Goal: Task Accomplishment & Management: Complete application form

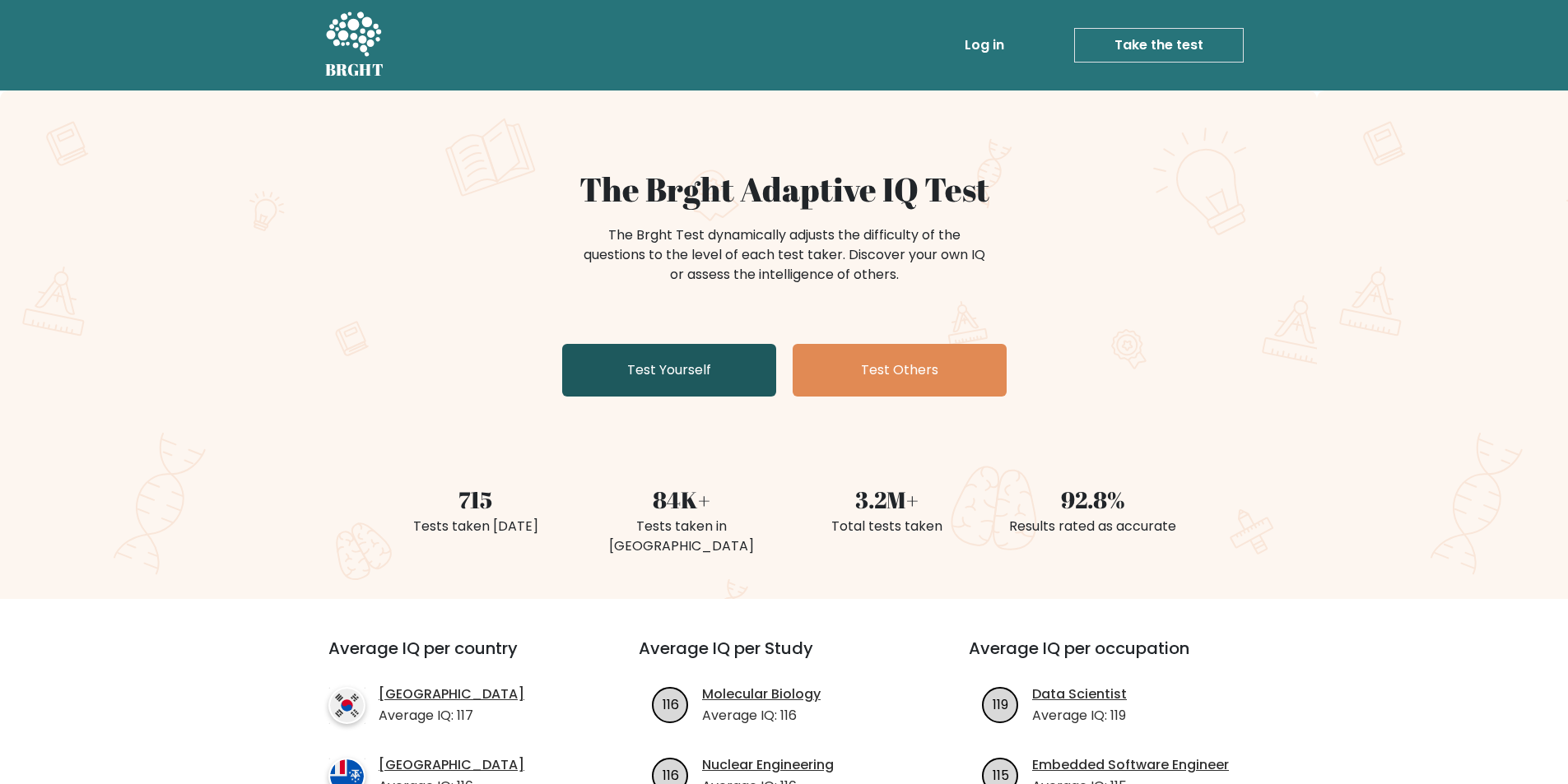
click at [665, 361] on link "Test Yourself" at bounding box center [669, 370] width 214 height 52
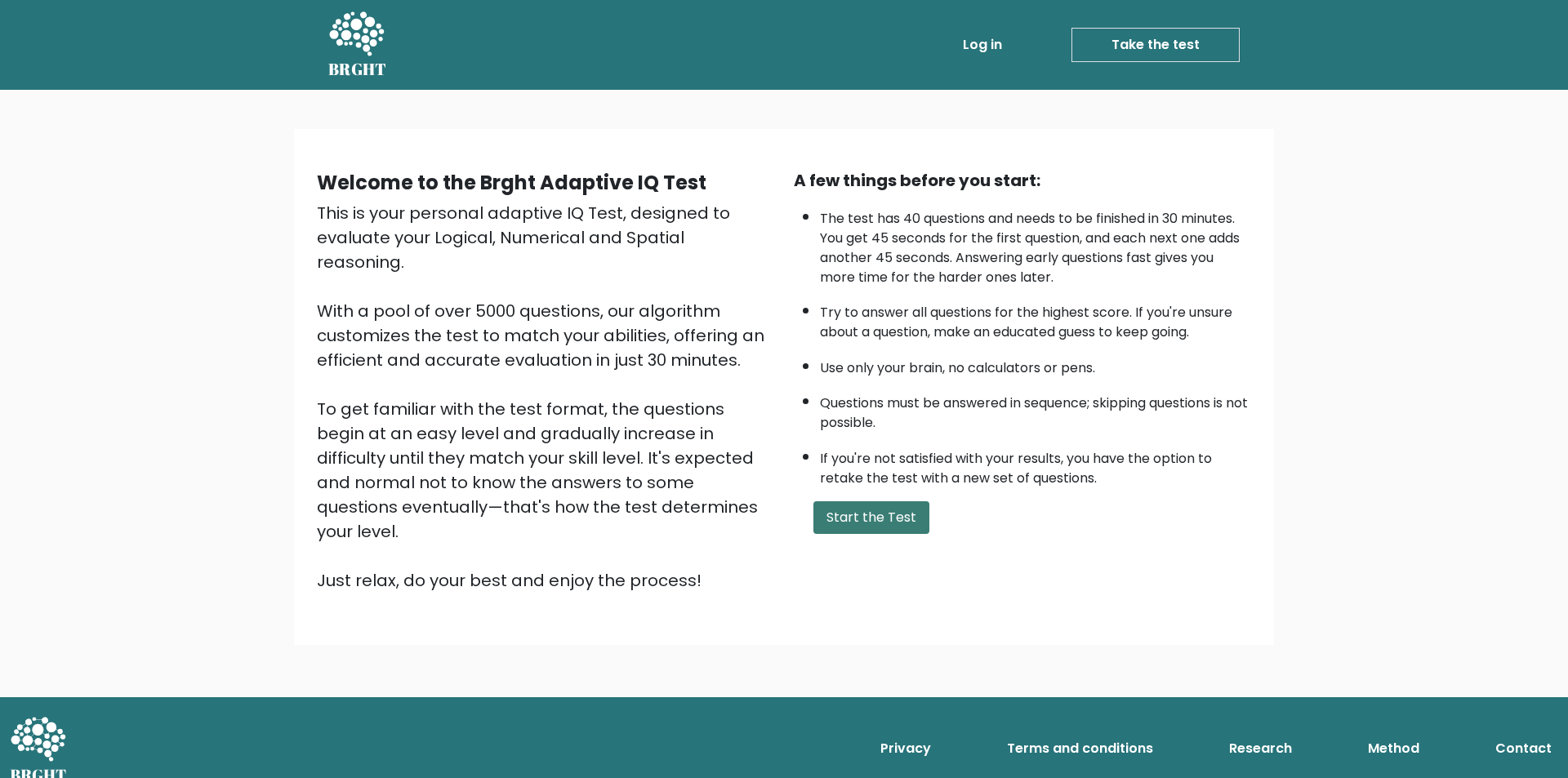
click at [861, 513] on button "Start the Test" at bounding box center [872, 518] width 116 height 33
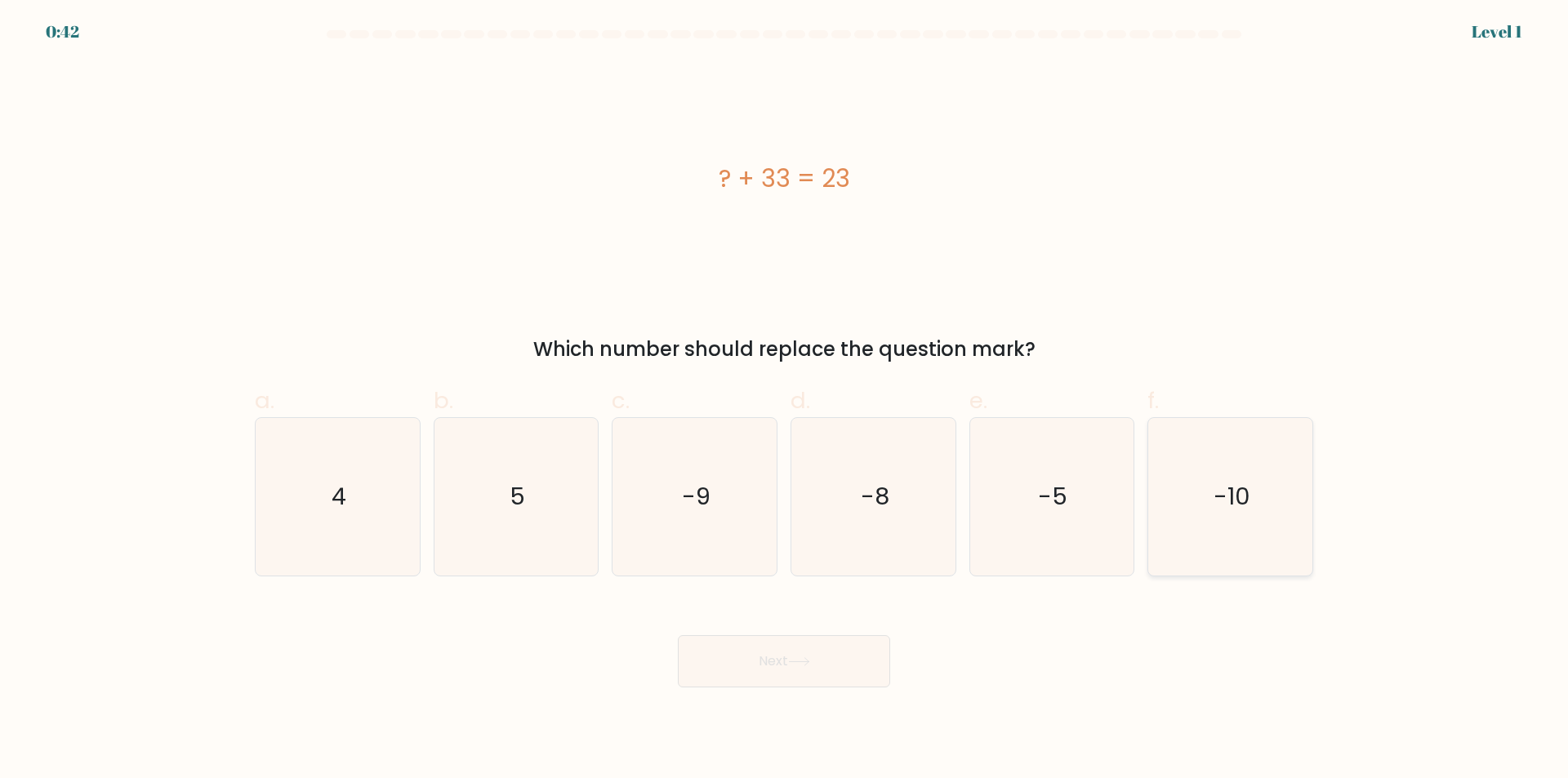
click at [1277, 513] on icon "-10" at bounding box center [1231, 497] width 158 height 158
click at [785, 400] on input "f. -10" at bounding box center [784, 394] width 1 height 11
radio input "true"
click at [844, 664] on button "Next" at bounding box center [784, 661] width 212 height 52
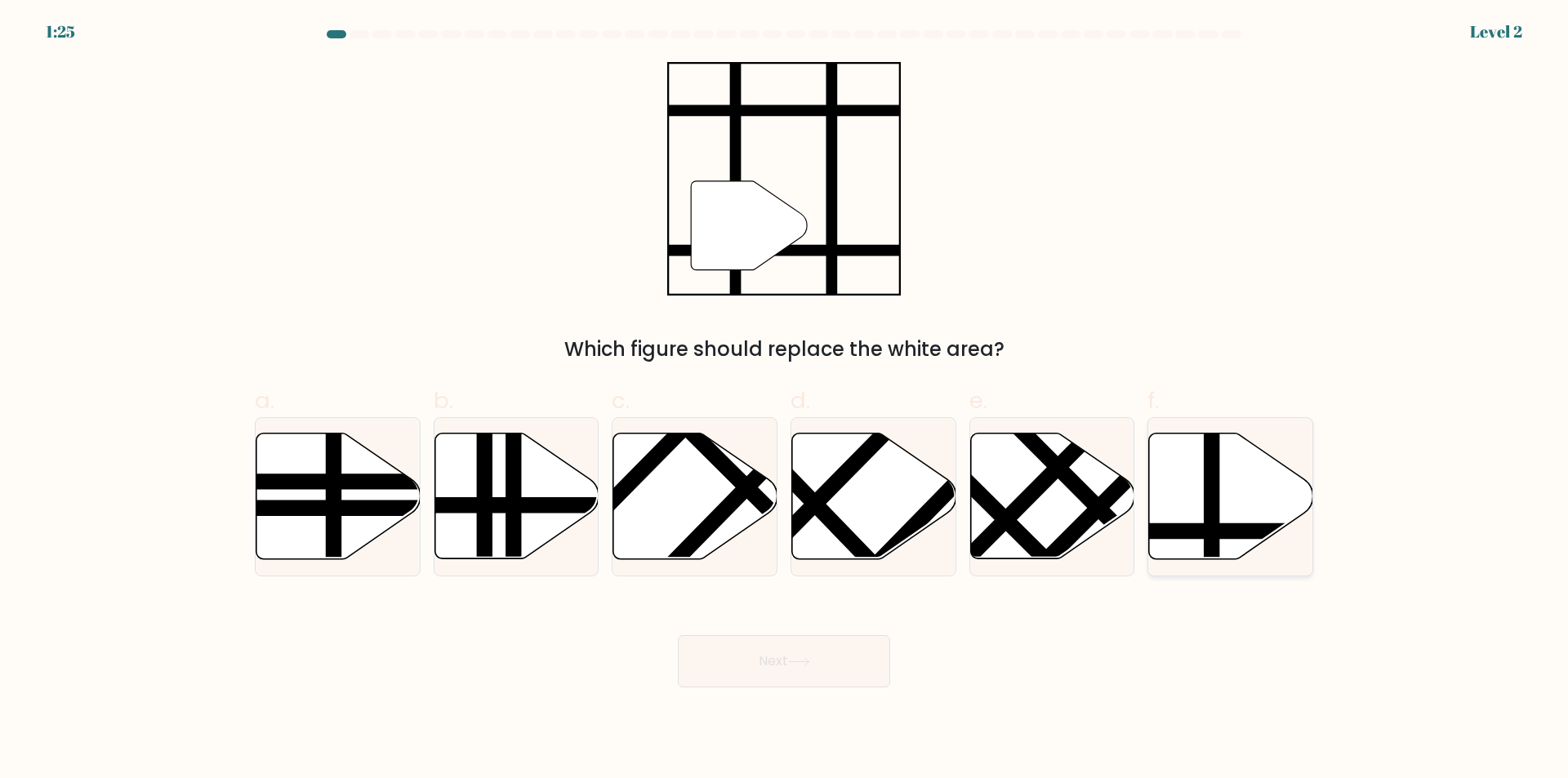
click at [1192, 480] on icon at bounding box center [1231, 496] width 164 height 126
click at [785, 400] on input "f." at bounding box center [784, 394] width 1 height 11
radio input "true"
click at [774, 666] on button "Next" at bounding box center [784, 661] width 212 height 52
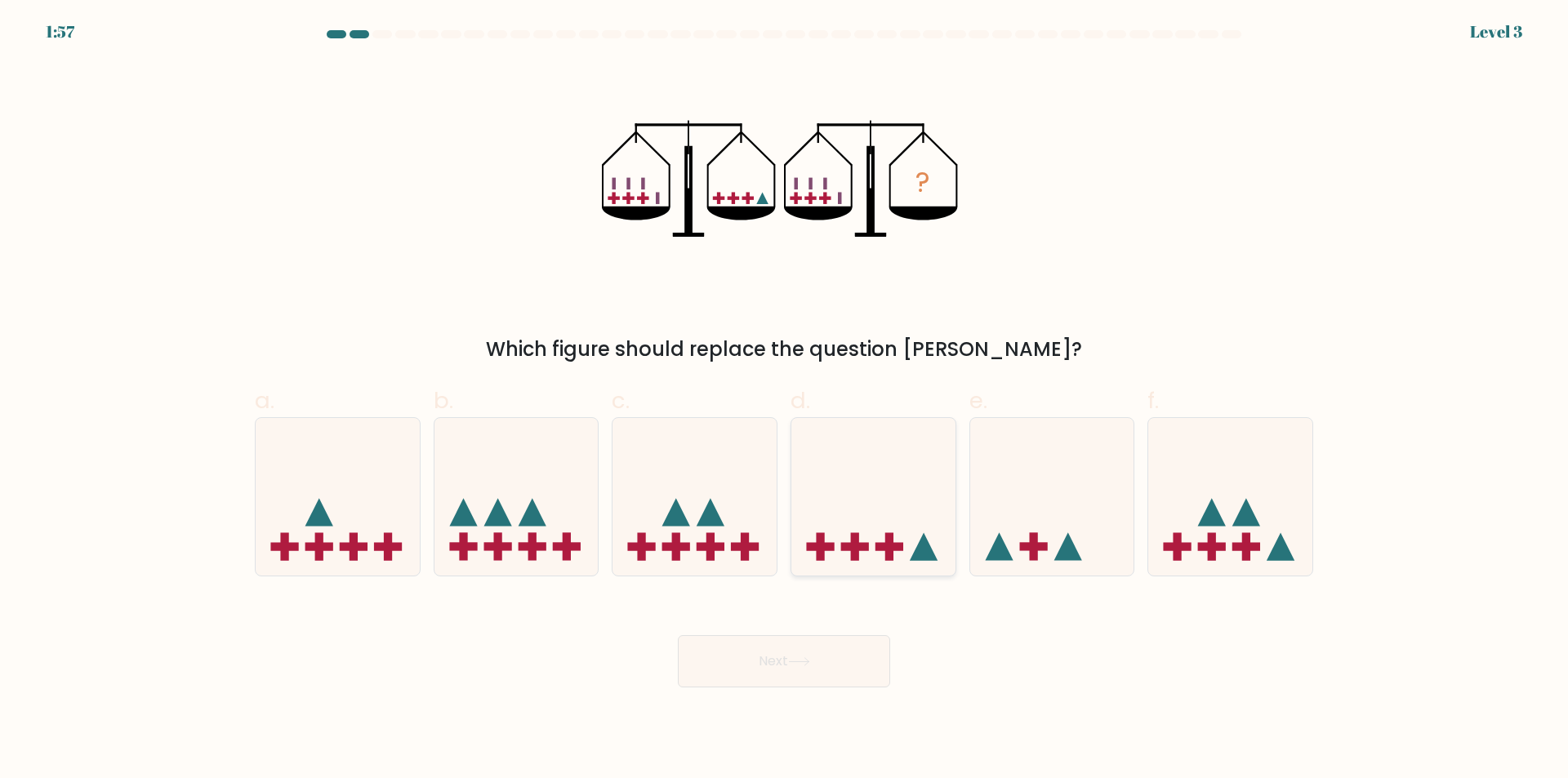
click at [868, 468] on icon at bounding box center [874, 497] width 164 height 136
click at [785, 400] on input "d." at bounding box center [784, 394] width 1 height 11
radio input "true"
click at [860, 681] on button "Next" at bounding box center [784, 661] width 212 height 52
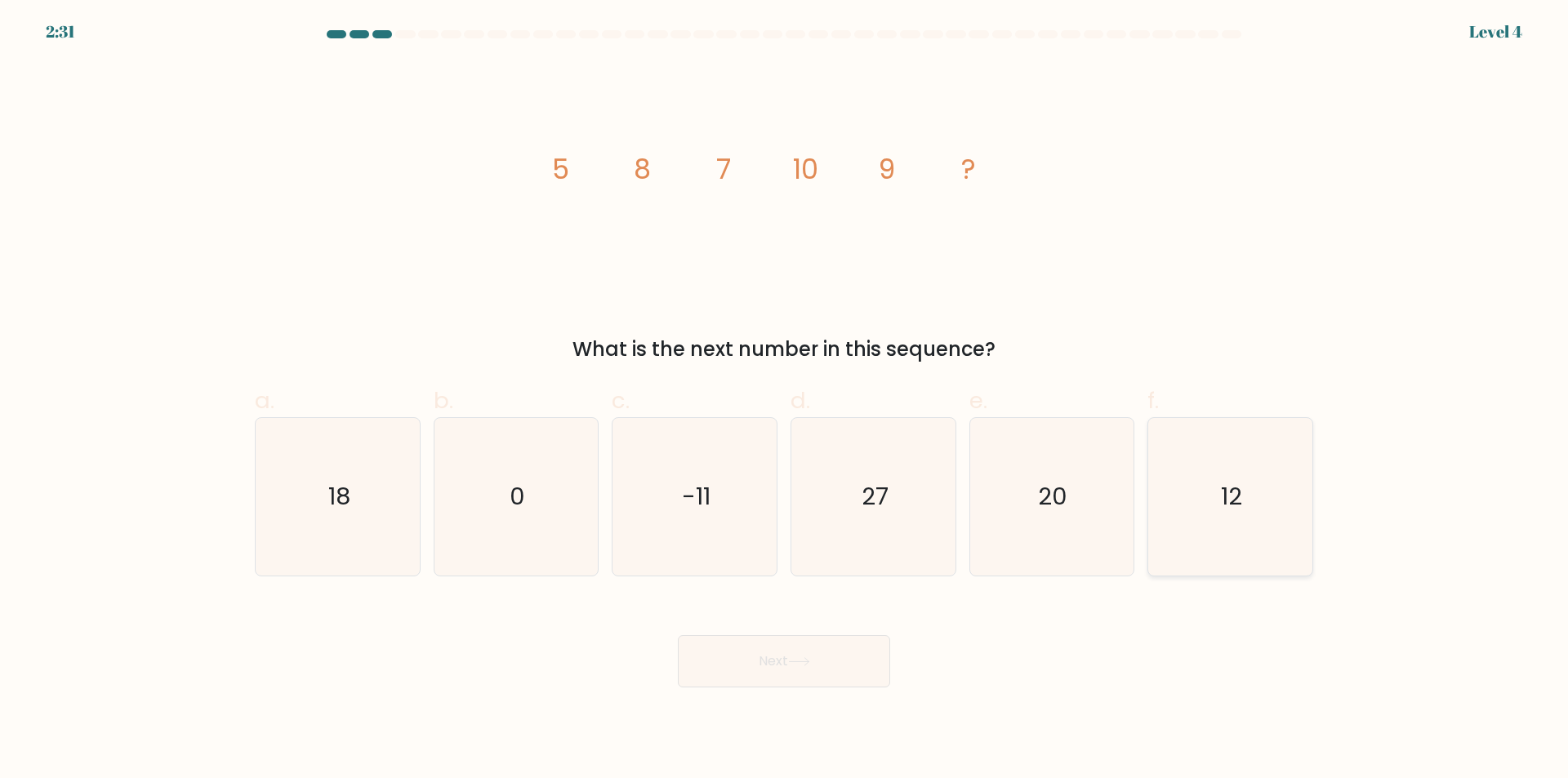
click at [1194, 491] on icon "12" at bounding box center [1231, 497] width 158 height 158
click at [785, 400] on input "f. 12" at bounding box center [784, 394] width 1 height 11
radio input "true"
click at [782, 665] on button "Next" at bounding box center [784, 661] width 212 height 52
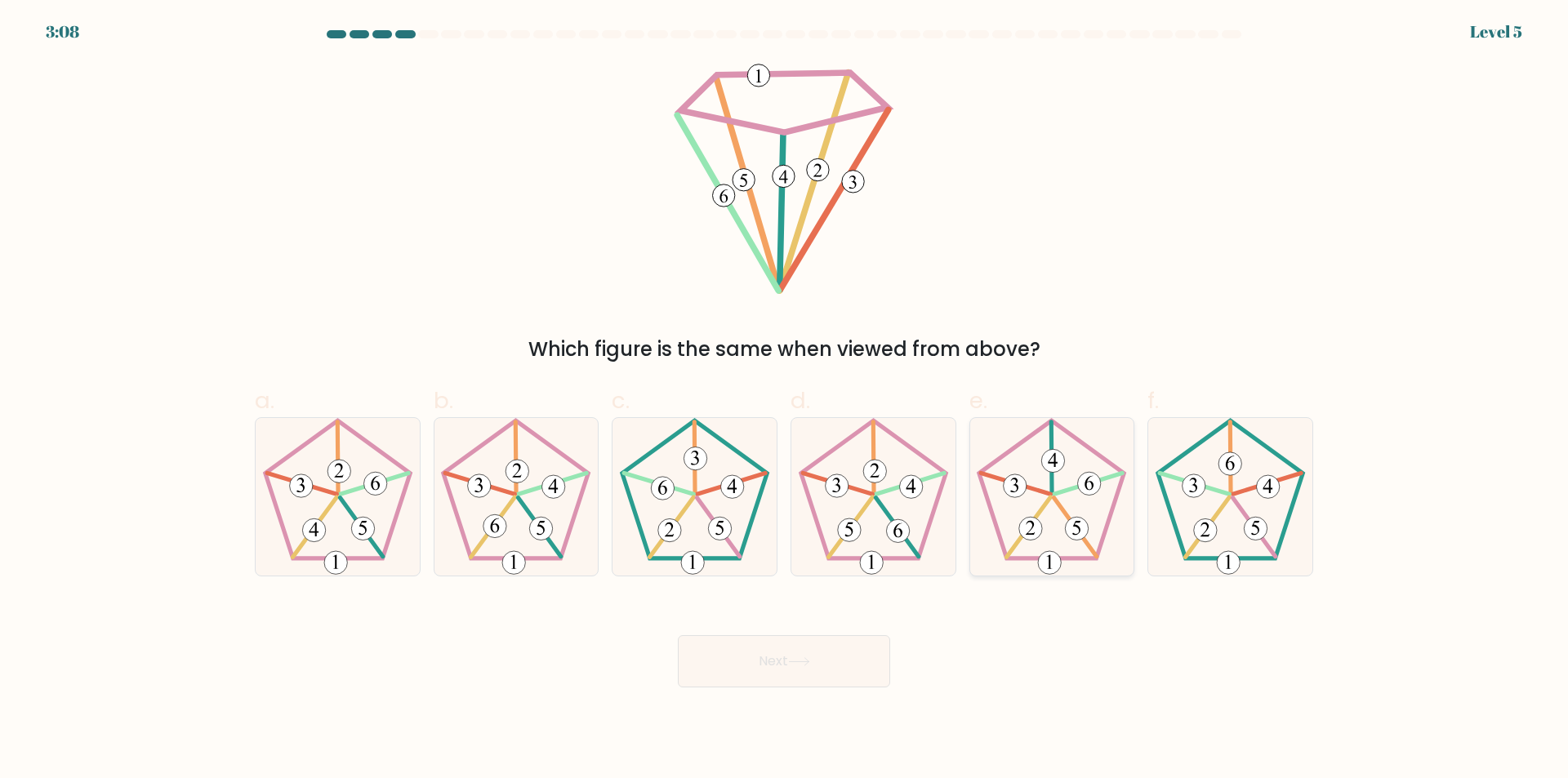
click at [1055, 495] on 21 at bounding box center [1088, 484] width 68 height 21
click at [785, 400] on input "e." at bounding box center [784, 394] width 1 height 11
radio input "true"
drag, startPoint x: 832, startPoint y: 630, endPoint x: 831, endPoint y: 647, distance: 17.0
click at [833, 633] on div "Next" at bounding box center [783, 641] width 1078 height 91
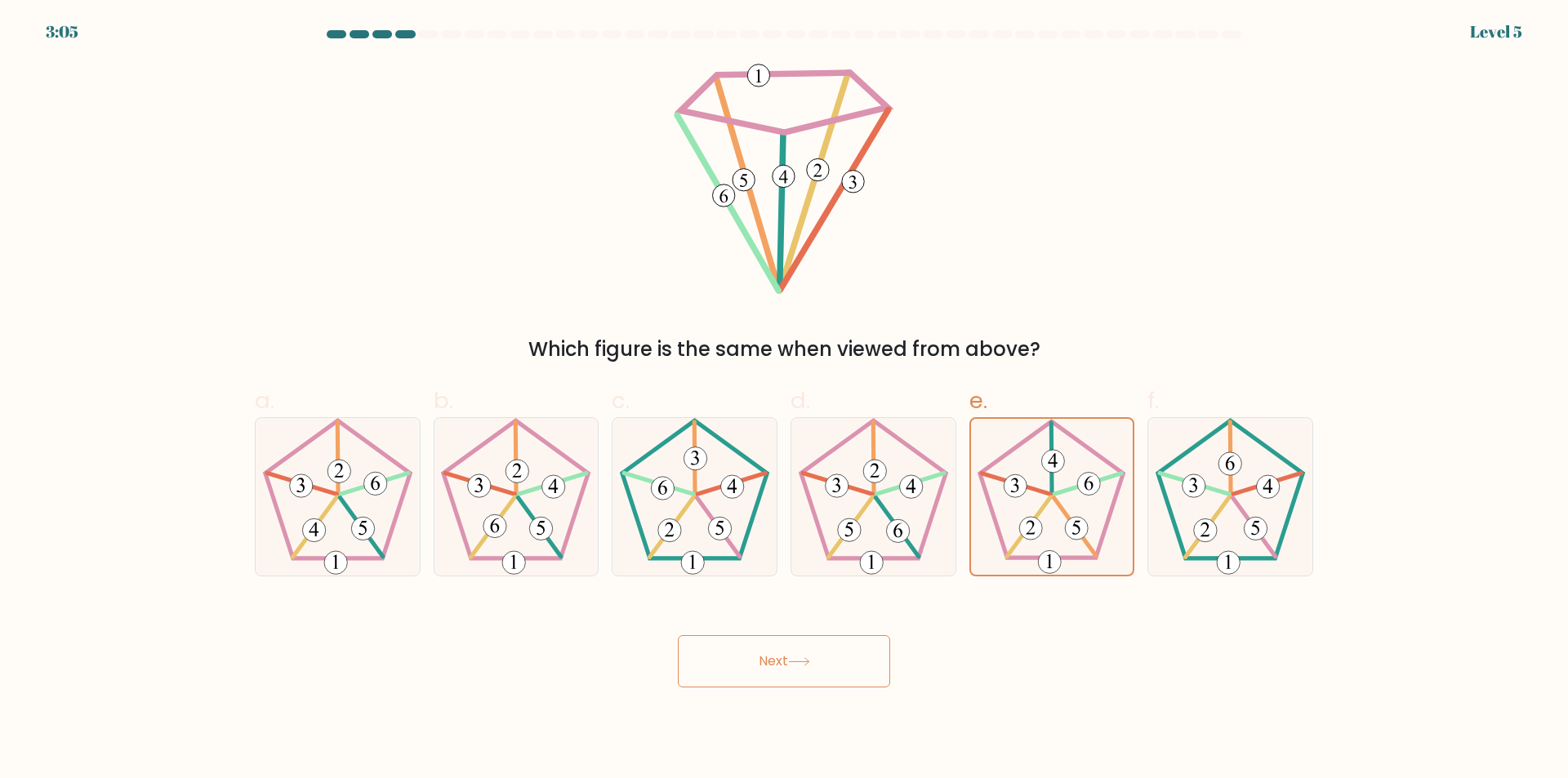
click at [829, 661] on button "Next" at bounding box center [784, 661] width 212 height 52
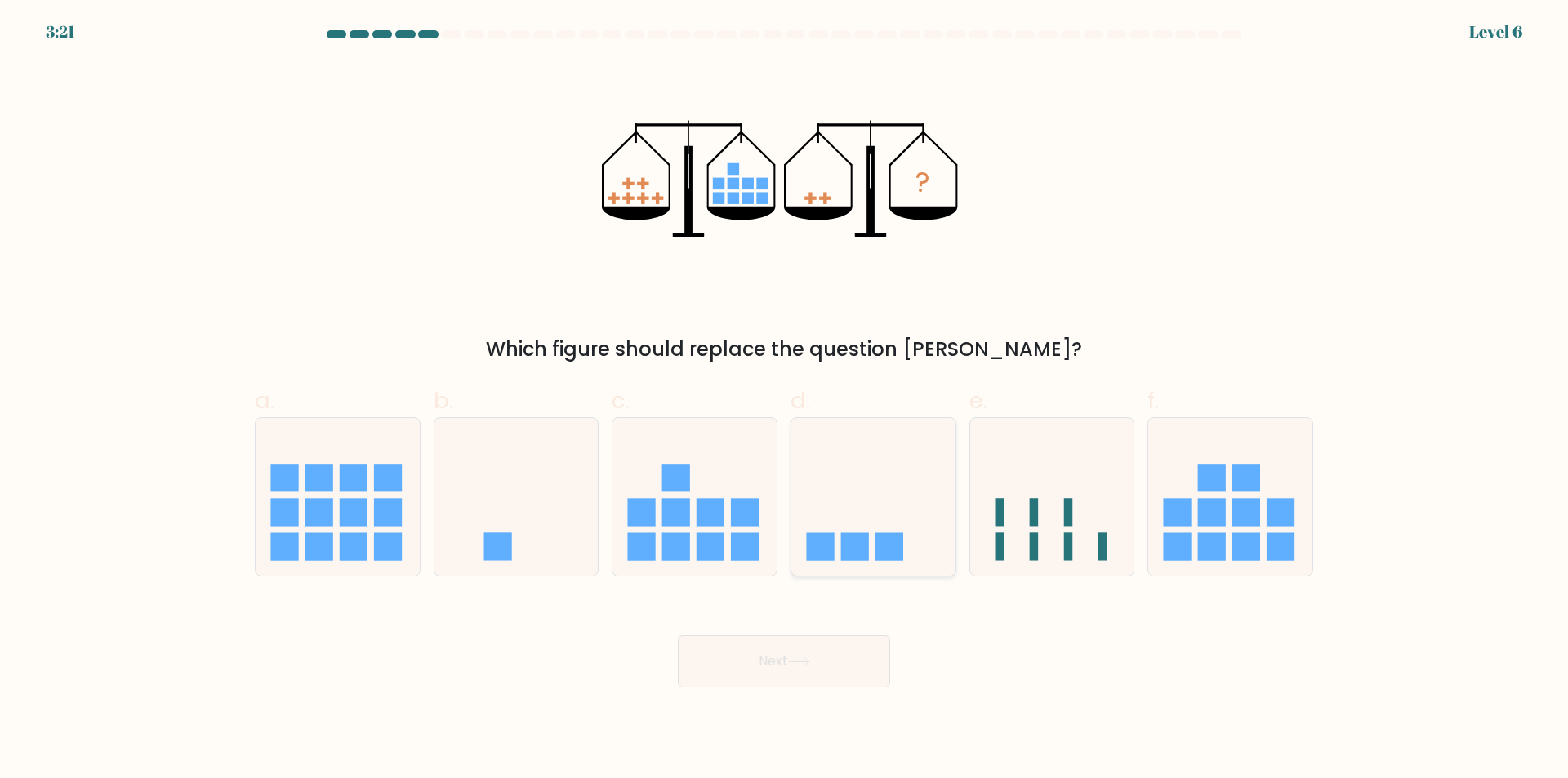
click at [897, 507] on icon at bounding box center [874, 497] width 164 height 136
click at [785, 400] on input "d." at bounding box center [784, 394] width 1 height 11
radio input "true"
click at [827, 675] on button "Next" at bounding box center [784, 661] width 212 height 52
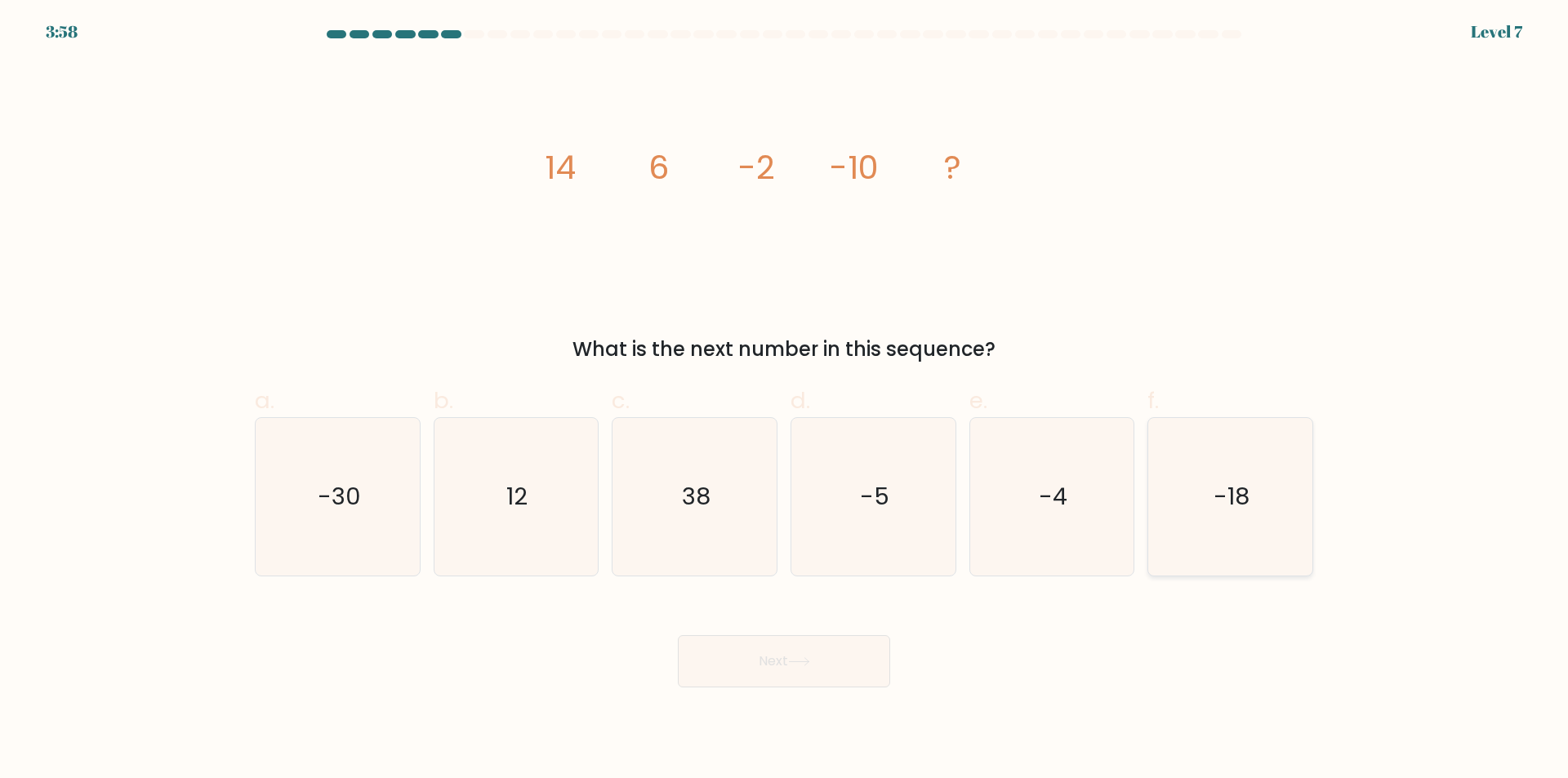
click at [1177, 459] on icon "-18" at bounding box center [1231, 497] width 158 height 158
click at [785, 400] on input "f. -18" at bounding box center [784, 394] width 1 height 11
radio input "true"
click at [799, 662] on icon at bounding box center [798, 661] width 19 height 8
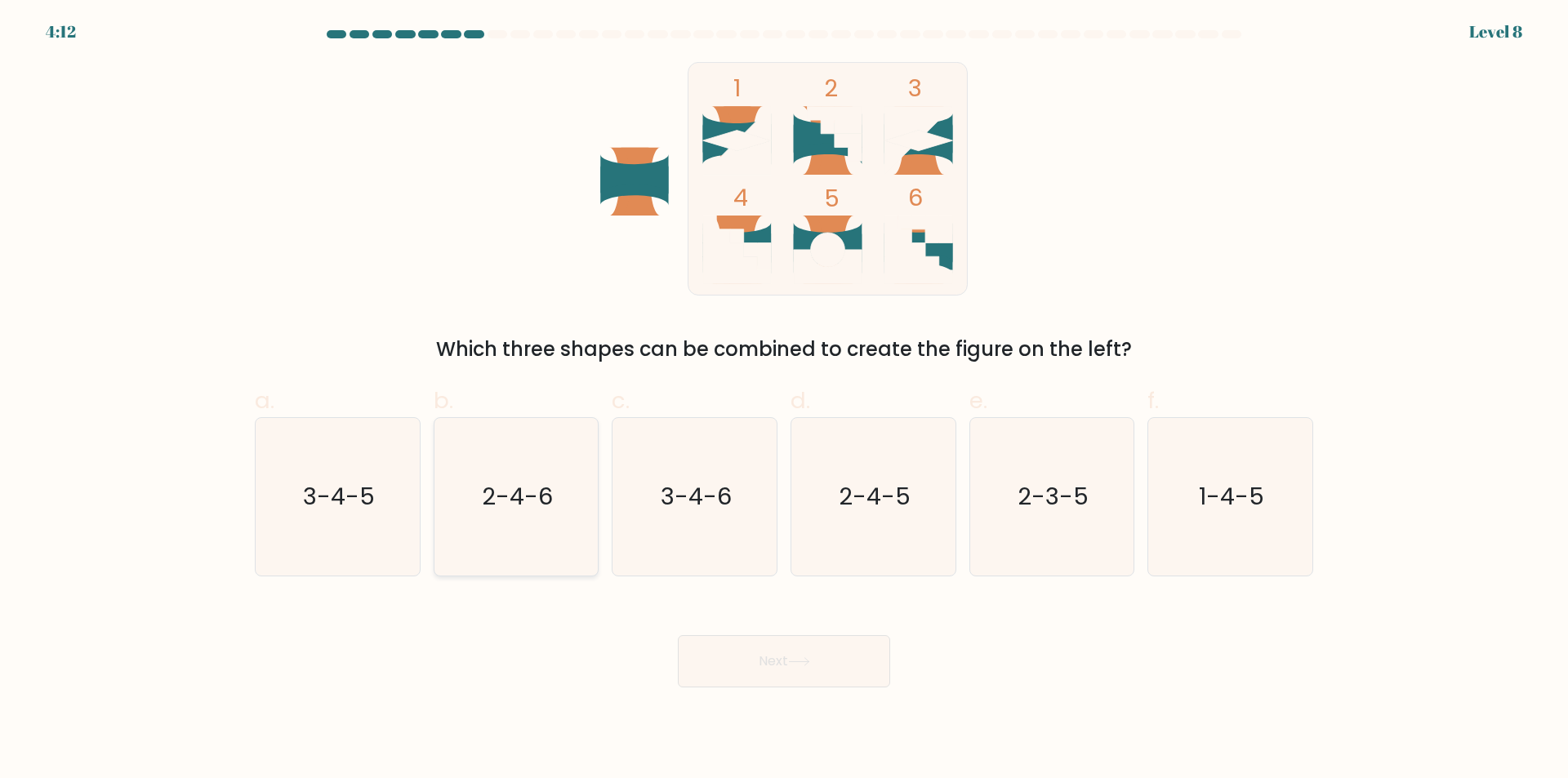
click at [501, 489] on text "2-4-6" at bounding box center [517, 497] width 71 height 33
click at [784, 400] on input "b. 2-4-6" at bounding box center [784, 394] width 1 height 11
radio input "true"
click at [846, 652] on button "Next" at bounding box center [784, 661] width 212 height 52
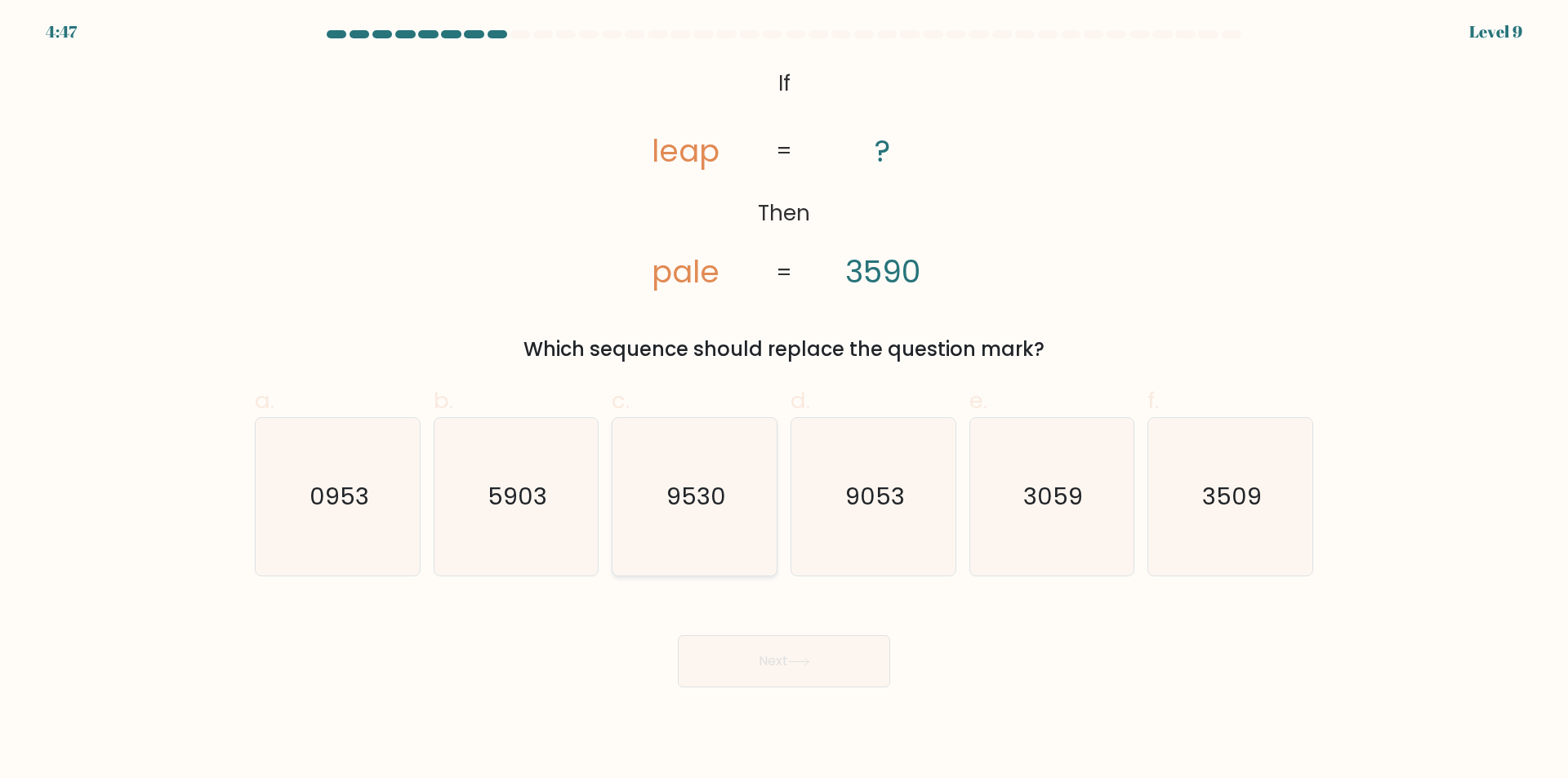
click at [720, 499] on text "9530" at bounding box center [696, 497] width 60 height 33
click at [784, 400] on input "c. 9530" at bounding box center [784, 394] width 1 height 11
radio input "true"
click at [825, 646] on button "Next" at bounding box center [784, 661] width 212 height 52
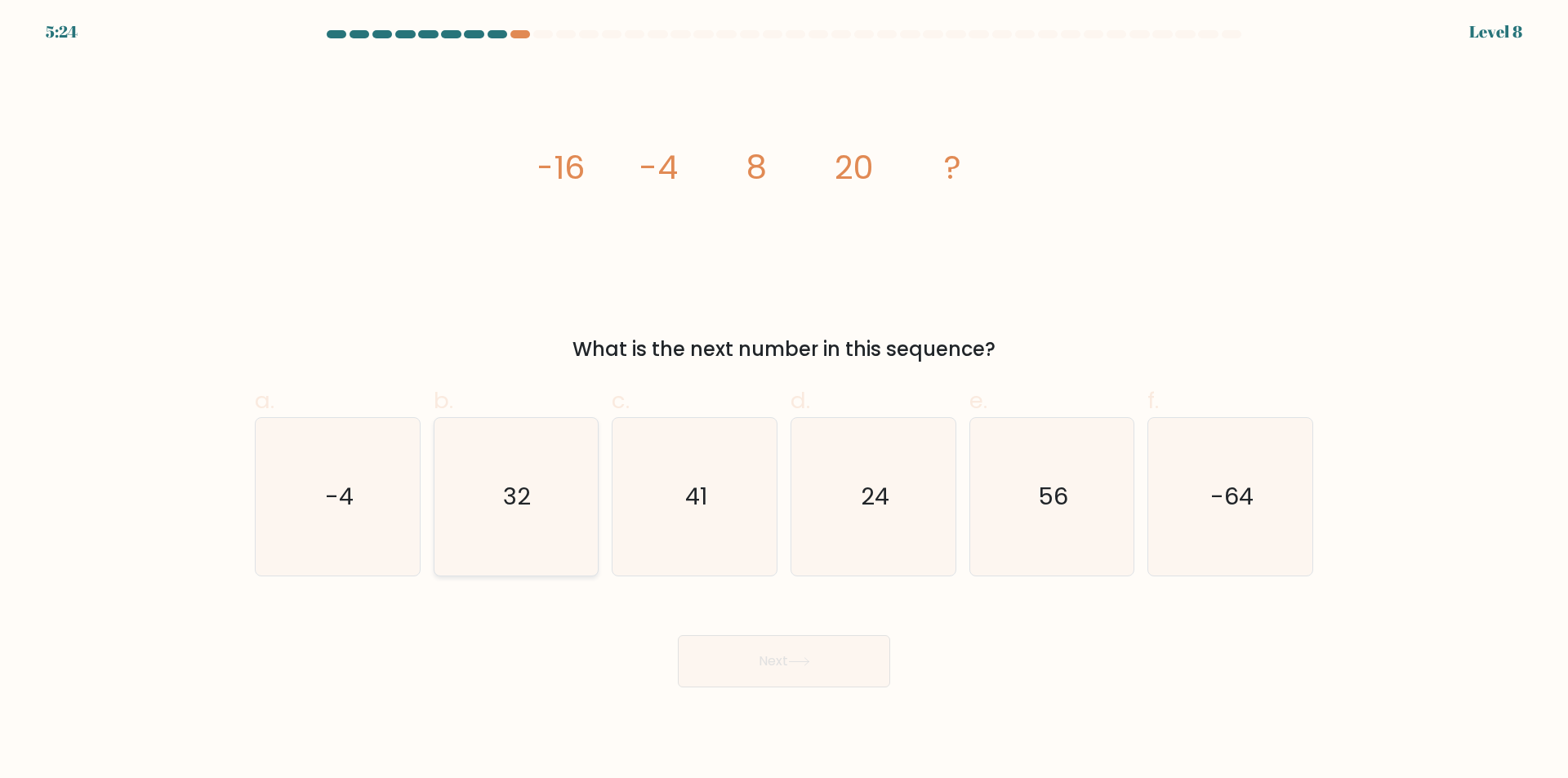
click at [475, 507] on icon "32" at bounding box center [516, 497] width 158 height 158
click at [784, 400] on input "b. 32" at bounding box center [784, 394] width 1 height 11
radio input "true"
click at [822, 655] on button "Next" at bounding box center [784, 661] width 212 height 52
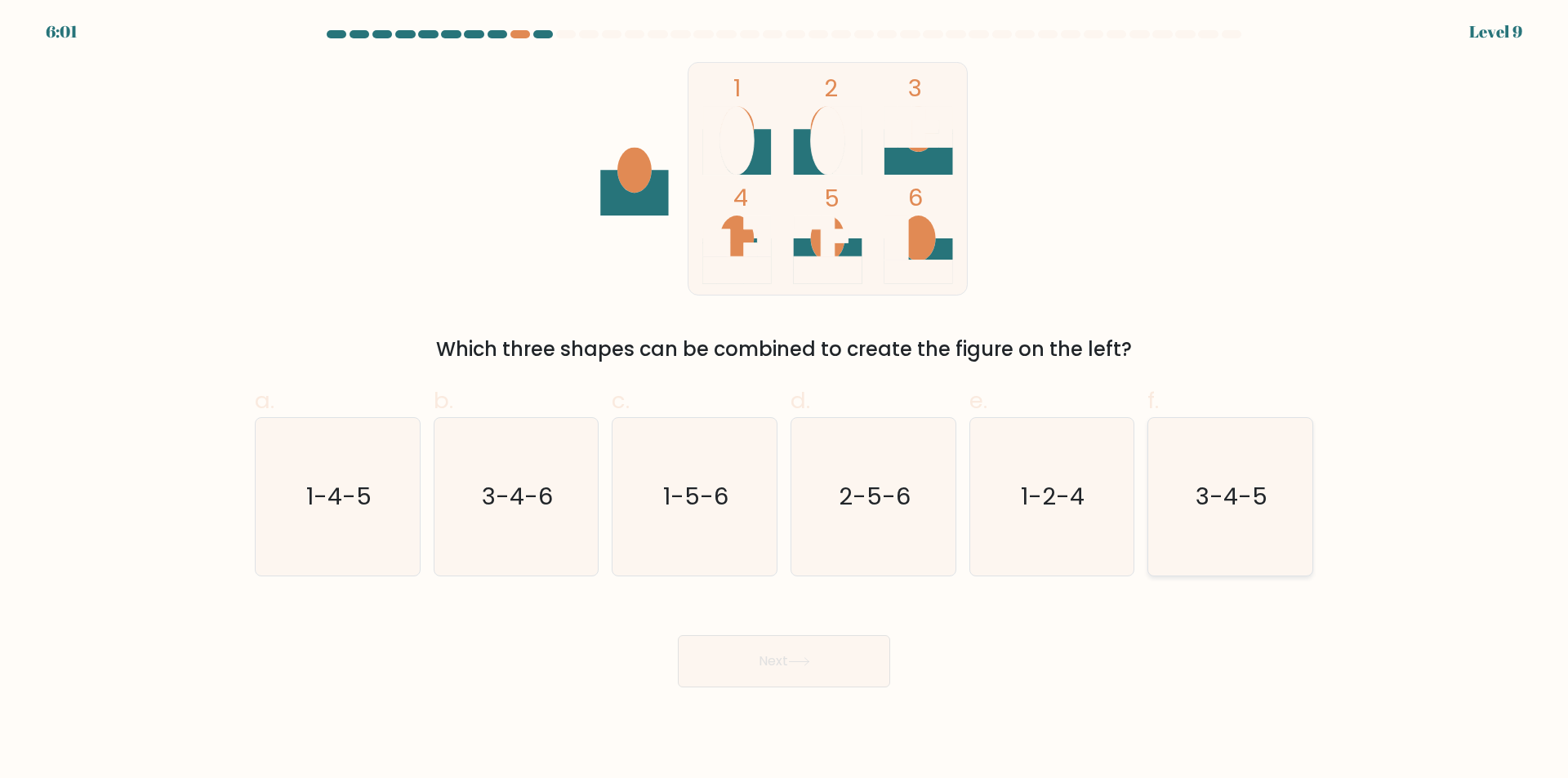
click at [1213, 497] on text "3-4-5" at bounding box center [1232, 497] width 72 height 33
click at [785, 400] on input "f. 3-4-5" at bounding box center [784, 394] width 1 height 11
radio input "true"
click at [805, 661] on icon at bounding box center [798, 661] width 22 height 9
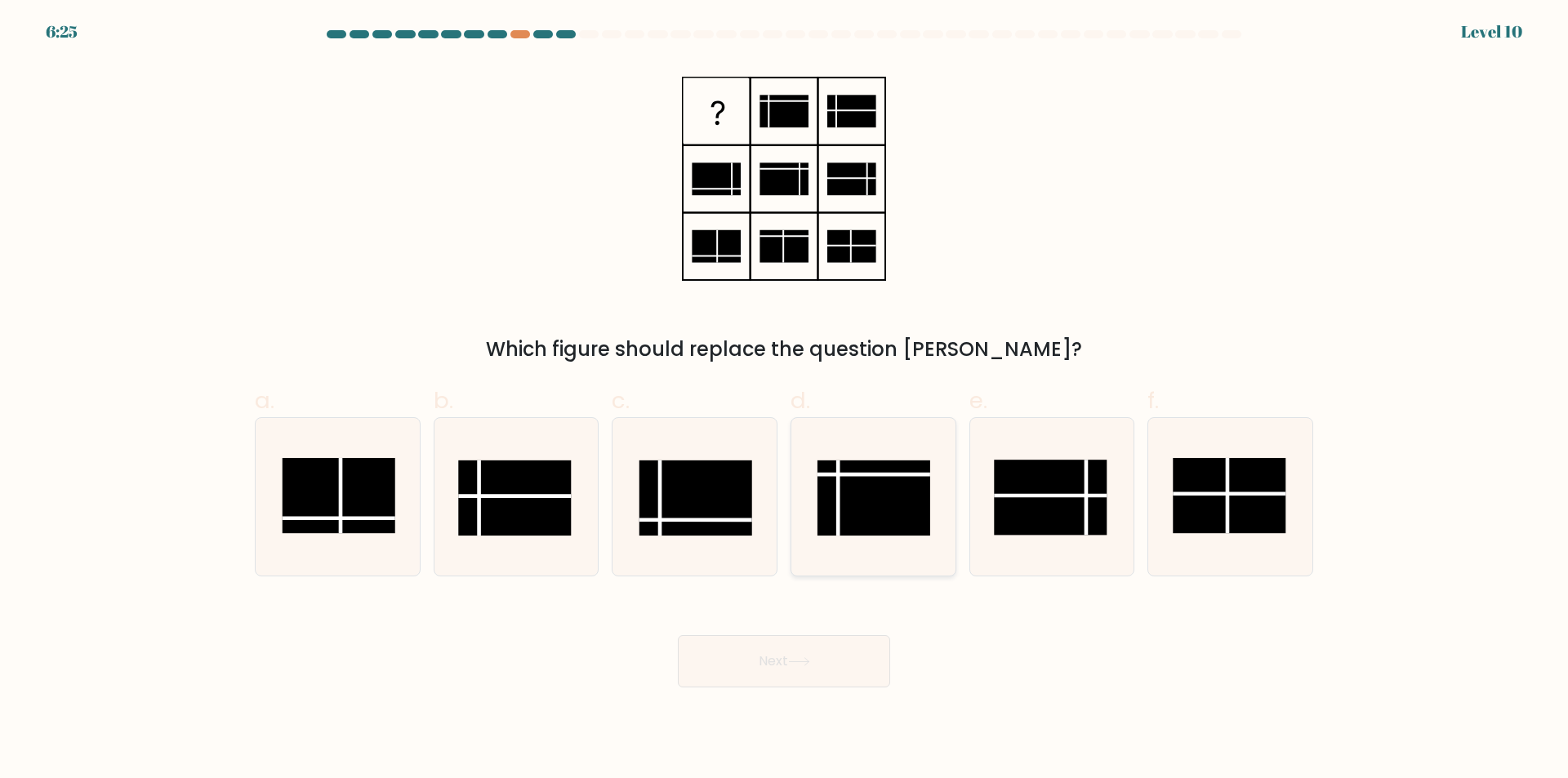
click at [885, 497] on rect at bounding box center [874, 498] width 113 height 75
click at [785, 400] on input "d." at bounding box center [784, 394] width 1 height 11
radio input "true"
click at [823, 655] on button "Next" at bounding box center [784, 661] width 212 height 52
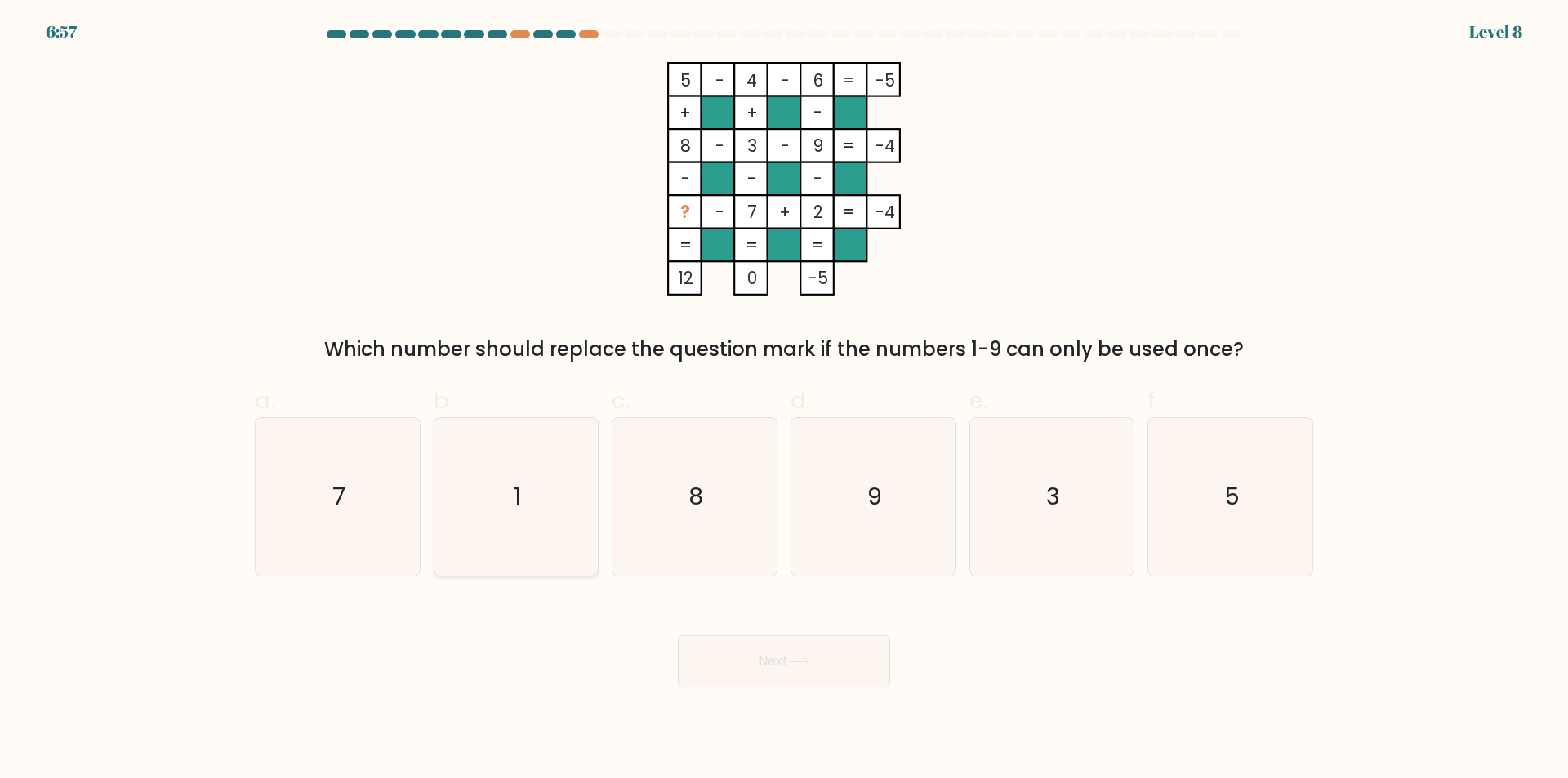
click at [555, 449] on icon "1" at bounding box center [516, 497] width 158 height 158
click at [784, 400] on input "b. 1" at bounding box center [784, 394] width 1 height 11
radio input "true"
click at [800, 647] on button "Next" at bounding box center [784, 661] width 212 height 52
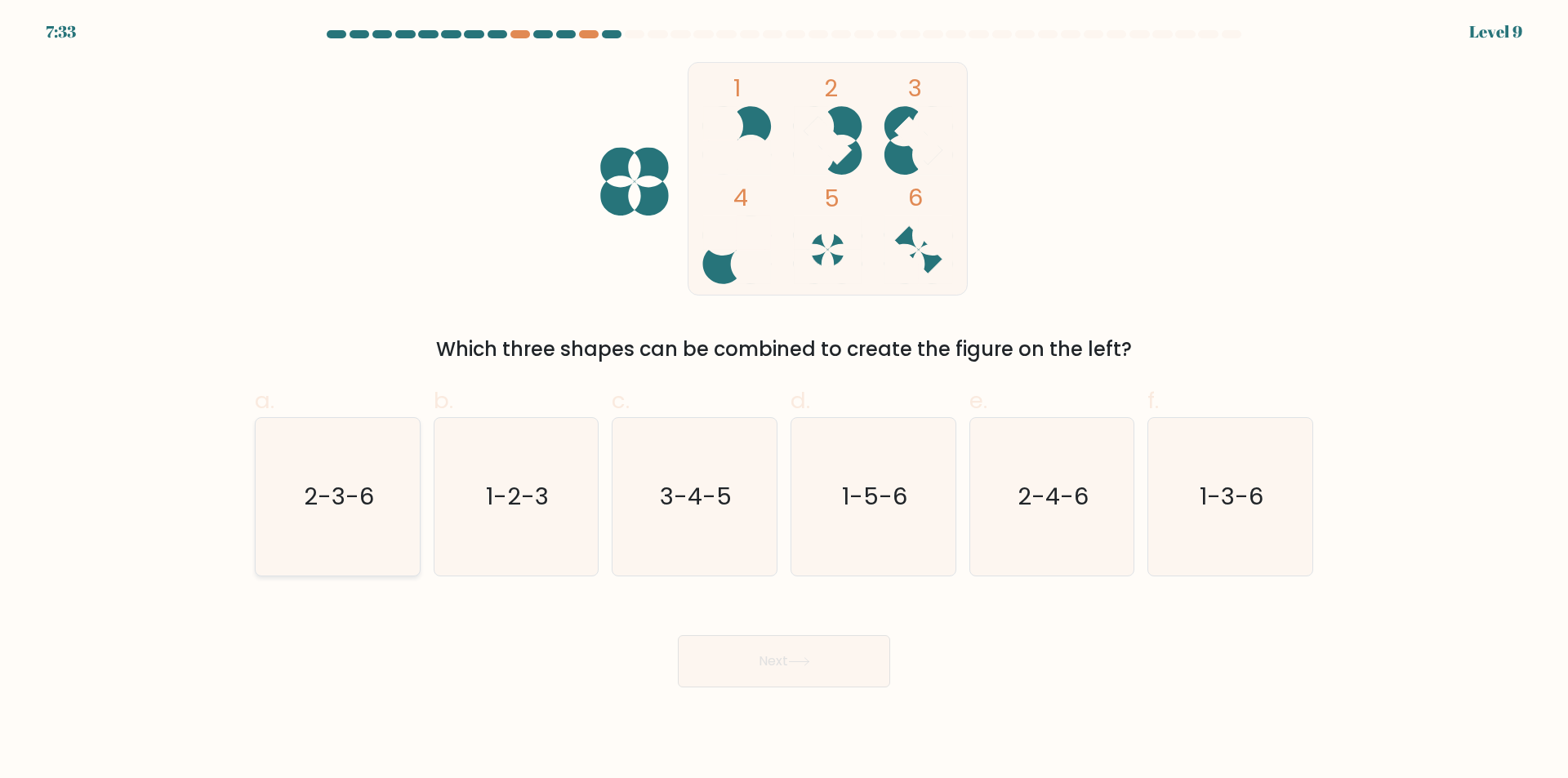
click at [320, 488] on text "2-3-6" at bounding box center [338, 497] width 70 height 33
click at [784, 400] on input "a. 2-3-6" at bounding box center [784, 394] width 1 height 11
radio input "true"
click at [846, 663] on button "Next" at bounding box center [784, 661] width 212 height 52
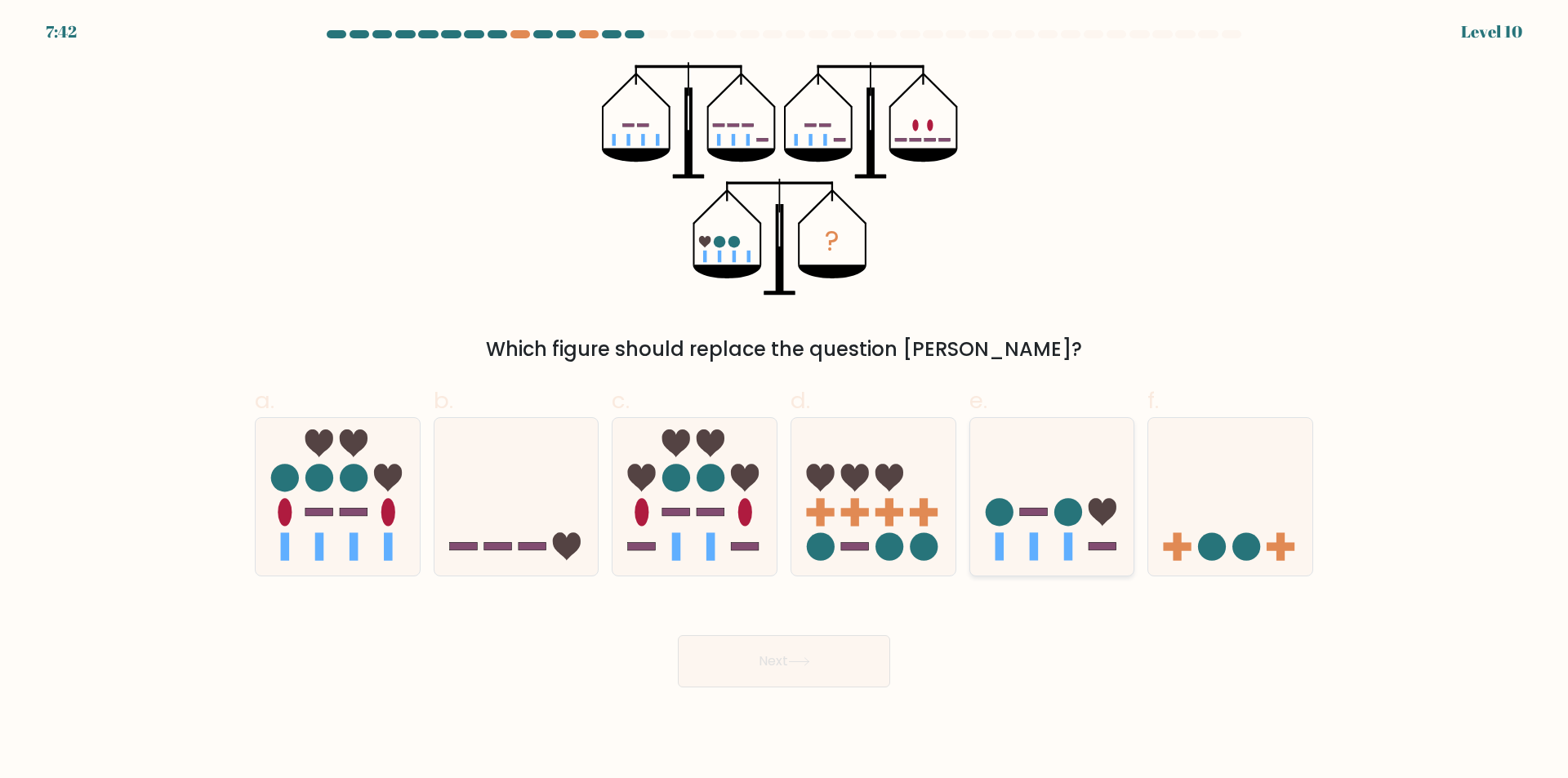
click at [1085, 472] on icon at bounding box center [1052, 497] width 164 height 136
click at [785, 400] on input "e." at bounding box center [784, 394] width 1 height 11
radio input "true"
click at [818, 642] on button "Next" at bounding box center [784, 661] width 212 height 52
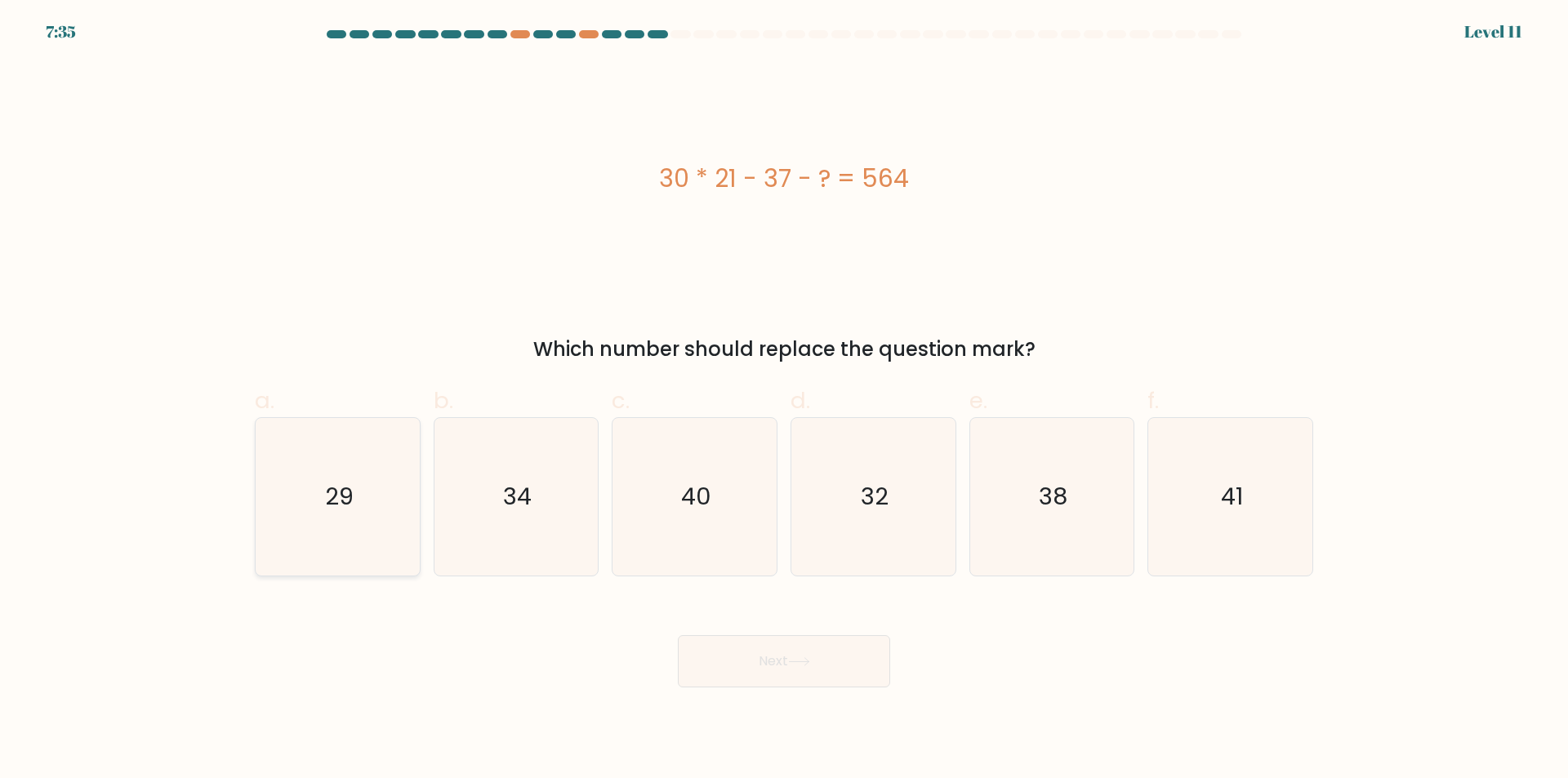
click at [352, 480] on icon "29" at bounding box center [338, 497] width 158 height 158
click at [784, 400] on input "a. 29" at bounding box center [784, 394] width 1 height 11
radio input "true"
click at [849, 652] on button "Next" at bounding box center [784, 661] width 212 height 52
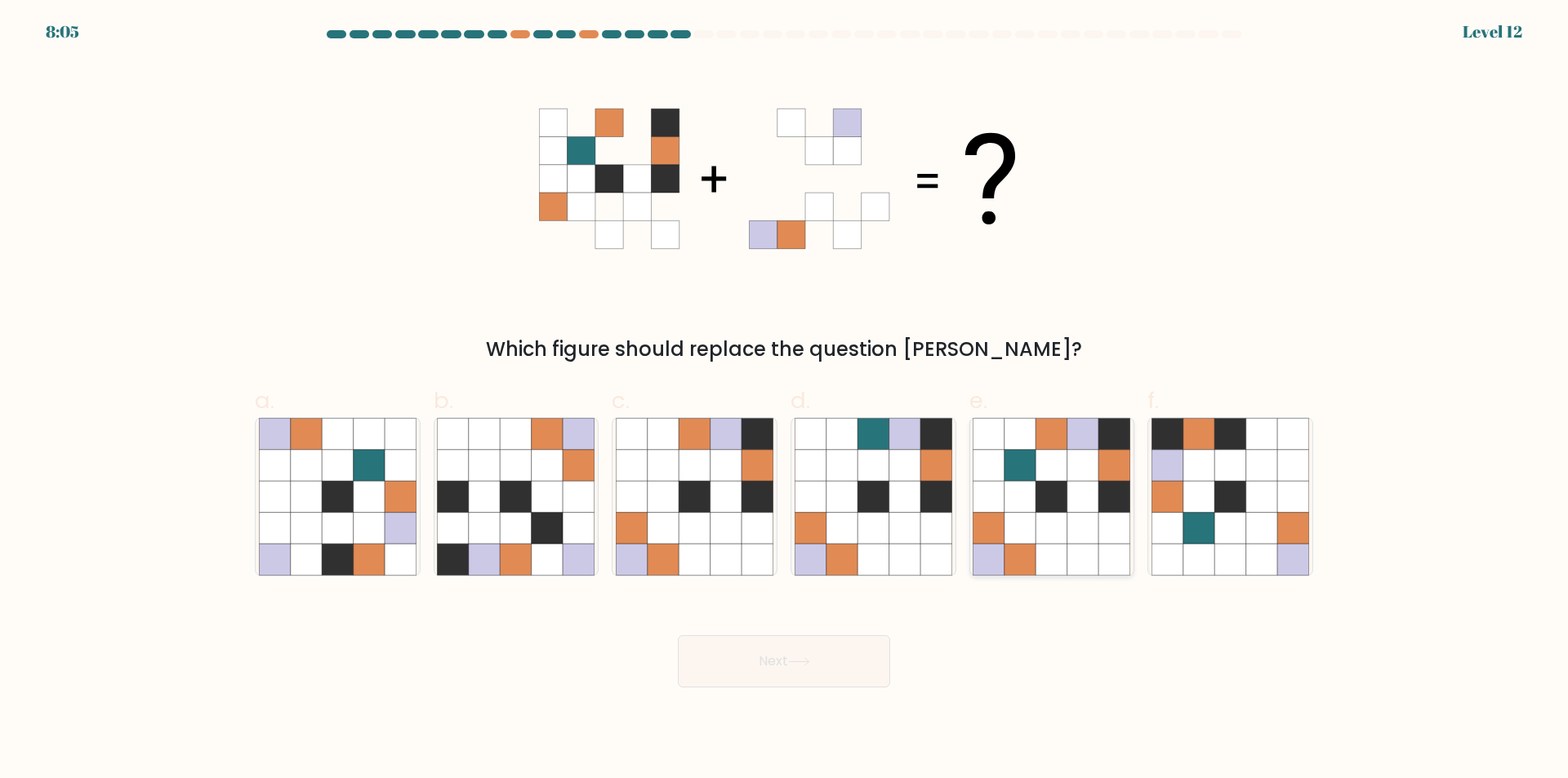
click at [1089, 475] on icon at bounding box center [1083, 465] width 31 height 31
click at [785, 400] on input "e." at bounding box center [784, 394] width 1 height 11
radio input "true"
click at [817, 666] on button "Next" at bounding box center [784, 661] width 212 height 52
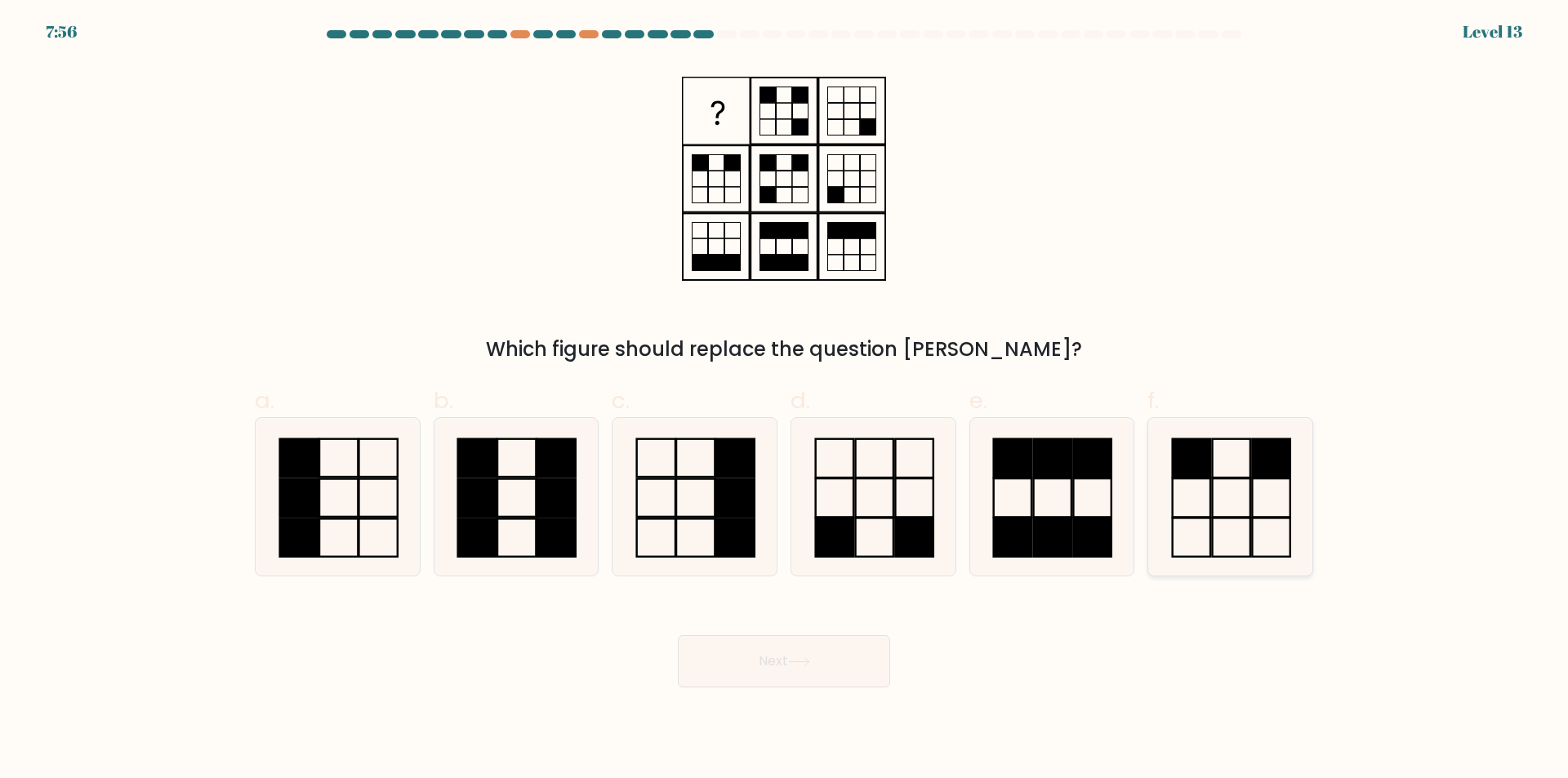
click at [1243, 465] on icon at bounding box center [1231, 497] width 158 height 158
click at [785, 400] on input "f." at bounding box center [784, 394] width 1 height 11
radio input "true"
click at [816, 682] on button "Next" at bounding box center [784, 661] width 212 height 52
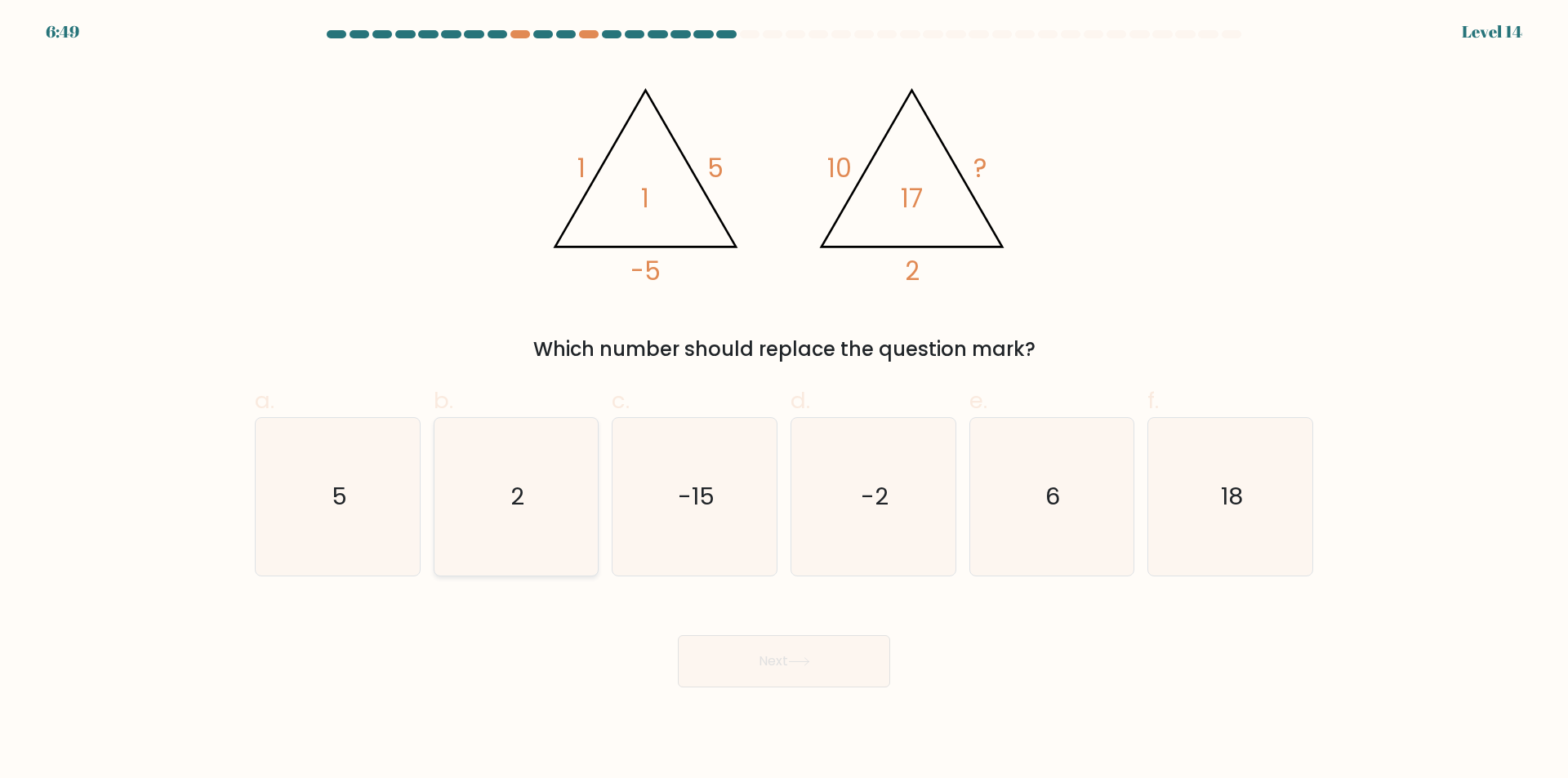
click at [488, 475] on icon "2" at bounding box center [516, 497] width 158 height 158
click at [784, 400] on input "b. 2" at bounding box center [784, 394] width 1 height 11
radio input "true"
click at [900, 506] on icon "-2" at bounding box center [874, 497] width 158 height 158
click at [785, 400] on input "d. -2" at bounding box center [784, 394] width 1 height 11
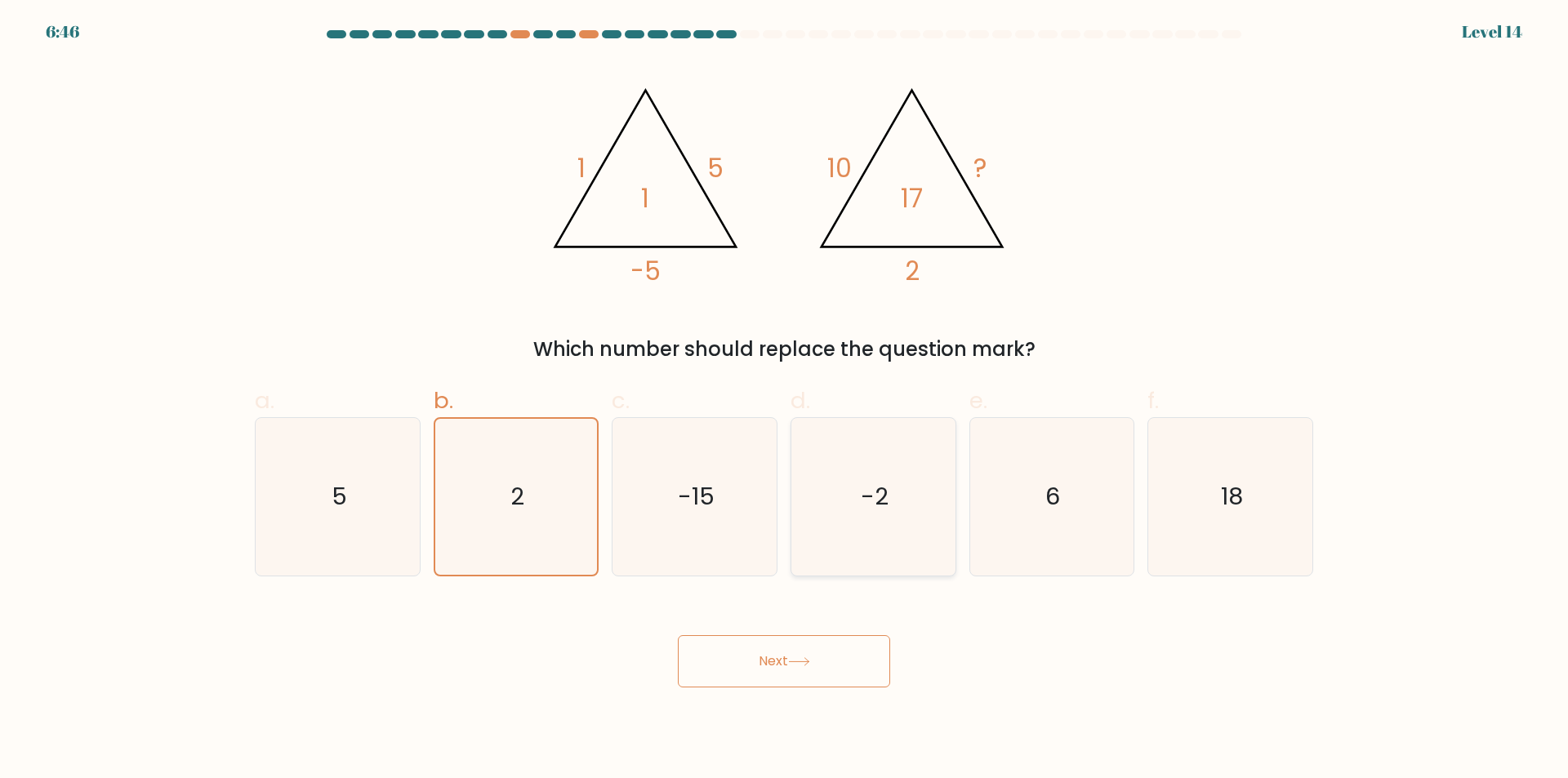
radio input "true"
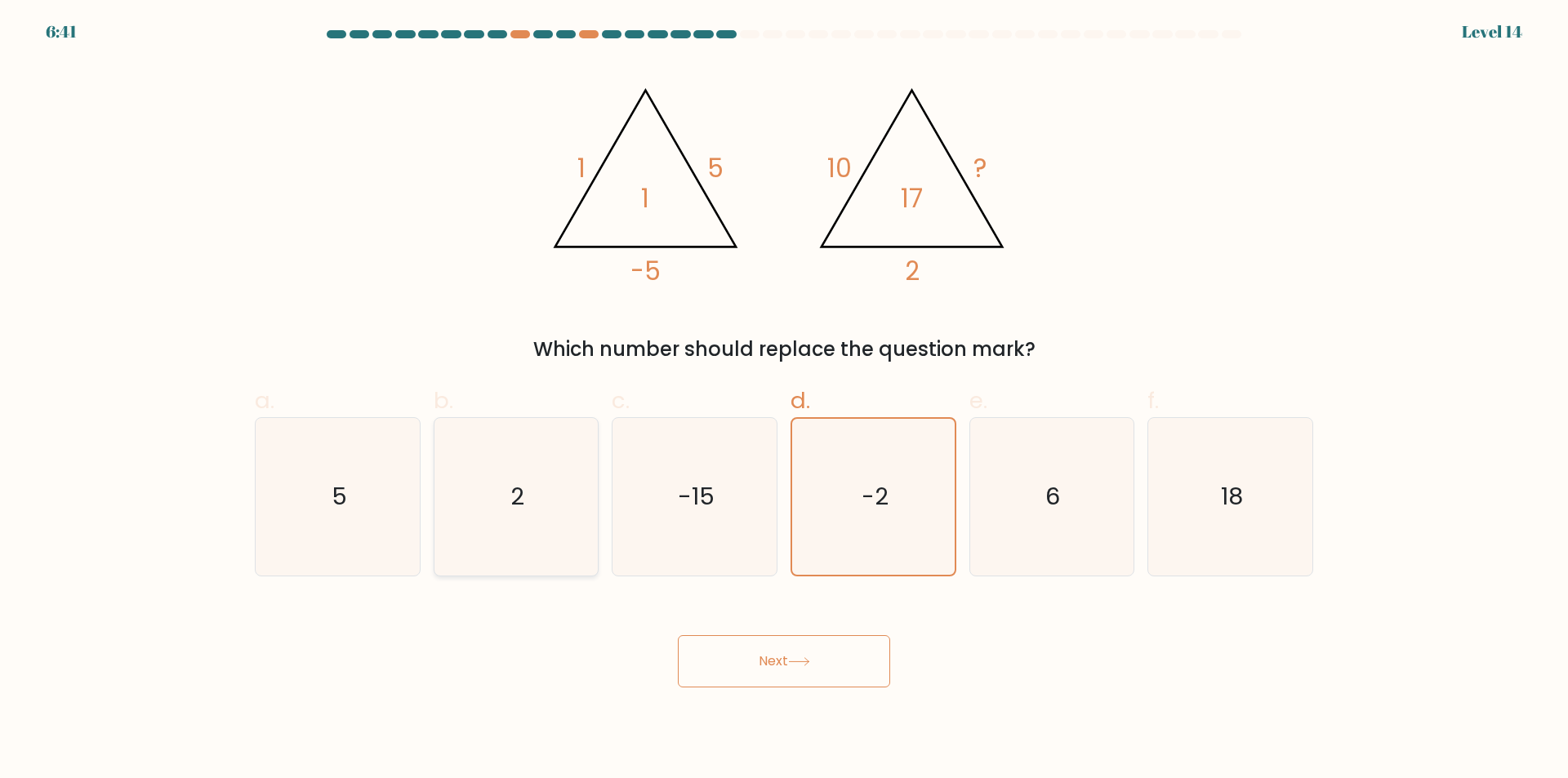
click at [531, 454] on icon "2" at bounding box center [516, 497] width 158 height 158
click at [784, 400] on input "b. 2" at bounding box center [784, 394] width 1 height 11
radio input "true"
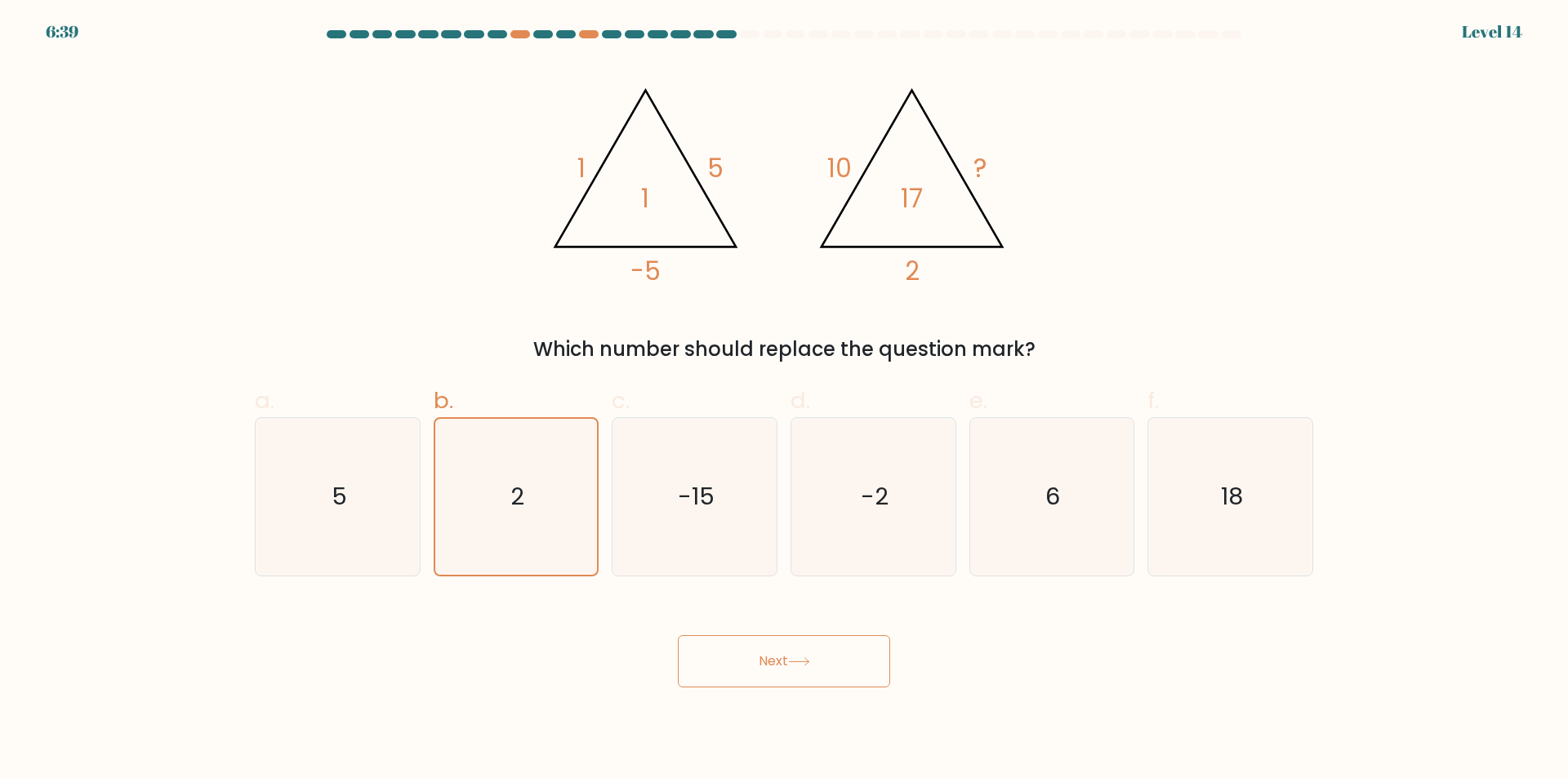
click at [851, 663] on button "Next" at bounding box center [784, 661] width 212 height 52
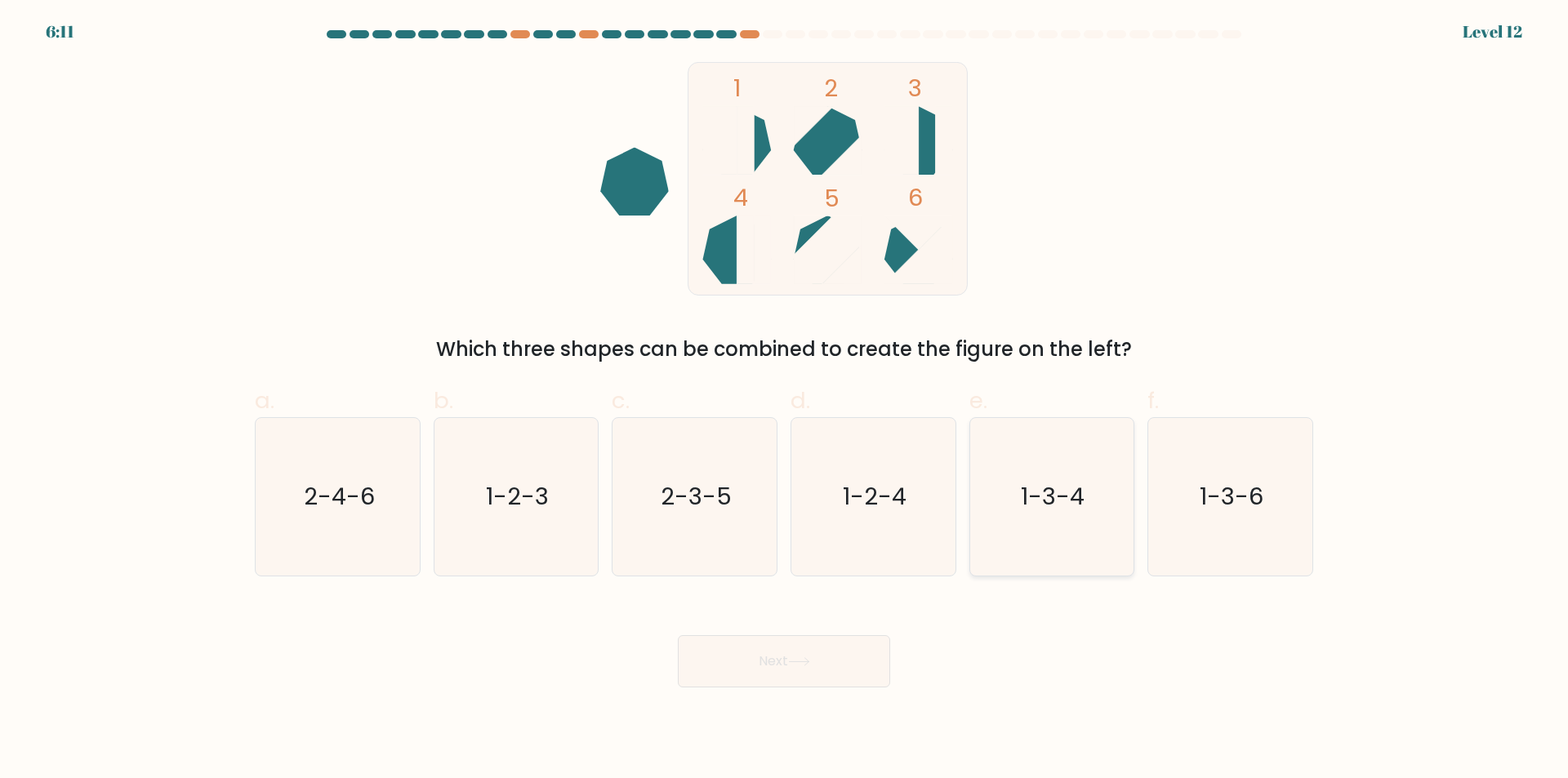
drag, startPoint x: 1085, startPoint y: 427, endPoint x: 1049, endPoint y: 492, distance: 74.3
click at [1085, 432] on icon "1-3-4" at bounding box center [1052, 497] width 158 height 158
click at [785, 400] on input "e. 1-3-4" at bounding box center [784, 394] width 1 height 11
radio input "true"
click at [854, 660] on button "Next" at bounding box center [784, 661] width 212 height 52
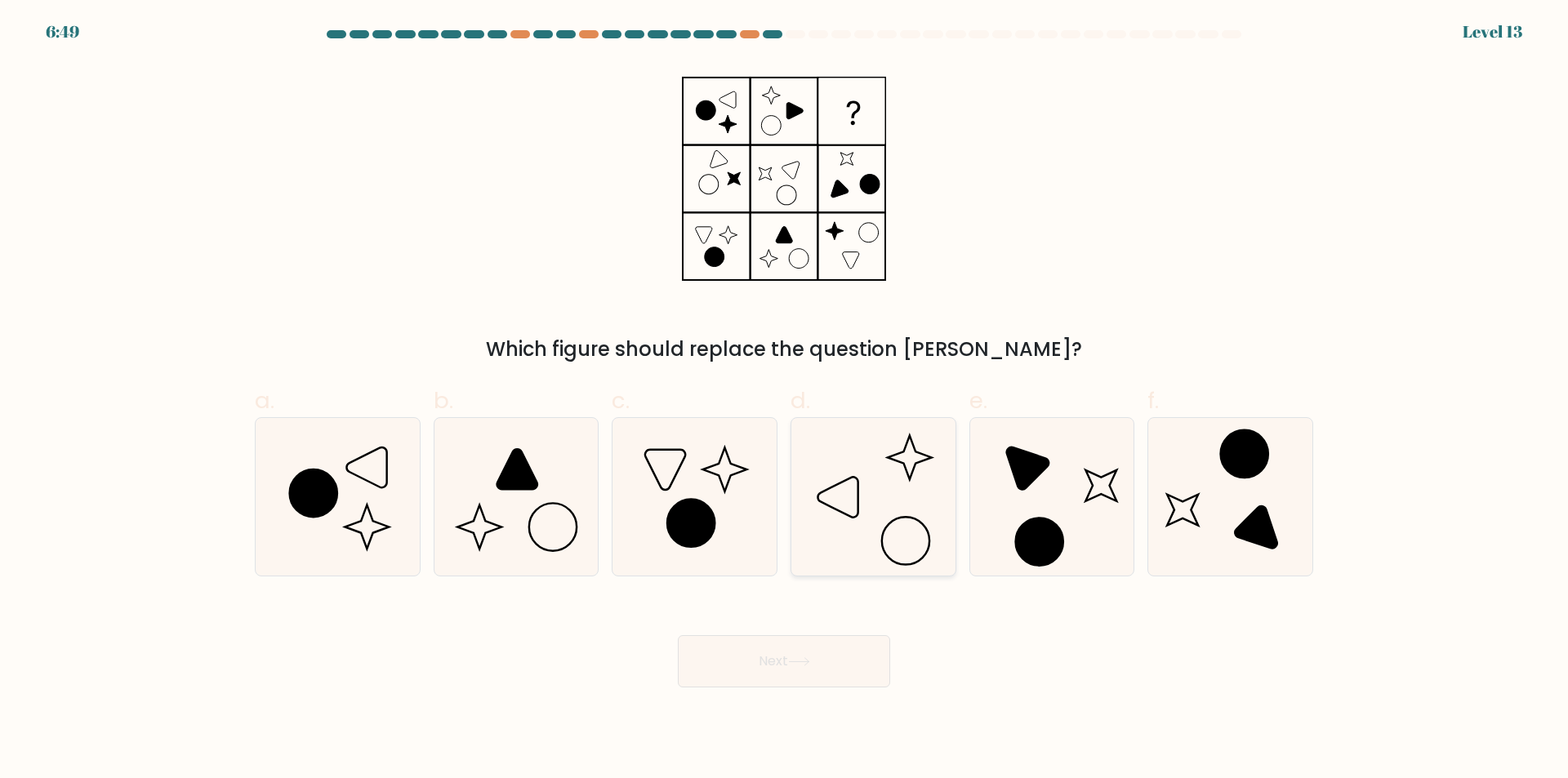
click at [867, 492] on icon at bounding box center [874, 497] width 158 height 158
click at [785, 400] on input "d." at bounding box center [784, 394] width 1 height 11
radio input "true"
click at [840, 662] on button "Next" at bounding box center [784, 661] width 212 height 52
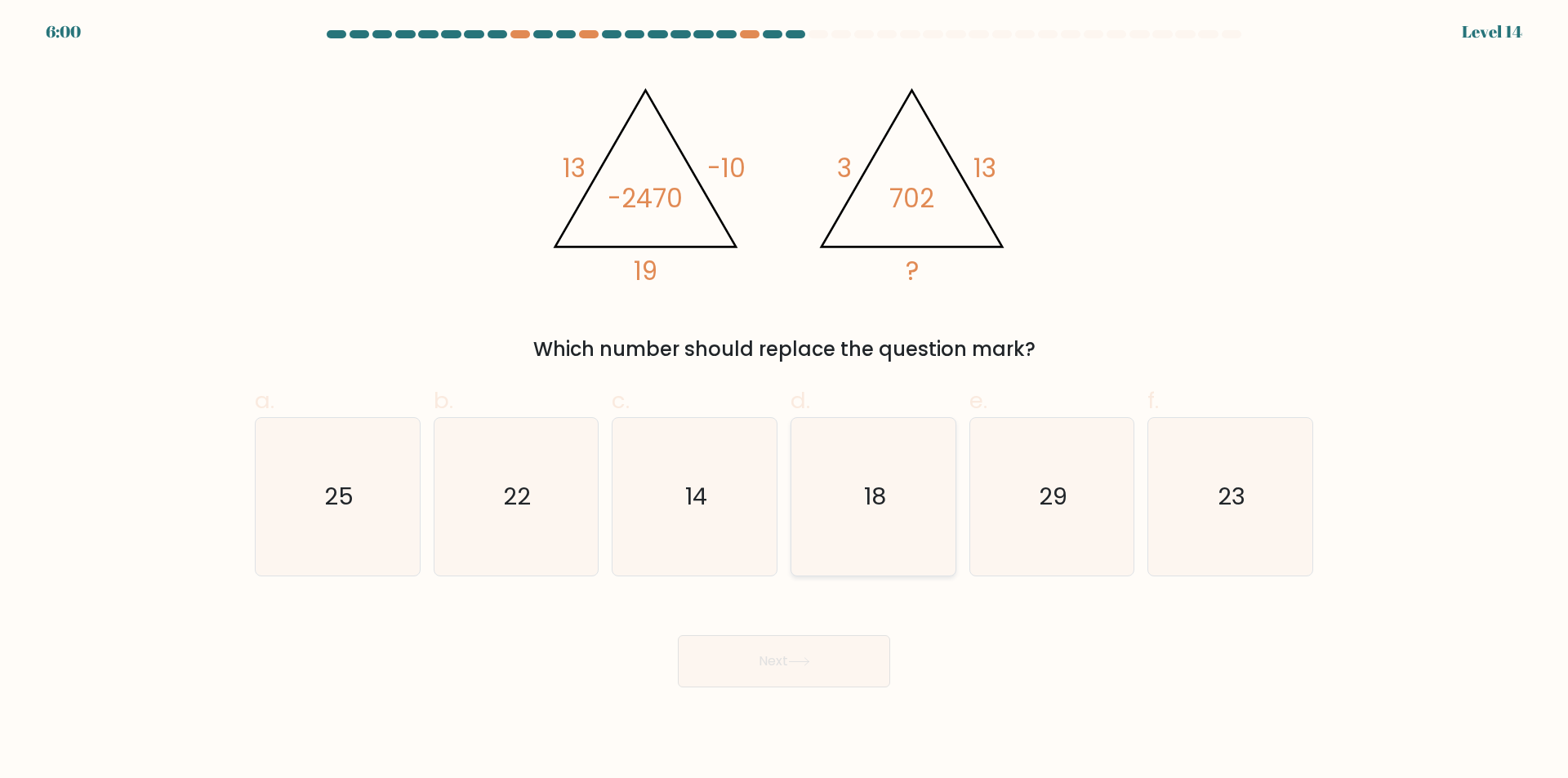
click at [804, 519] on icon "18" at bounding box center [874, 497] width 158 height 158
click at [785, 400] on input "d. 18" at bounding box center [784, 394] width 1 height 11
radio input "true"
click at [845, 664] on button "Next" at bounding box center [784, 661] width 212 height 52
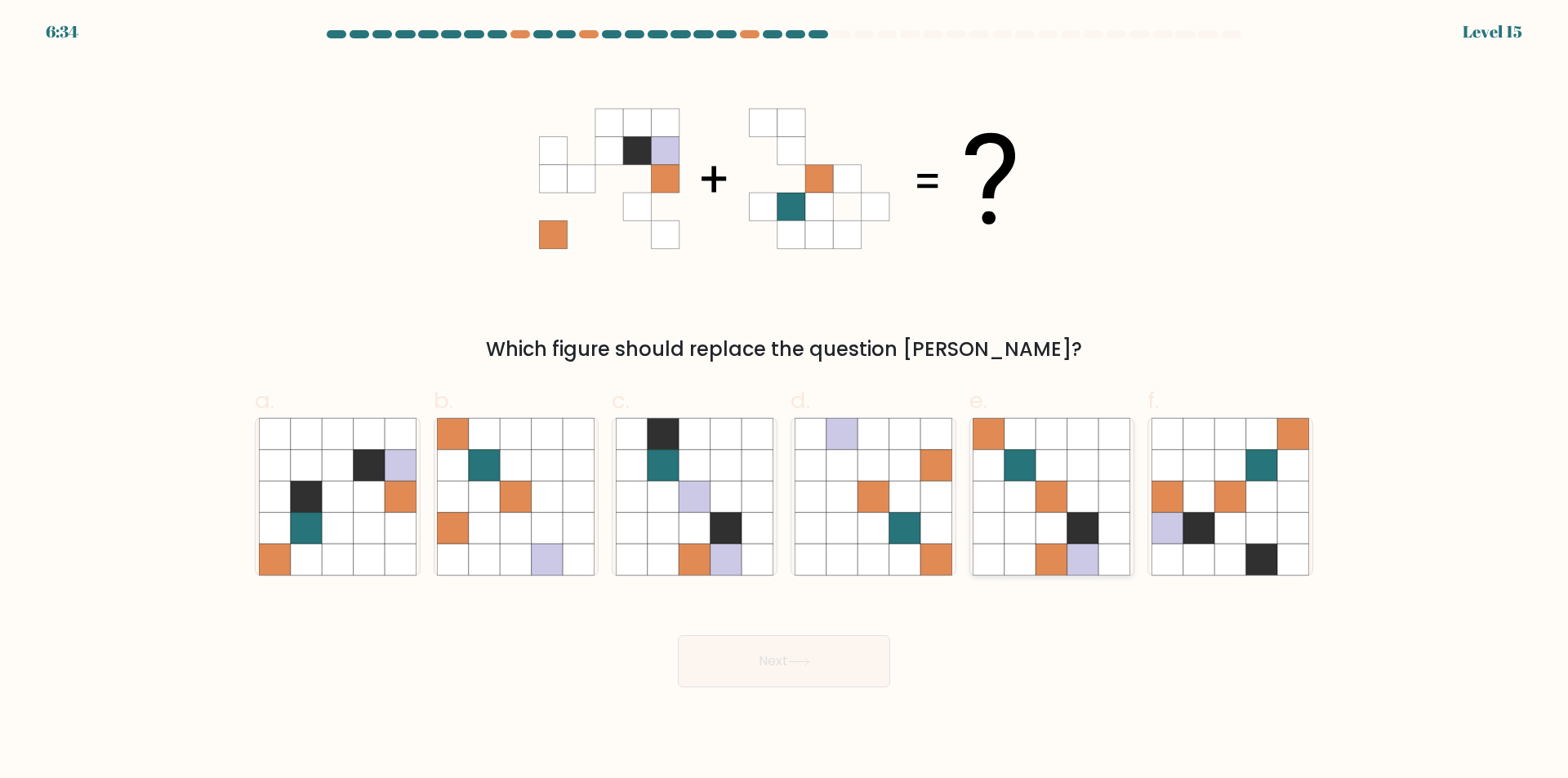
click at [1023, 534] on icon at bounding box center [1020, 529] width 31 height 31
click at [785, 400] on input "e." at bounding box center [784, 394] width 1 height 11
radio input "true"
click at [830, 679] on button "Next" at bounding box center [784, 661] width 212 height 52
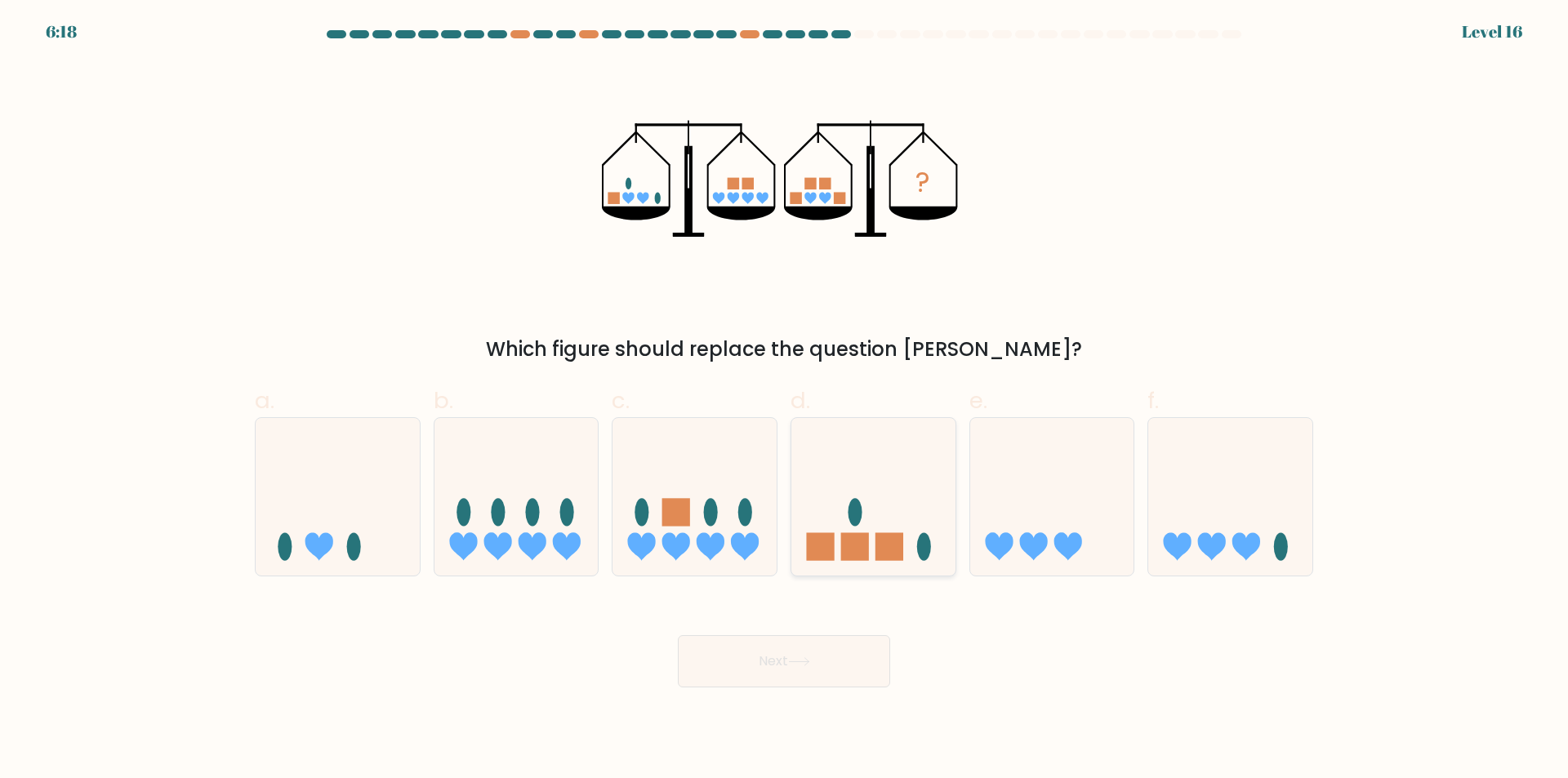
click at [878, 482] on icon at bounding box center [874, 497] width 164 height 136
click at [785, 400] on input "d." at bounding box center [784, 394] width 1 height 11
radio input "true"
click at [875, 661] on button "Next" at bounding box center [784, 661] width 212 height 52
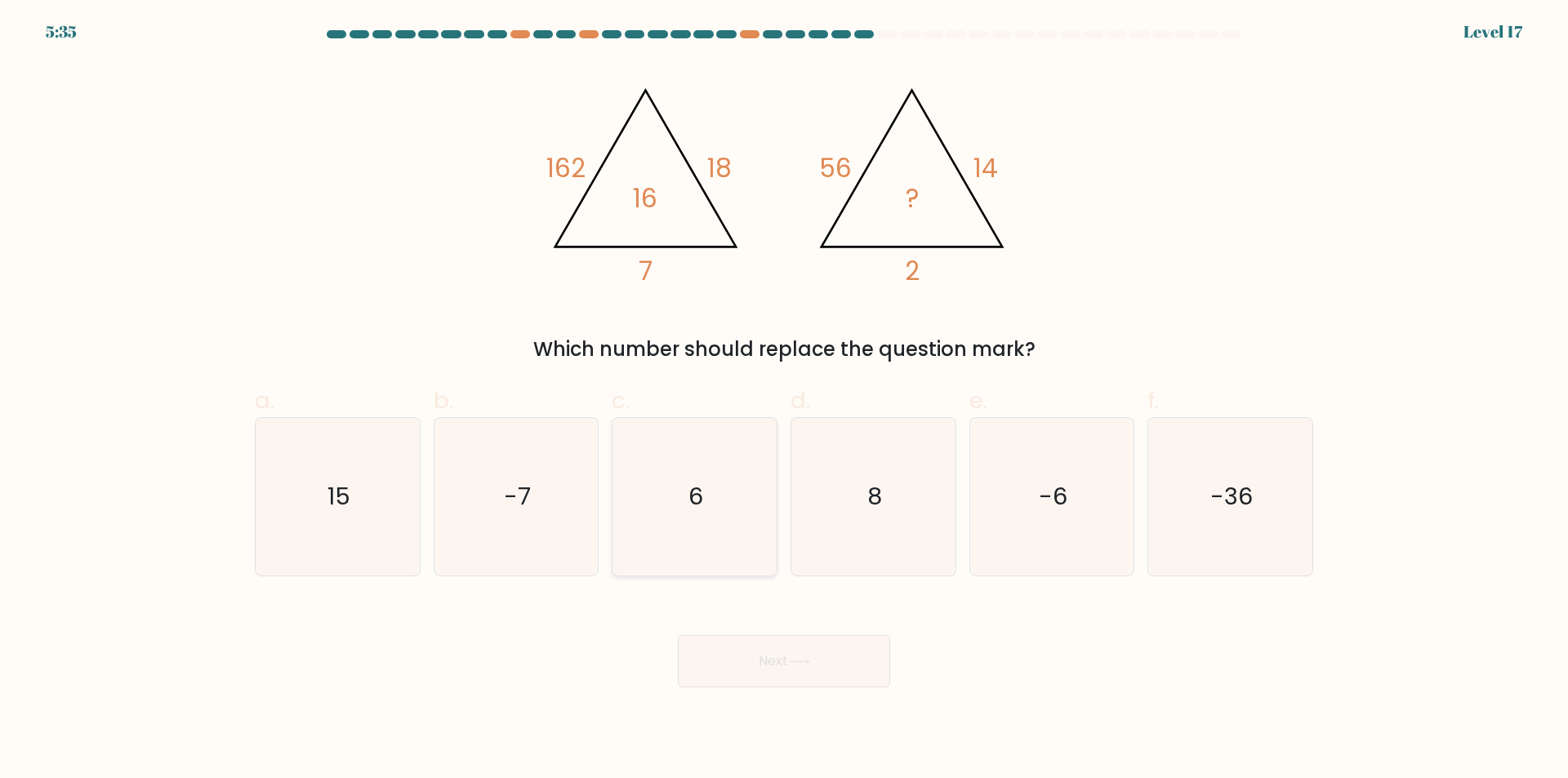
click at [705, 505] on icon "6" at bounding box center [694, 497] width 158 height 158
click at [784, 400] on input "c. 6" at bounding box center [784, 394] width 1 height 11
radio input "true"
click at [843, 652] on button "Next" at bounding box center [784, 661] width 212 height 52
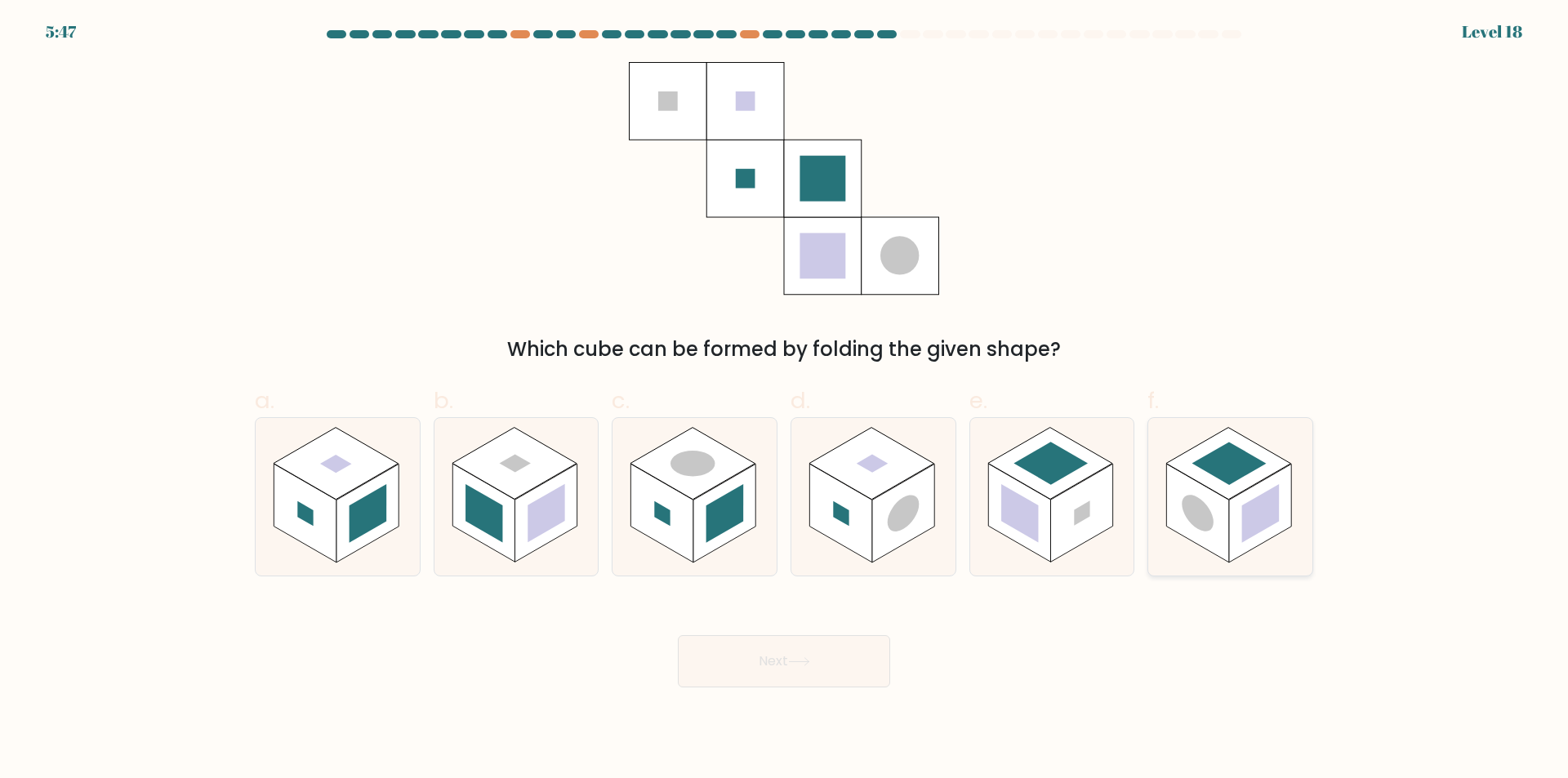
click at [1265, 523] on rect at bounding box center [1261, 513] width 38 height 59
click at [785, 400] on input "f." at bounding box center [784, 394] width 1 height 11
radio input "true"
click at [840, 666] on button "Next" at bounding box center [784, 661] width 212 height 52
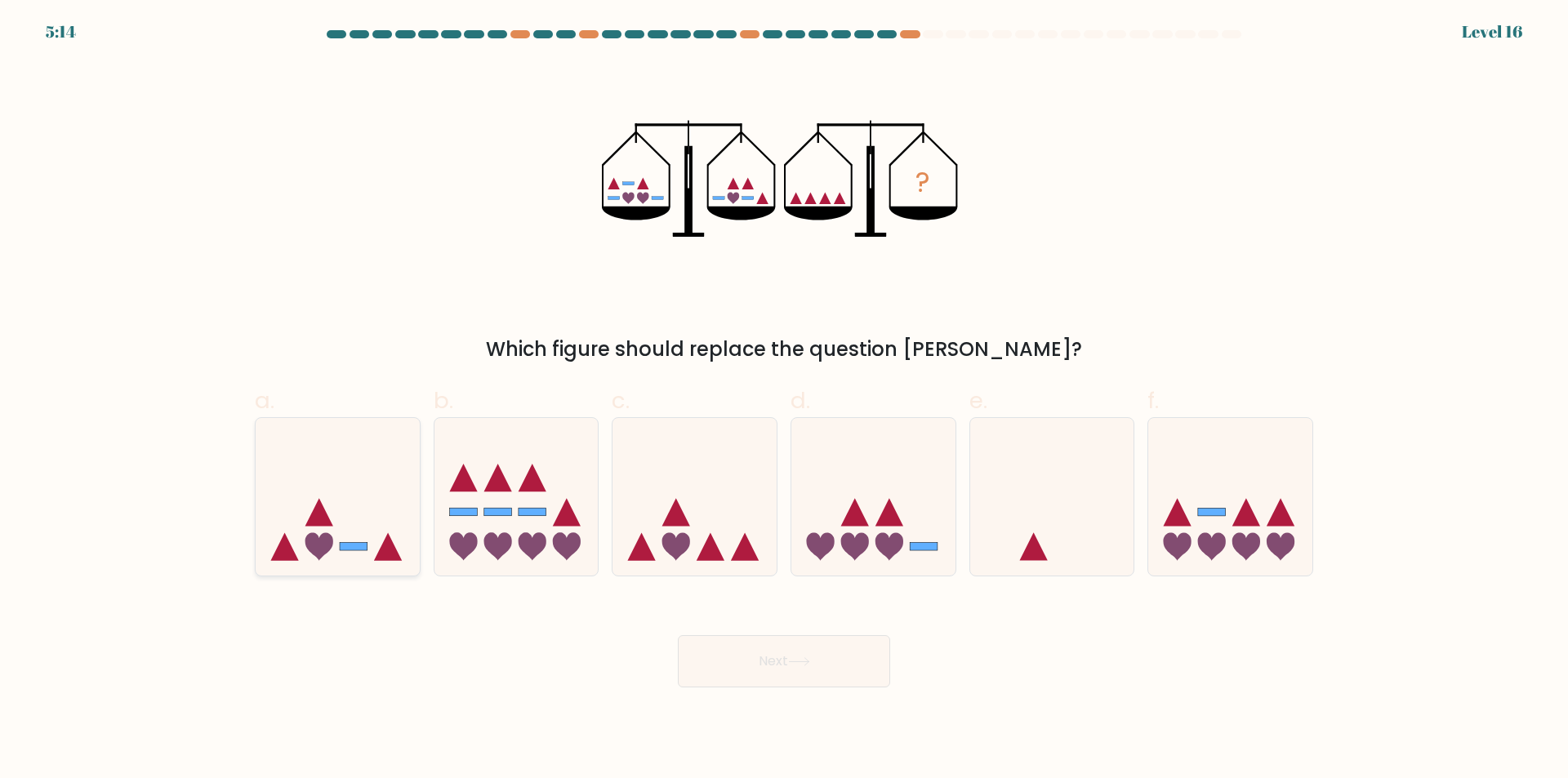
click at [333, 511] on icon at bounding box center [337, 497] width 164 height 136
click at [784, 400] on input "a." at bounding box center [784, 394] width 1 height 11
radio input "true"
click at [855, 649] on button "Next" at bounding box center [784, 661] width 212 height 52
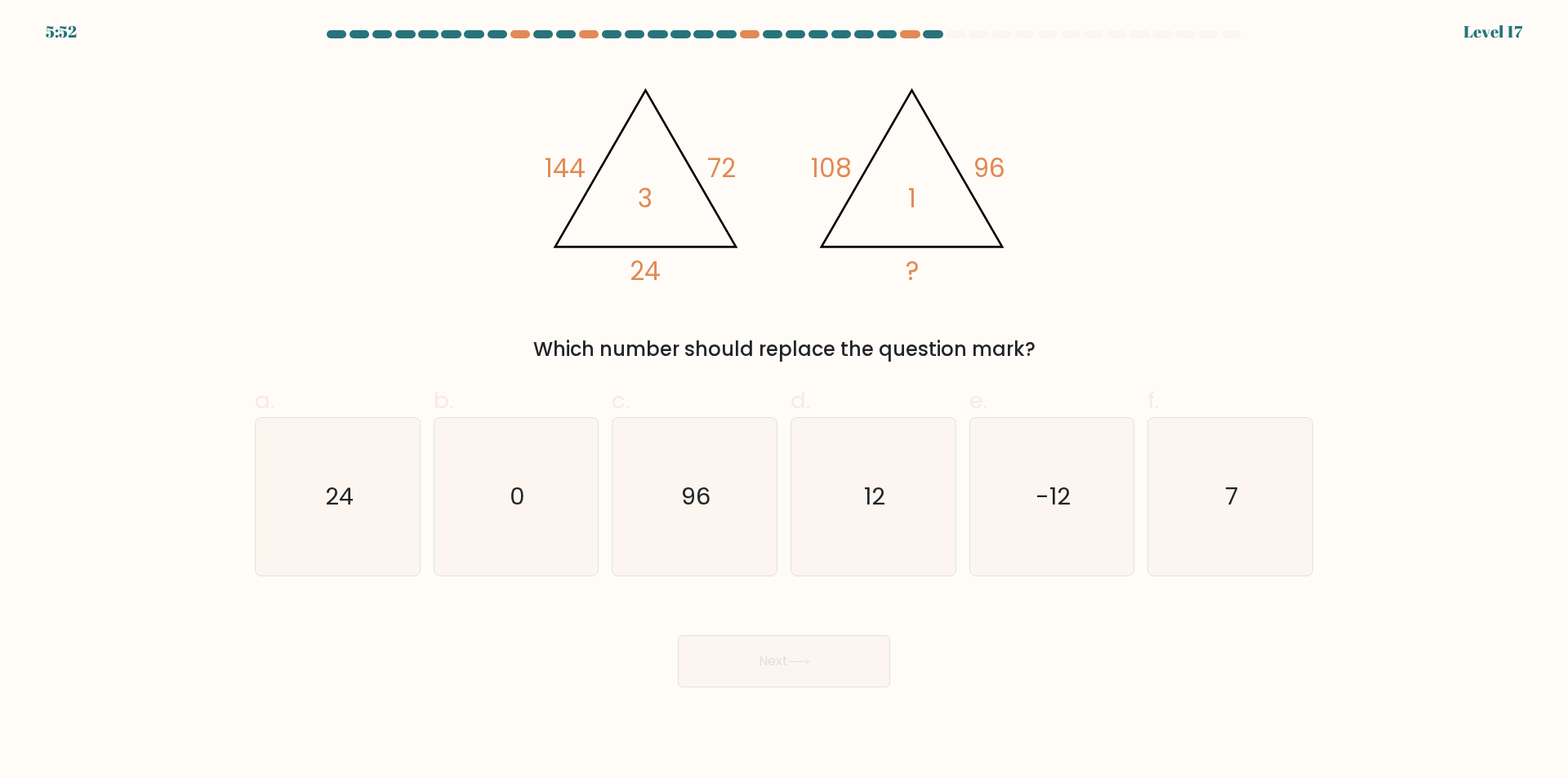
drag, startPoint x: 828, startPoint y: 496, endPoint x: 873, endPoint y: 599, distance: 112.4
click at [826, 497] on icon "12" at bounding box center [874, 497] width 158 height 158
click at [785, 400] on input "d. 12" at bounding box center [784, 394] width 1 height 11
radio input "true"
click at [862, 680] on button "Next" at bounding box center [784, 661] width 212 height 52
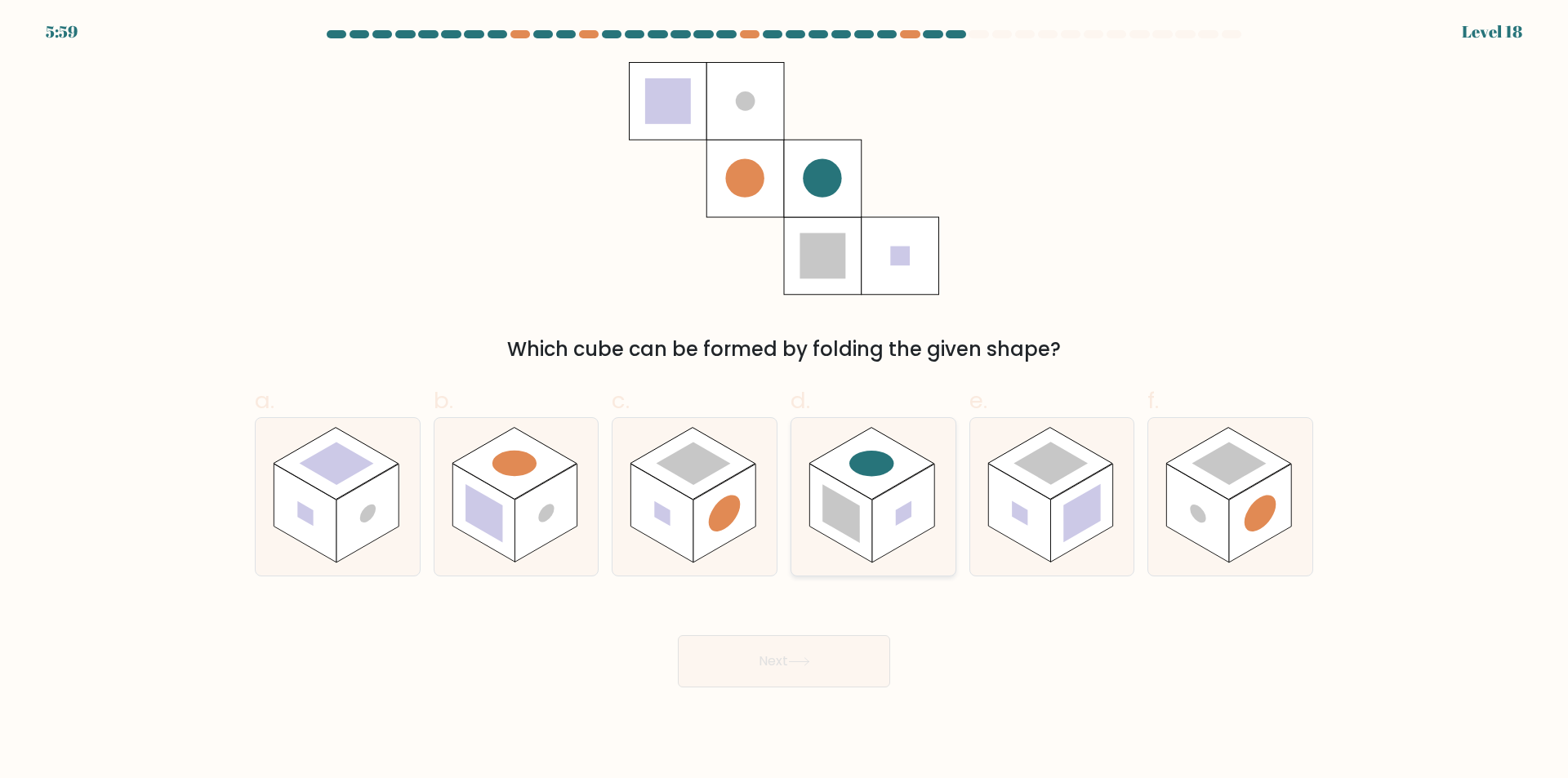
click at [885, 482] on rect at bounding box center [872, 463] width 125 height 72
click at [785, 400] on input "d." at bounding box center [784, 394] width 1 height 11
radio input "true"
click at [838, 646] on button "Next" at bounding box center [784, 661] width 212 height 52
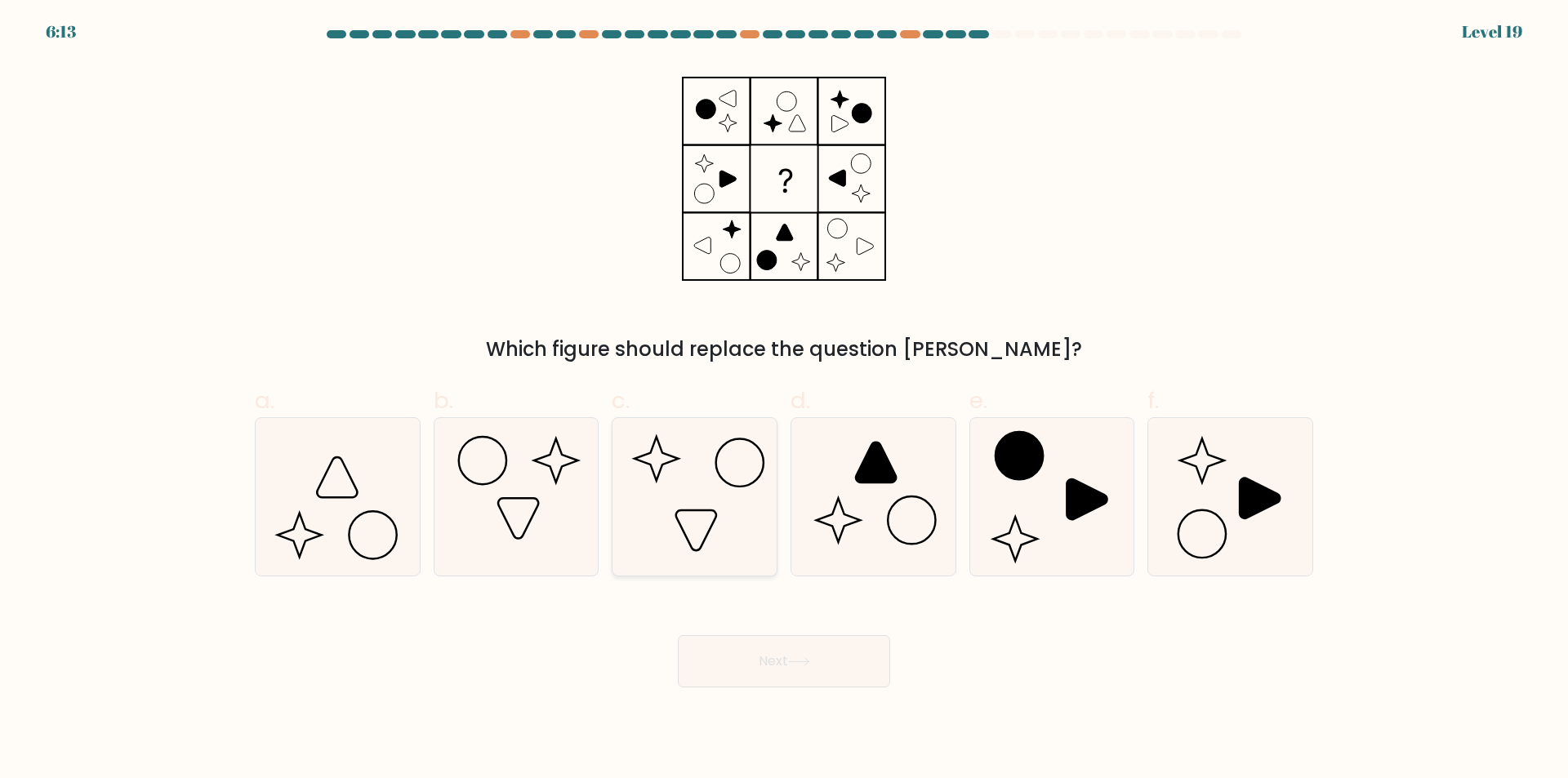
click at [722, 475] on icon at bounding box center [694, 497] width 158 height 158
click at [784, 400] on input "c." at bounding box center [784, 394] width 1 height 11
radio input "true"
click at [840, 658] on button "Next" at bounding box center [784, 661] width 212 height 52
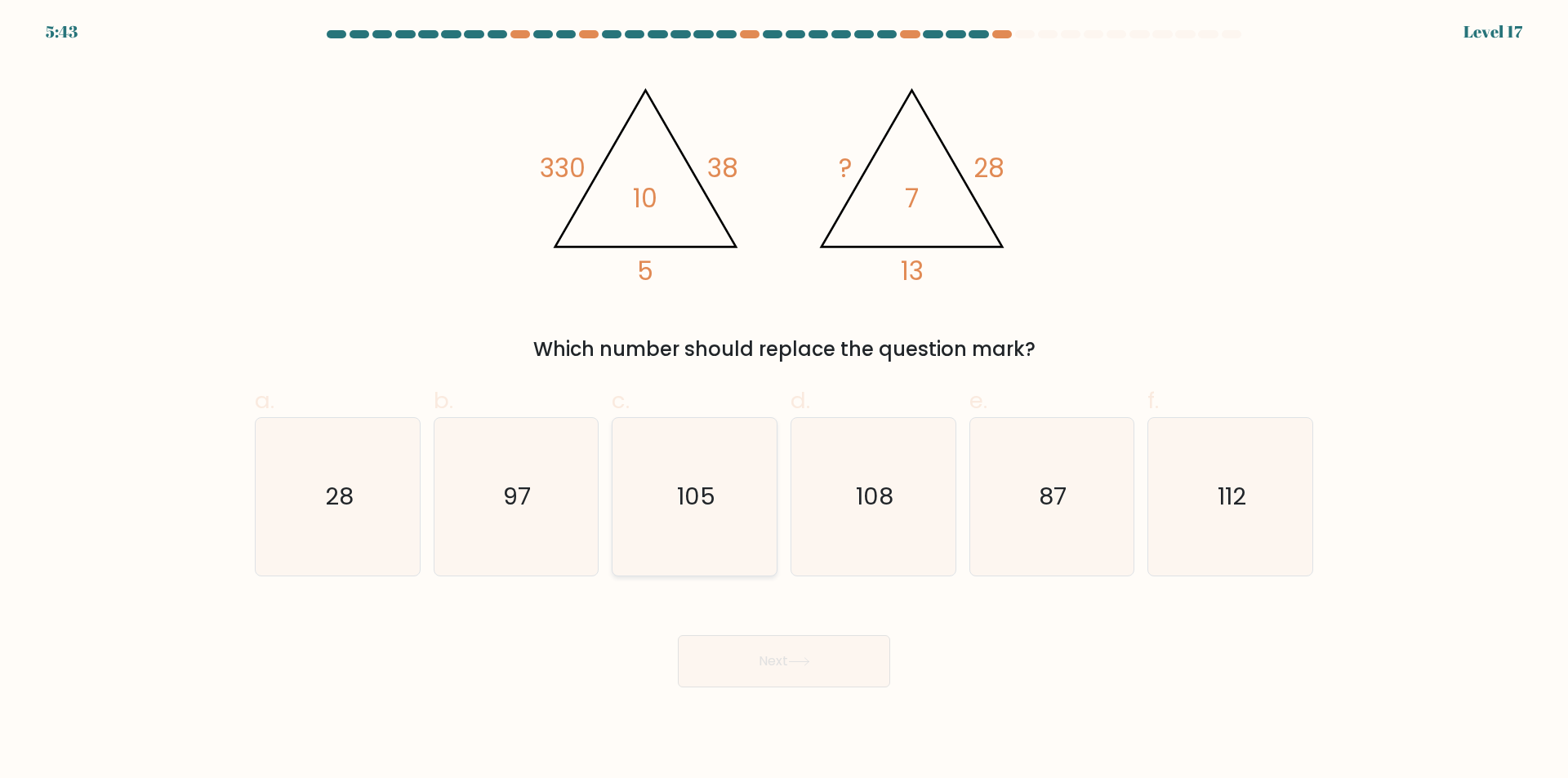
click at [686, 518] on icon "105" at bounding box center [694, 497] width 158 height 158
click at [784, 400] on input "c. 105" at bounding box center [784, 394] width 1 height 11
radio input "true"
click at [831, 638] on button "Next" at bounding box center [784, 661] width 212 height 52
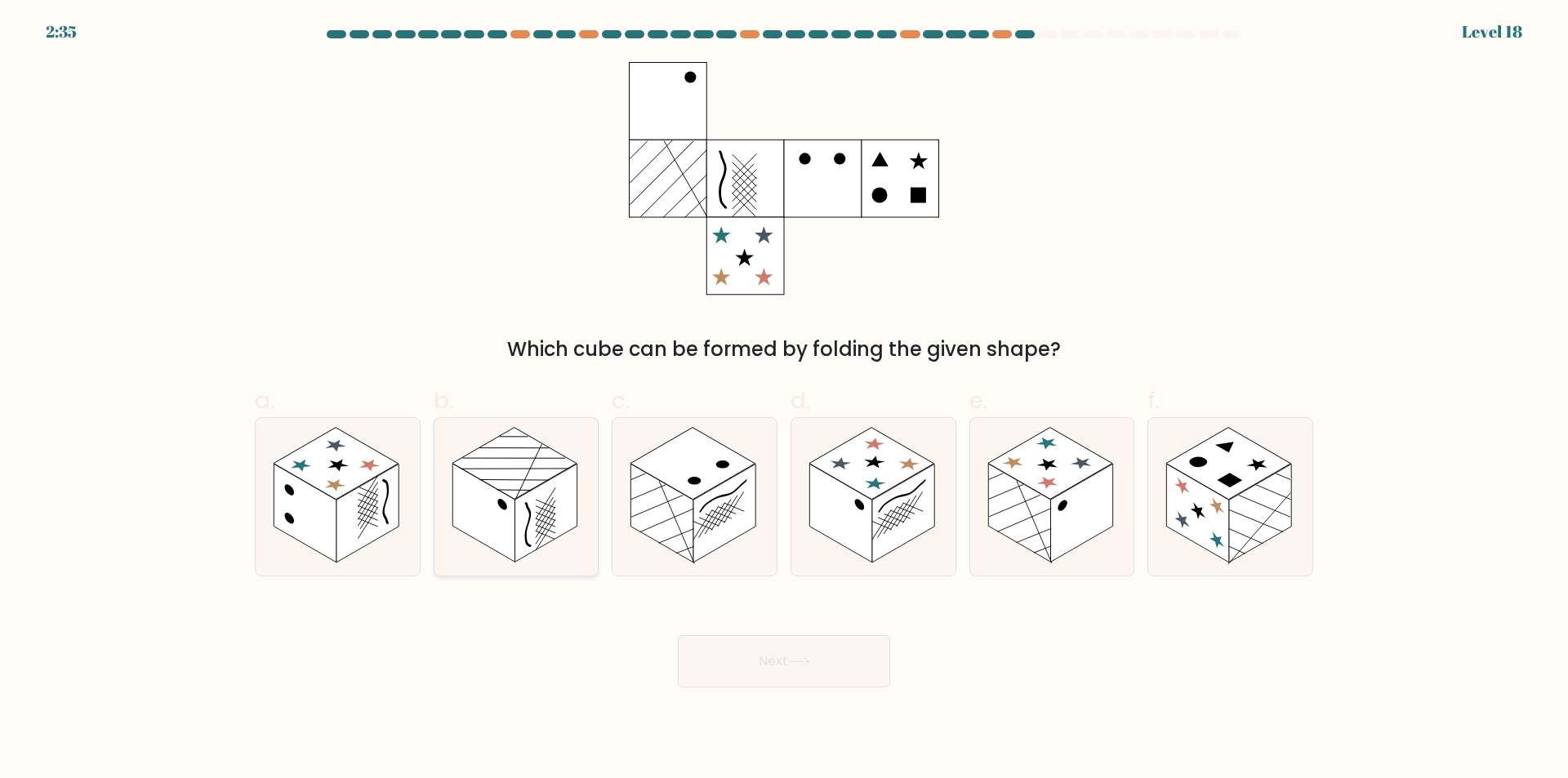
click at [522, 476] on rect at bounding box center [515, 463] width 125 height 72
click at [784, 400] on input "b." at bounding box center [784, 394] width 1 height 11
radio input "true"
click at [824, 668] on button "Next" at bounding box center [784, 661] width 212 height 52
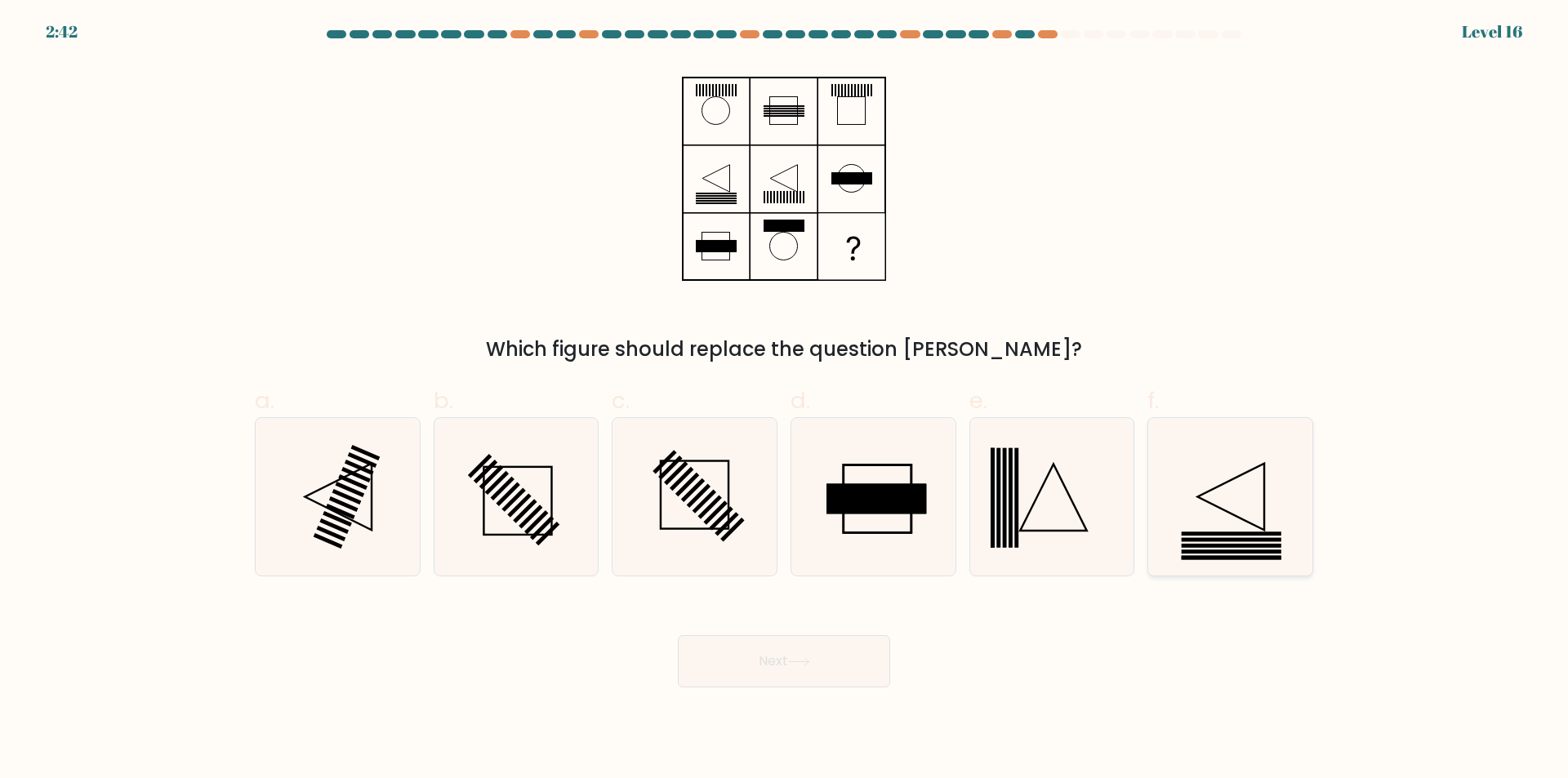
click at [1217, 518] on icon at bounding box center [1231, 497] width 158 height 158
click at [785, 400] on input "f." at bounding box center [784, 394] width 1 height 11
radio input "true"
click at [851, 655] on button "Next" at bounding box center [784, 661] width 212 height 52
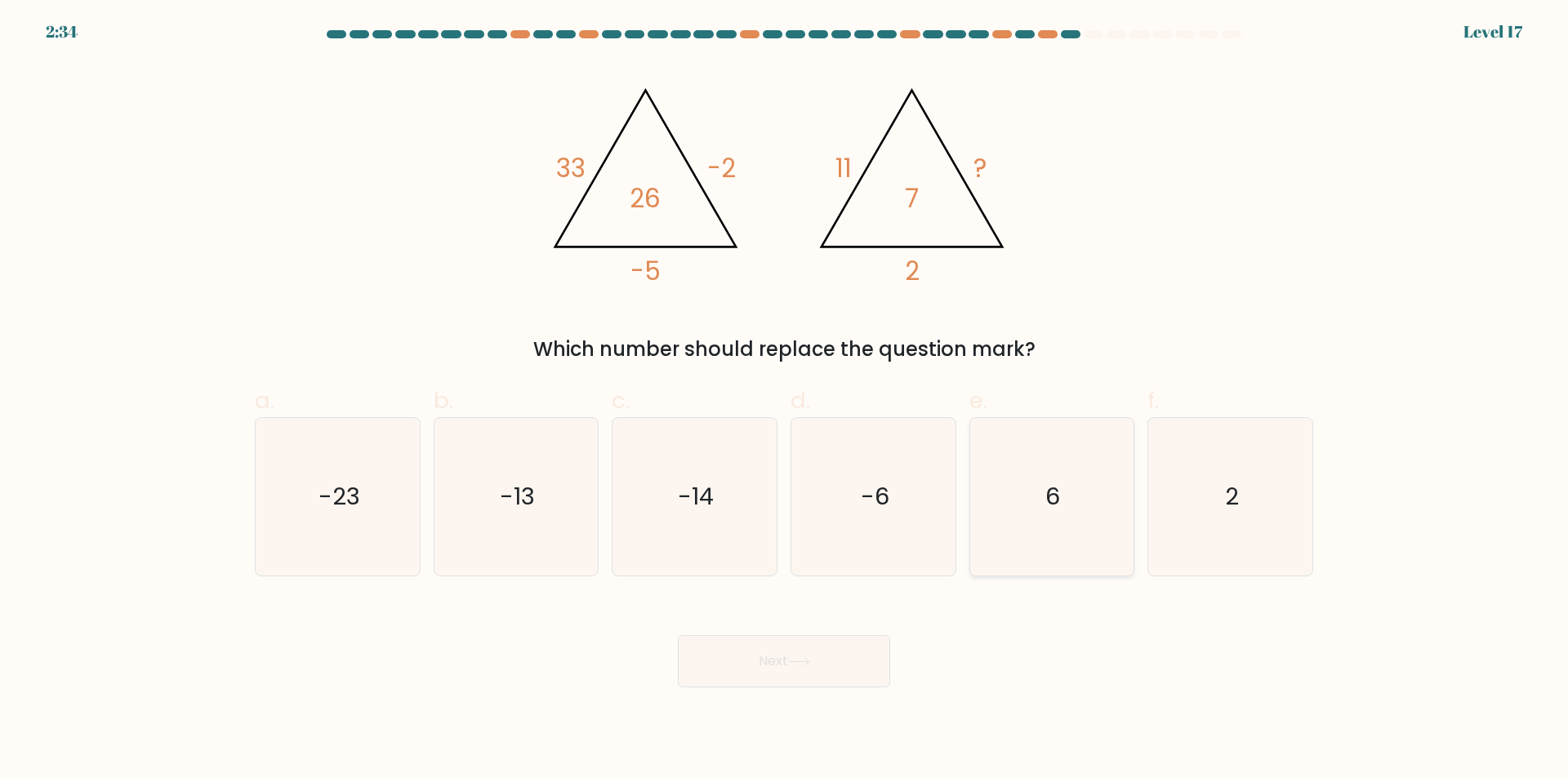
click at [1039, 478] on icon "6" at bounding box center [1052, 497] width 158 height 158
click at [785, 400] on input "e. 6" at bounding box center [784, 394] width 1 height 11
radio input "true"
click at [801, 647] on button "Next" at bounding box center [784, 661] width 212 height 52
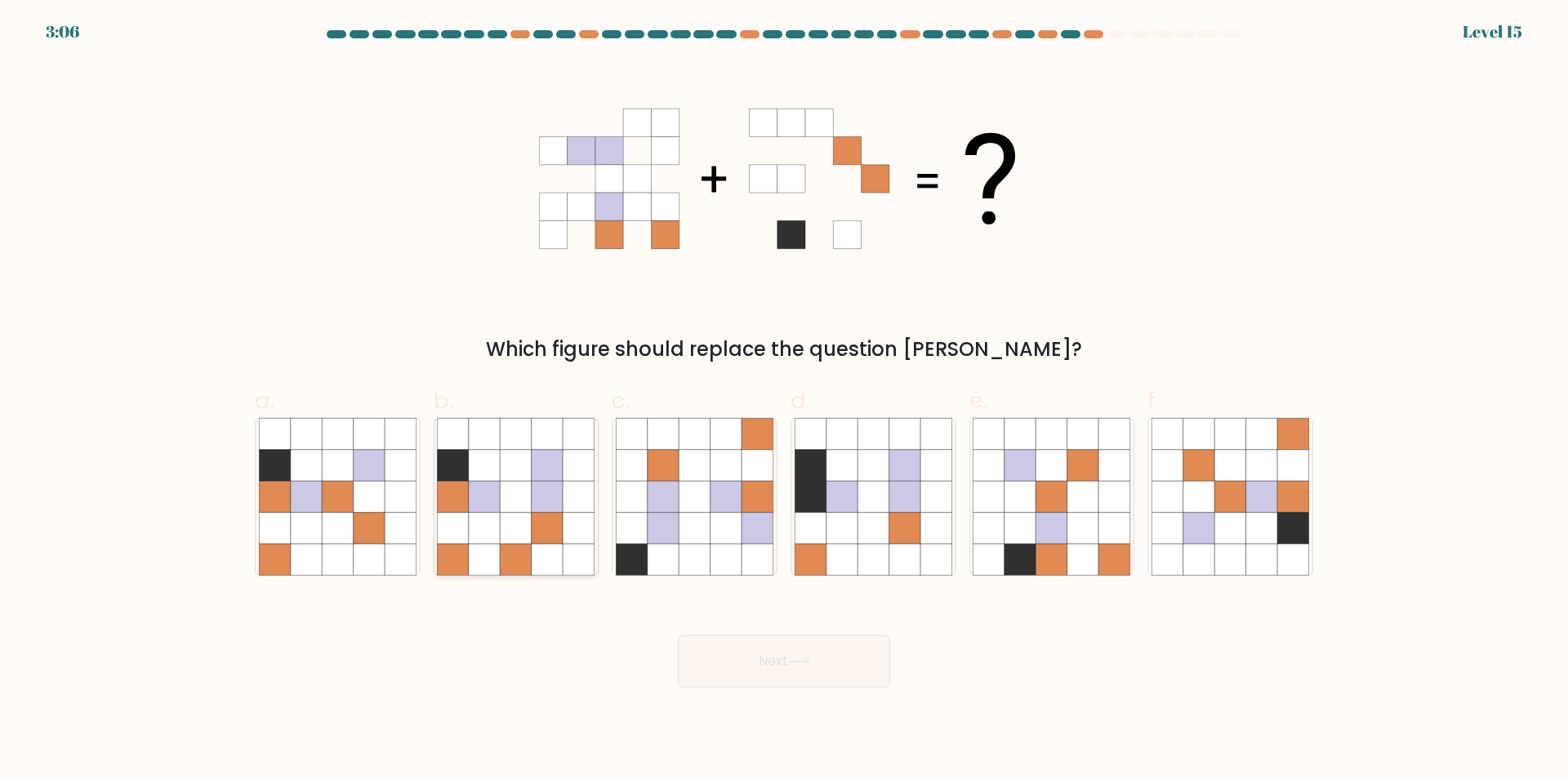
click at [520, 483] on icon at bounding box center [516, 496] width 31 height 31
click at [784, 400] on input "b." at bounding box center [784, 394] width 1 height 11
radio input "true"
click at [825, 663] on button "Next" at bounding box center [784, 661] width 212 height 52
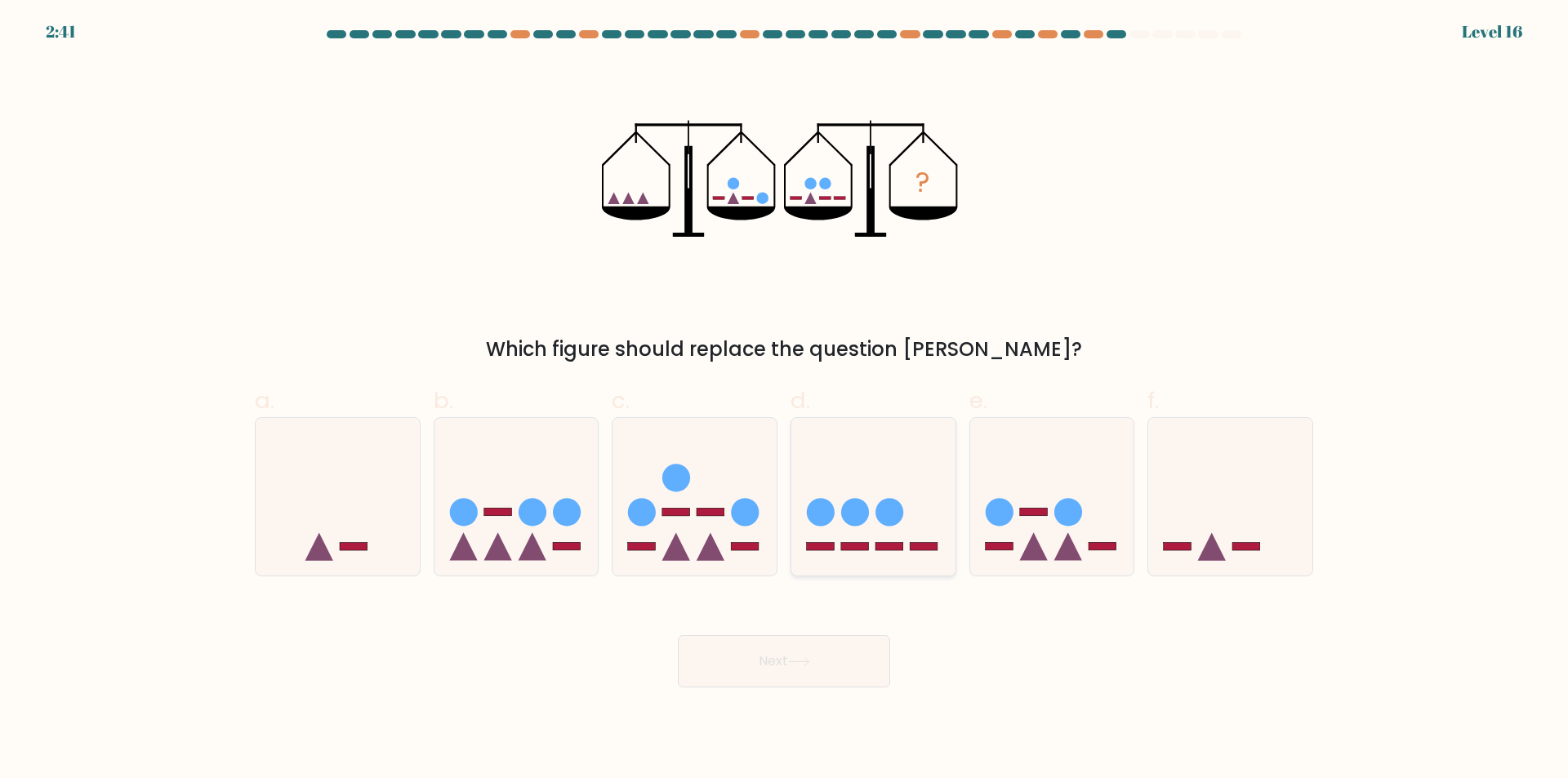
click at [829, 518] on circle at bounding box center [821, 511] width 28 height 28
click at [785, 400] on input "d." at bounding box center [784, 394] width 1 height 11
radio input "true"
click at [857, 658] on button "Next" at bounding box center [784, 661] width 212 height 52
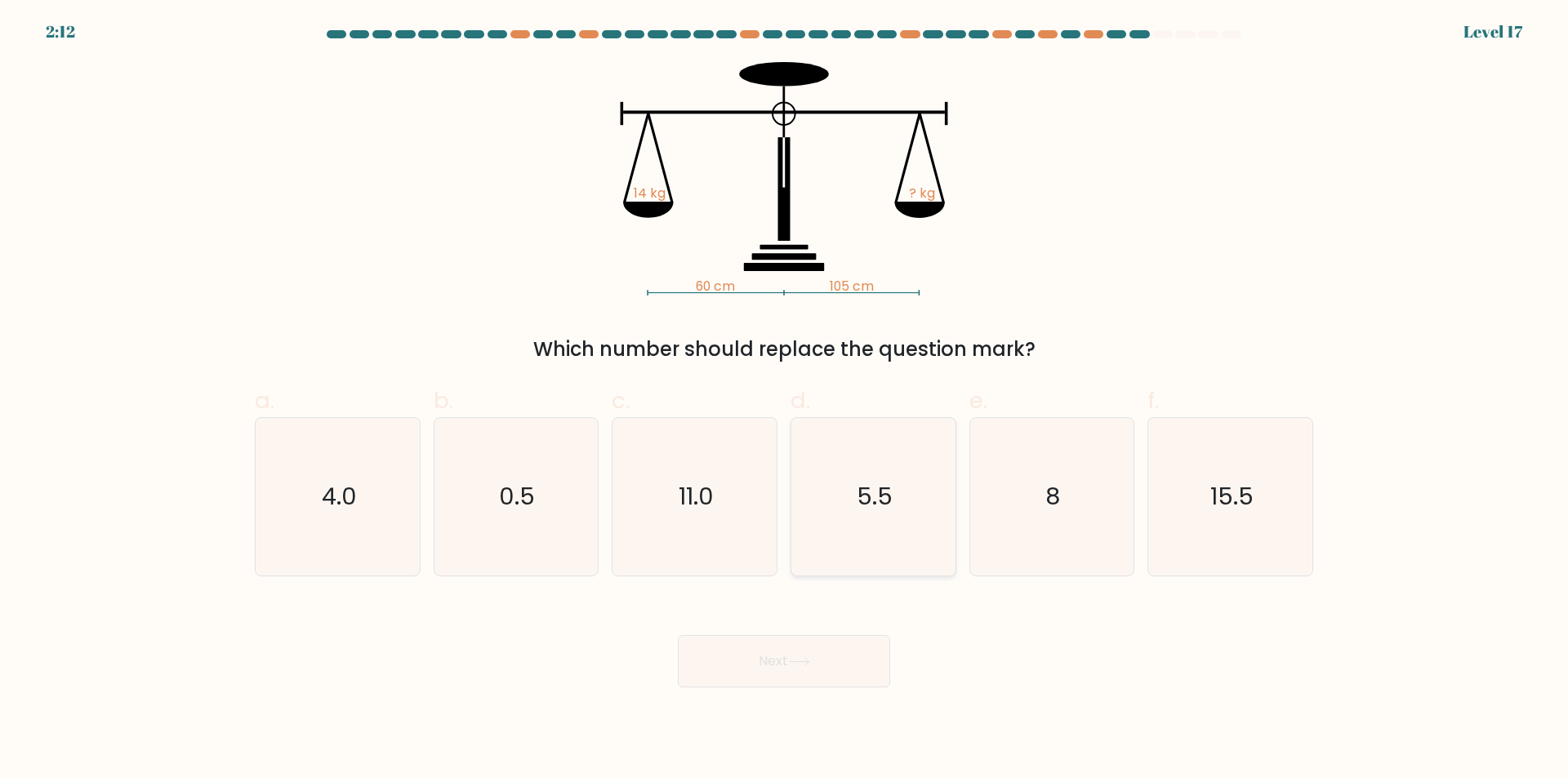
click at [897, 482] on icon "5.5" at bounding box center [874, 497] width 158 height 158
click at [785, 400] on input "d. 5.5" at bounding box center [784, 394] width 1 height 11
radio input "true"
click at [846, 662] on button "Next" at bounding box center [784, 661] width 212 height 52
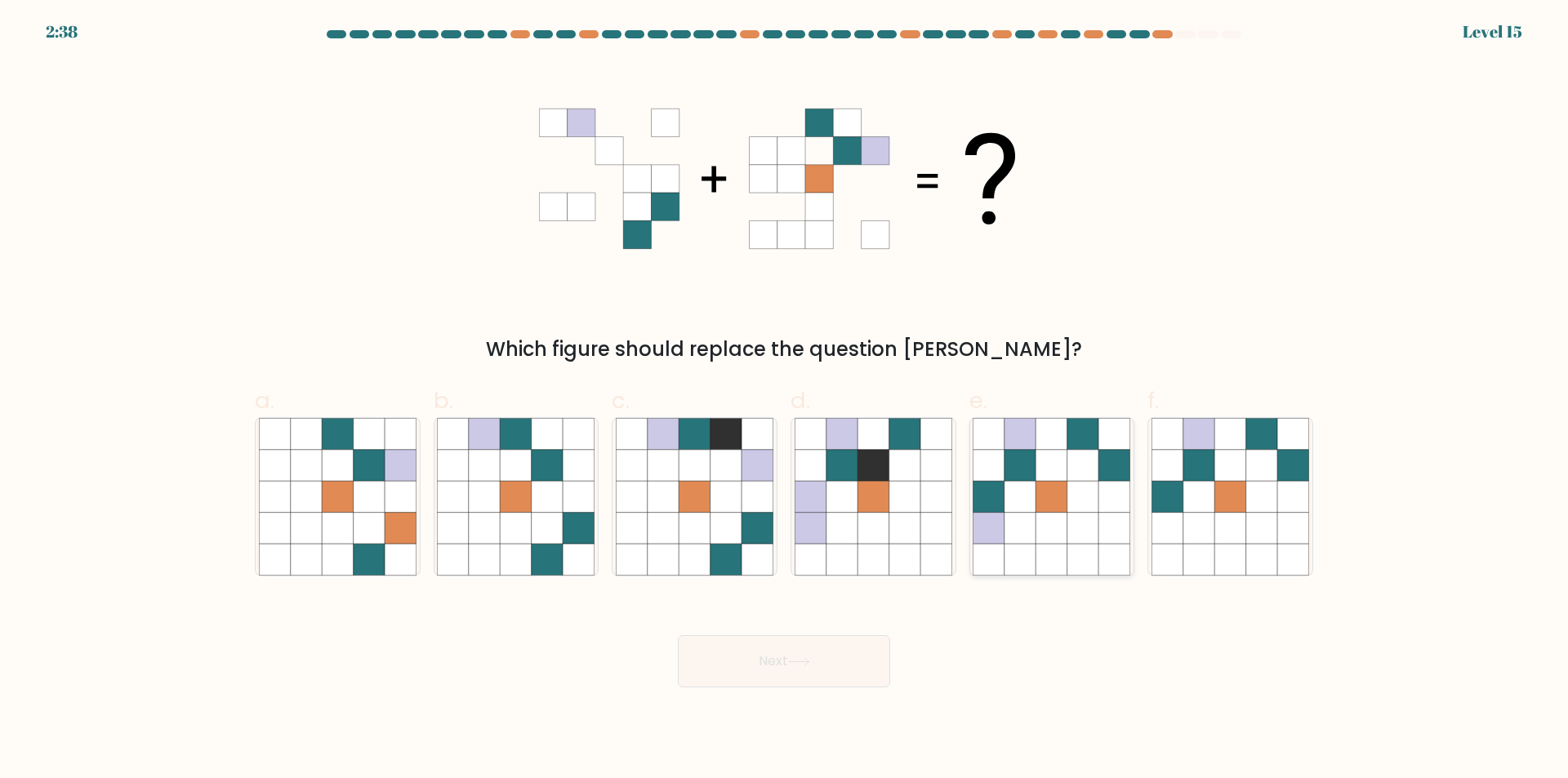
click at [1060, 499] on icon at bounding box center [1052, 496] width 31 height 31
click at [785, 400] on input "e." at bounding box center [784, 394] width 1 height 11
radio input "true"
click at [862, 656] on button "Next" at bounding box center [784, 661] width 212 height 52
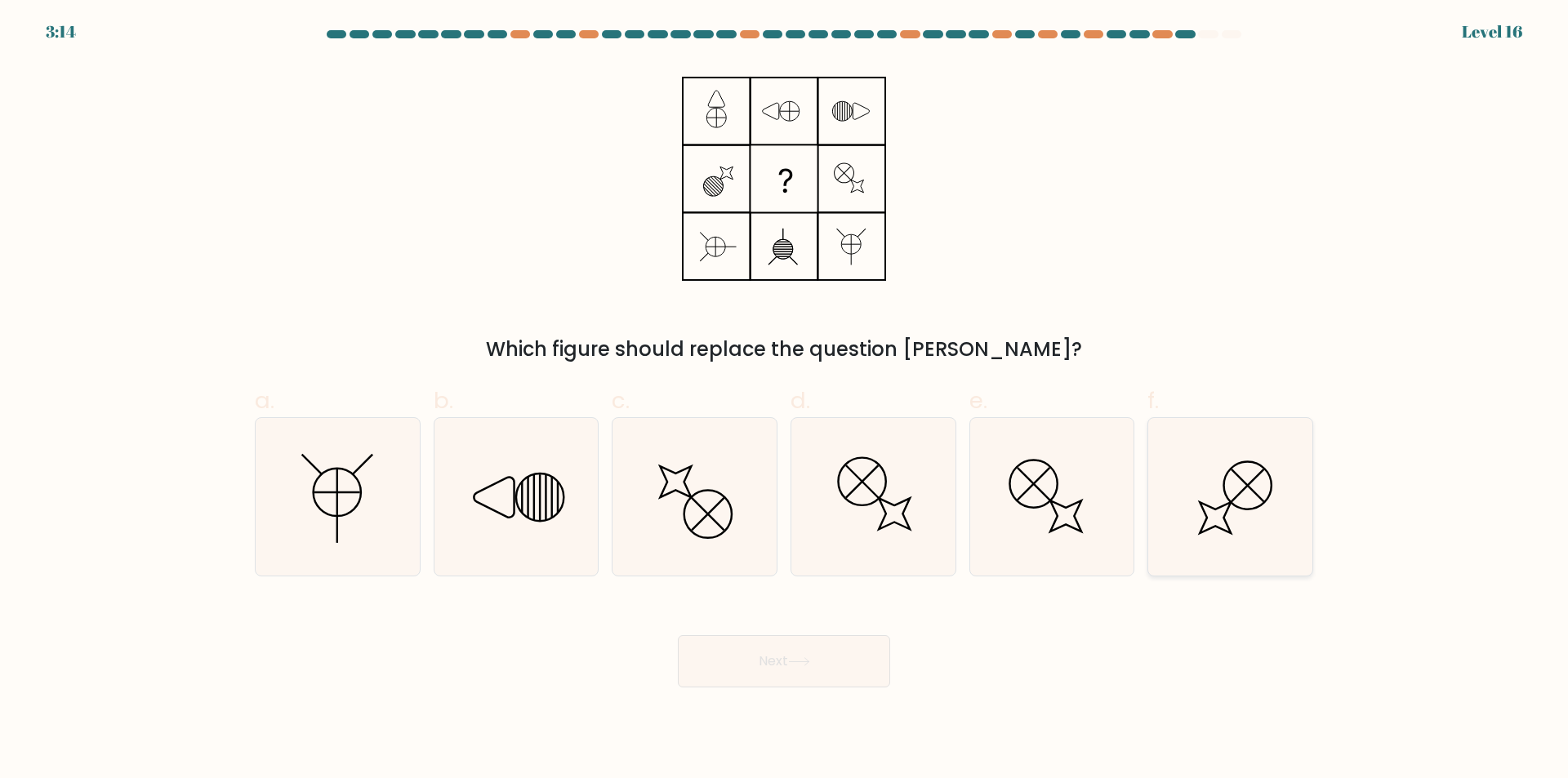
click at [1272, 464] on icon at bounding box center [1231, 497] width 158 height 158
click at [785, 400] on input "f." at bounding box center [784, 394] width 1 height 11
radio input "true"
click at [862, 667] on button "Next" at bounding box center [784, 661] width 212 height 52
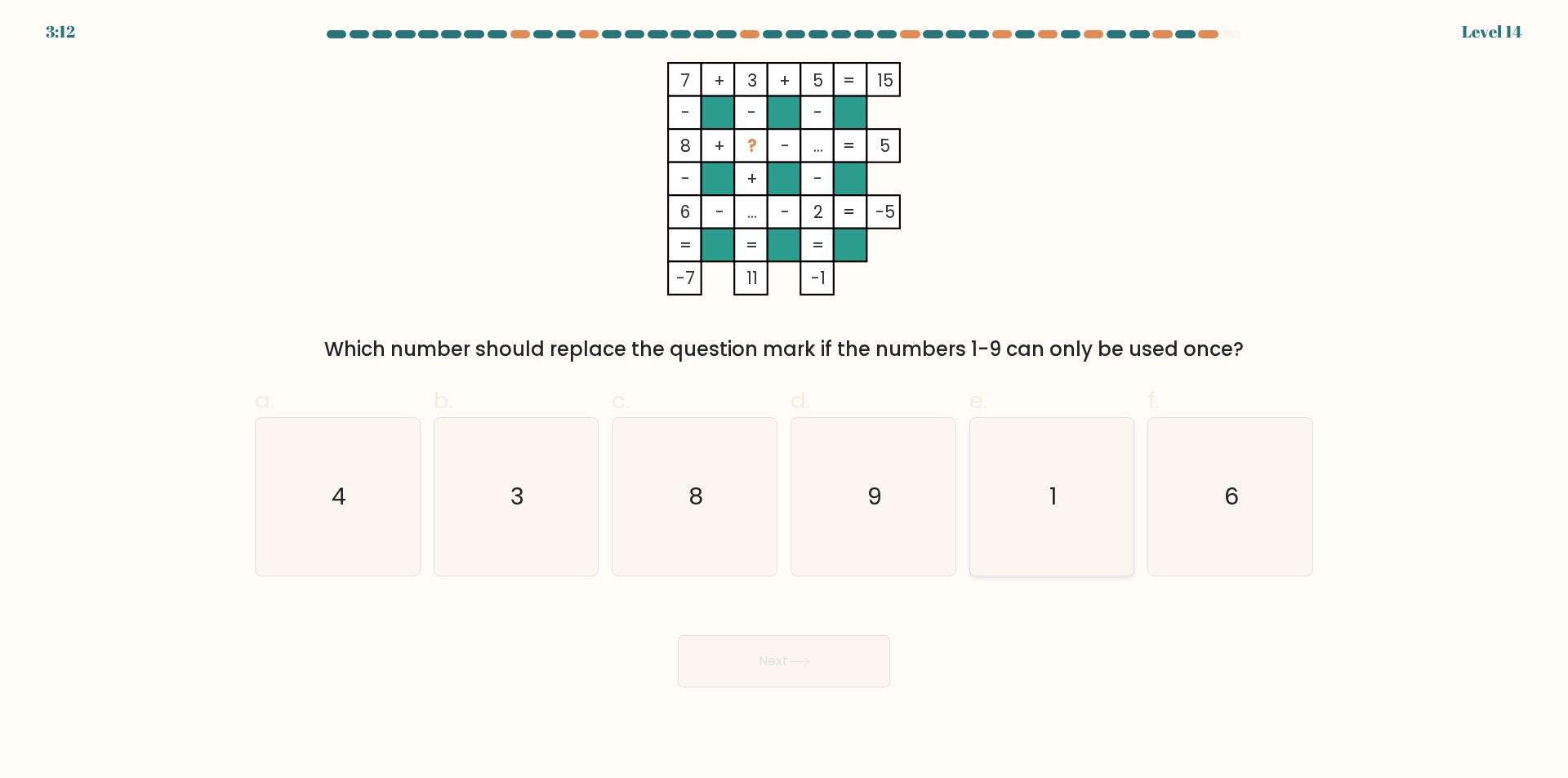
drag, startPoint x: 1075, startPoint y: 478, endPoint x: 1056, endPoint y: 480, distance: 19.1
click at [1074, 478] on icon "1" at bounding box center [1052, 497] width 158 height 158
click at [785, 400] on input "e. 1" at bounding box center [784, 394] width 1 height 11
radio input "true"
click at [840, 644] on button "Next" at bounding box center [784, 661] width 212 height 52
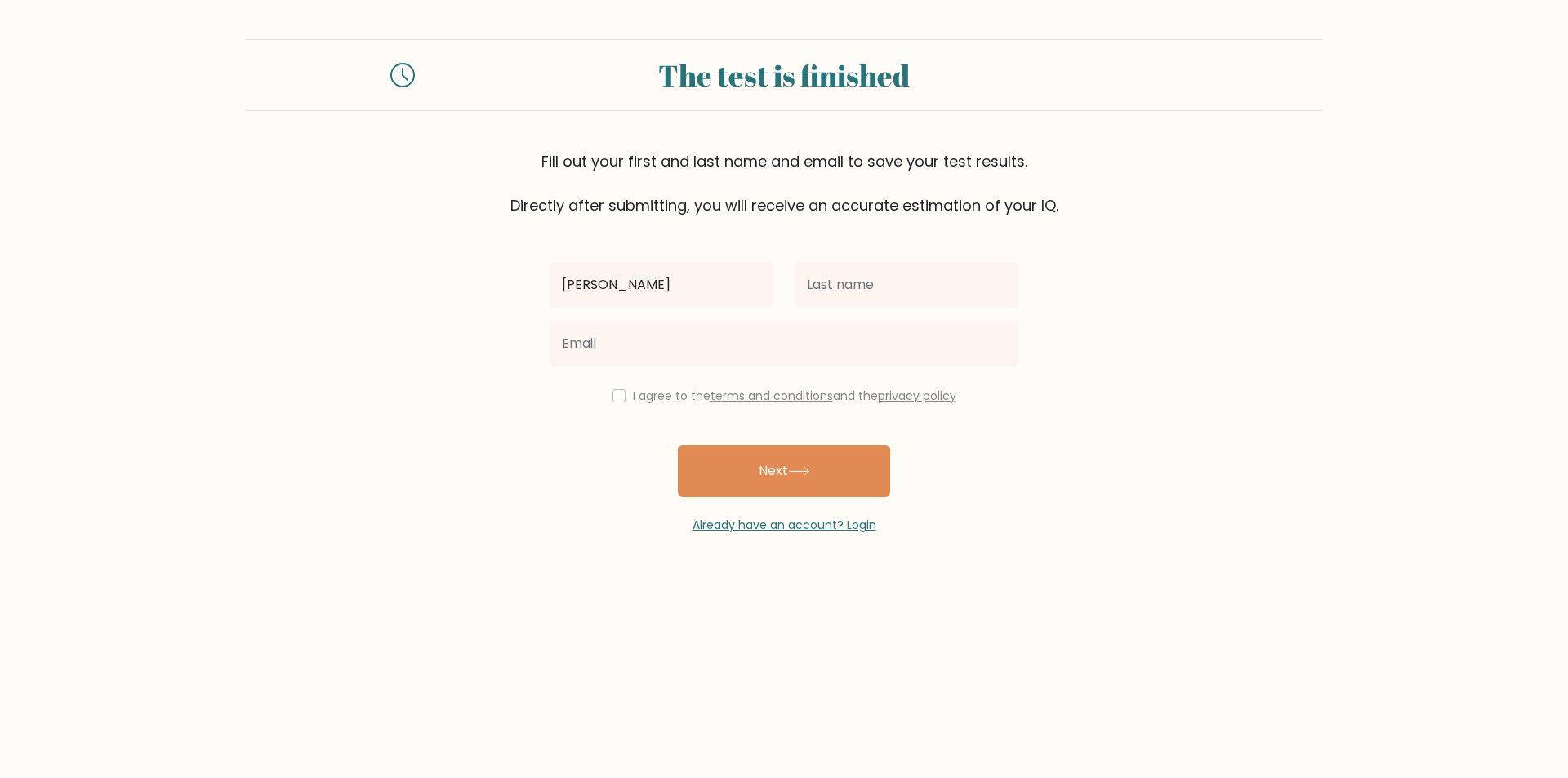
type input "chopp"
click at [678, 445] on button "Next" at bounding box center [784, 471] width 212 height 52
click at [826, 276] on input "thiomoson" at bounding box center [906, 284] width 225 height 45
click at [846, 281] on input "thomoson" at bounding box center [906, 284] width 225 height 45
click at [896, 281] on input "[PERSON_NAME]" at bounding box center [906, 284] width 225 height 45
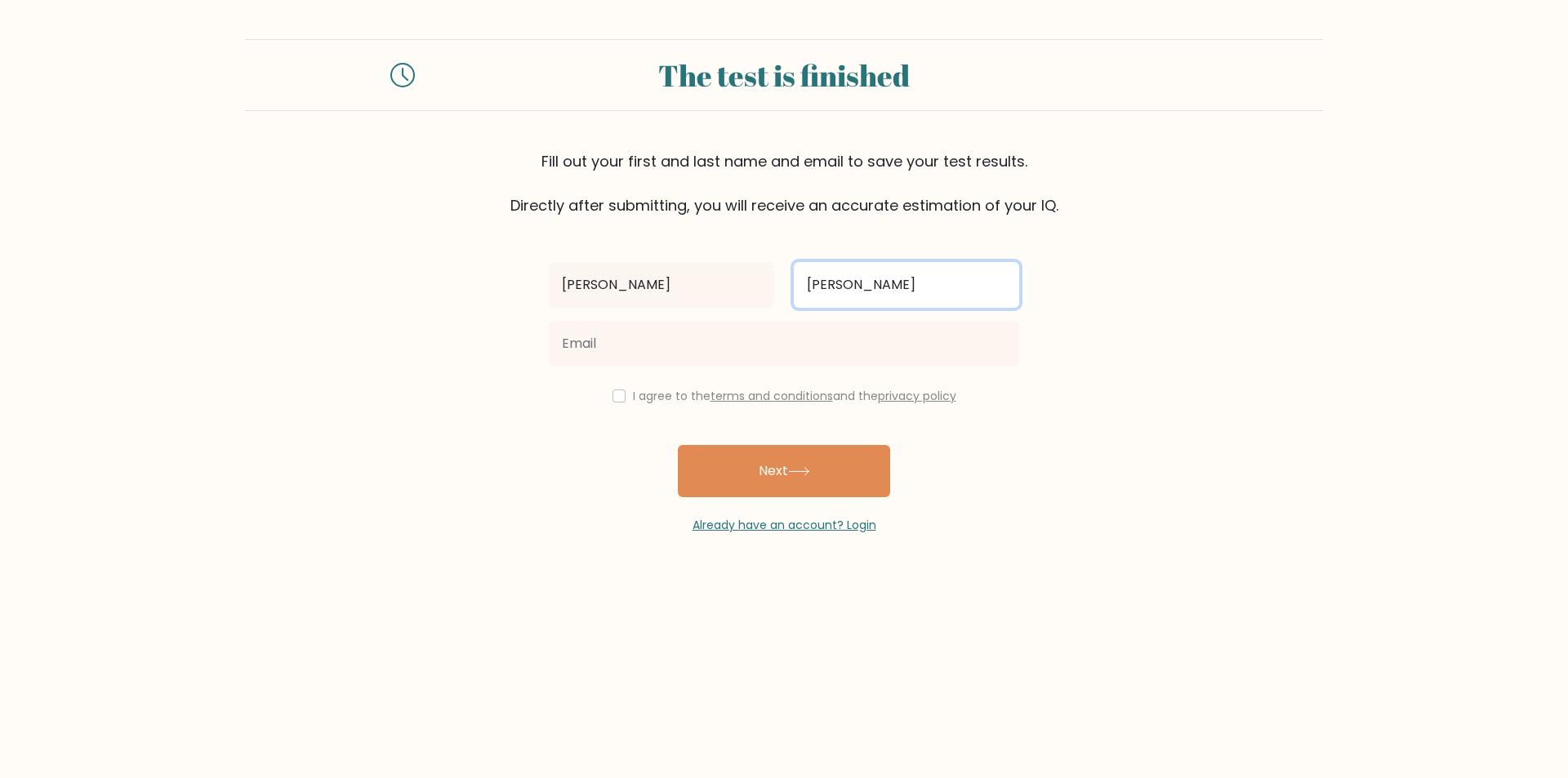
type input "[PERSON_NAME]"
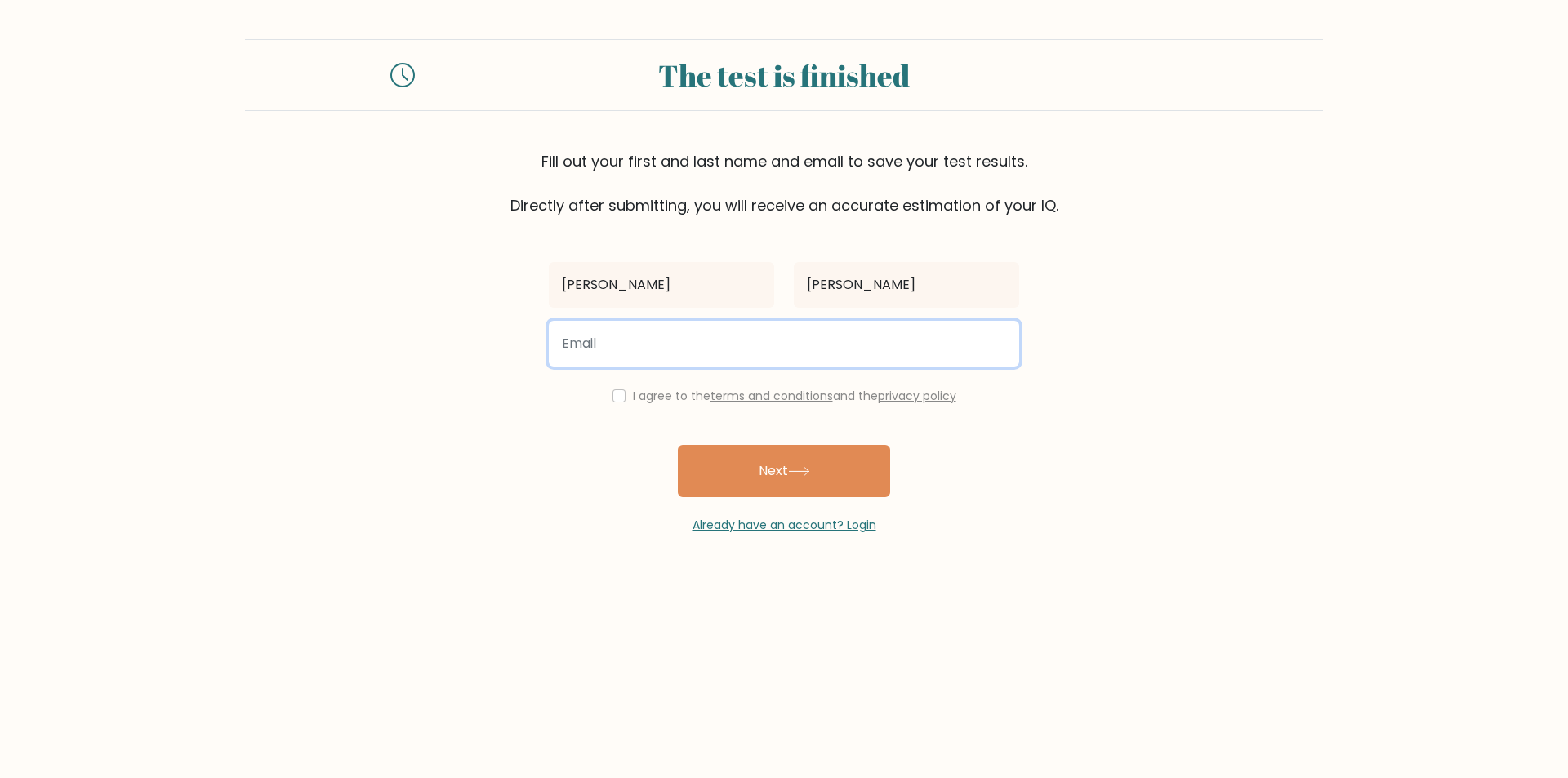
click at [696, 357] on input "email" at bounding box center [784, 343] width 470 height 45
click at [683, 339] on input "chopp2@micorosdt.com" at bounding box center [784, 343] width 470 height 45
click at [760, 344] on input "chopp2@micorsoft.com" at bounding box center [784, 343] width 470 height 45
type input "chopp2@micorsoft.com"
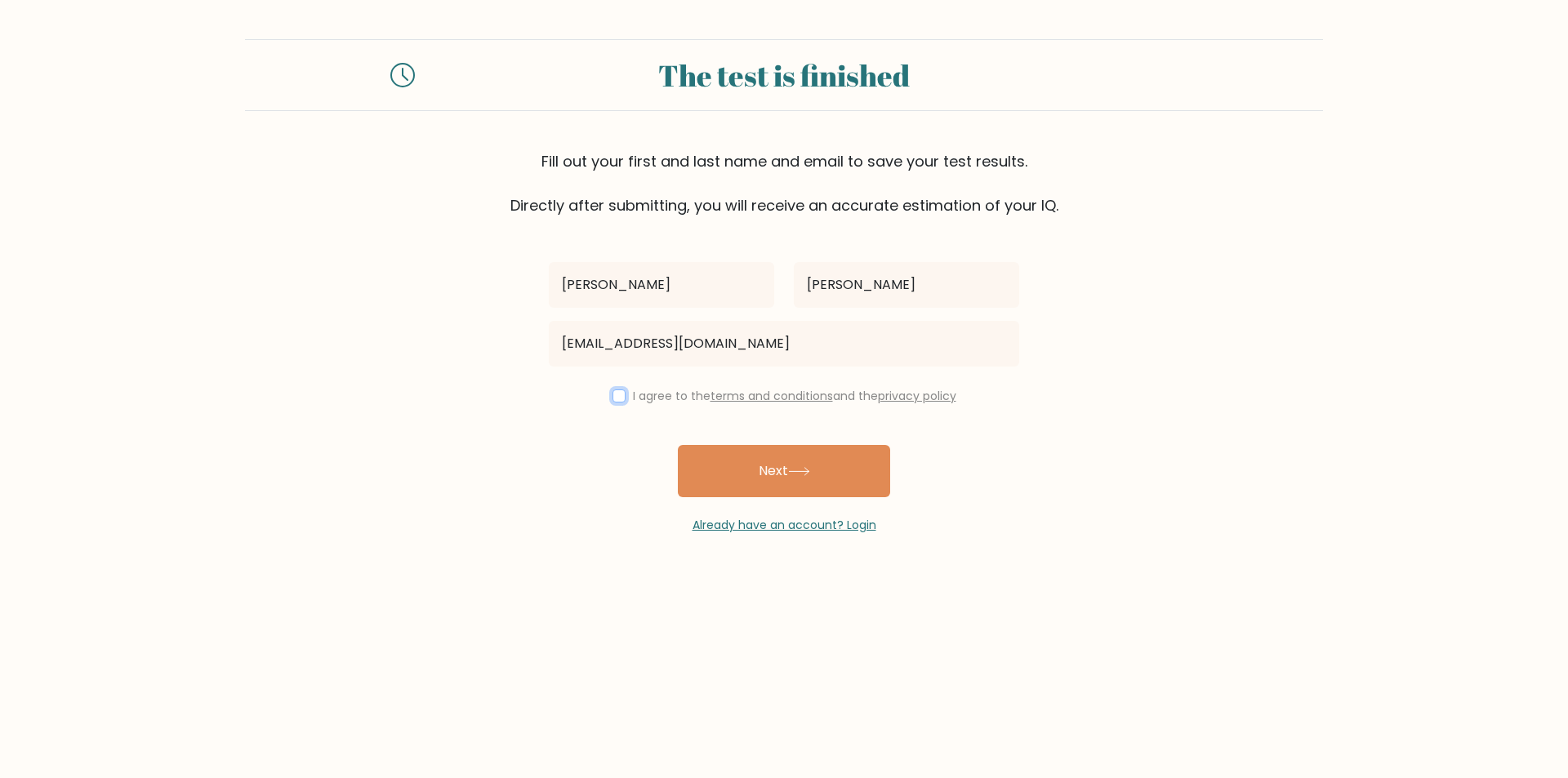
click at [614, 397] on input "checkbox" at bounding box center [619, 396] width 13 height 13
checkbox input "true"
click at [838, 471] on button "Next" at bounding box center [784, 471] width 212 height 52
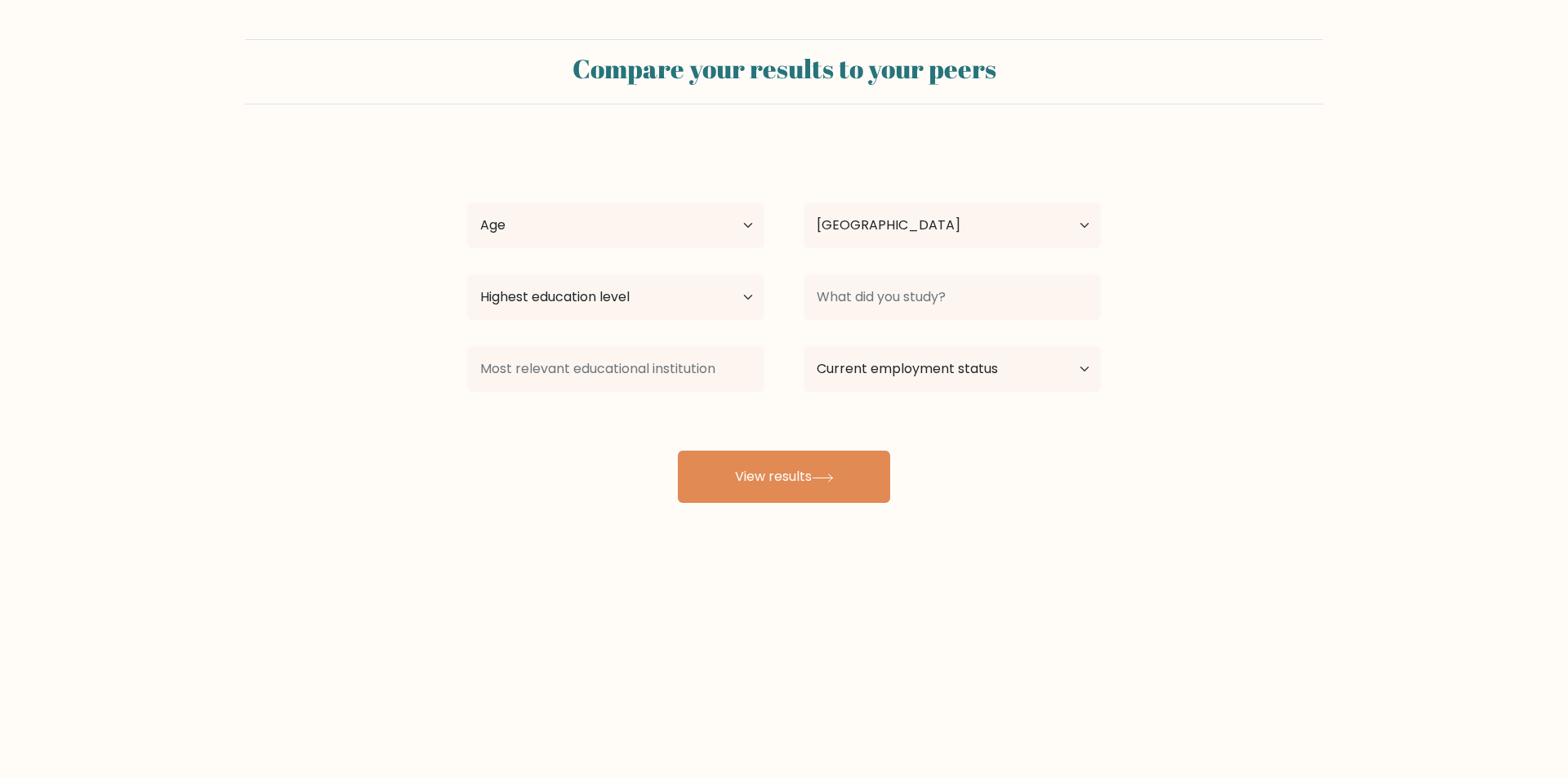
select select "GB"
click at [732, 222] on select "Age Under 18 years old 18-24 years old 25-34 years old 35-44 years old 45-54 ye…" at bounding box center [615, 224] width 298 height 45
select select "45_54"
click at [467, 202] on select "Age Under 18 years old 18-24 years old 25-34 years old 35-44 years old 45-54 ye…" at bounding box center [615, 224] width 298 height 45
click at [713, 288] on select "Highest education level No schooling Primary Lower Secondary Upper Secondary Oc…" at bounding box center [615, 297] width 298 height 45
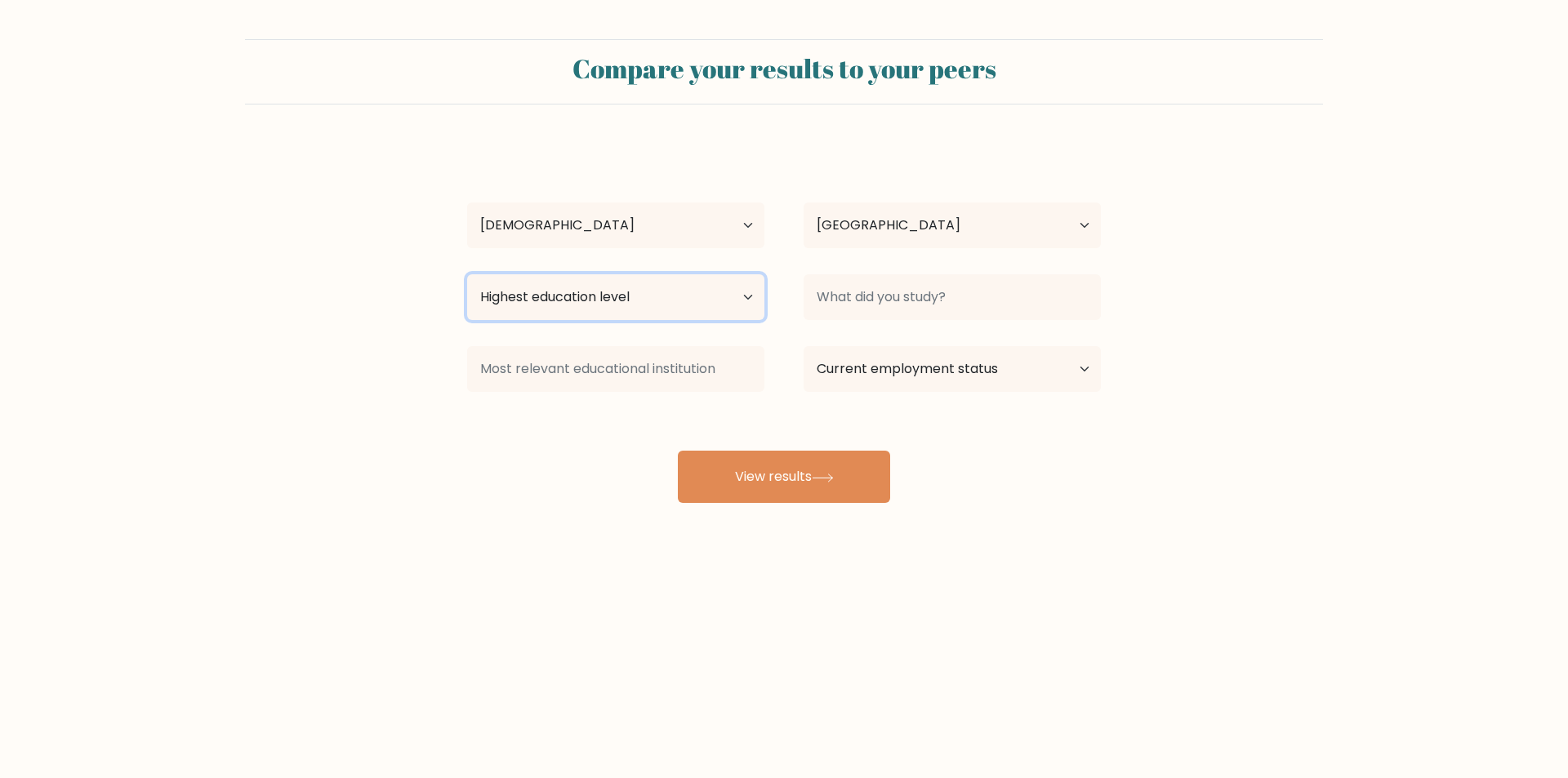
click at [467, 274] on select "Highest education level No schooling Primary Lower Secondary Upper Secondary Oc…" at bounding box center [615, 297] width 298 height 45
click at [736, 295] on select "Highest education level No schooling Primary Lower Secondary Upper Secondary Oc…" at bounding box center [615, 297] width 298 height 45
select select "occupation_specific"
click at [467, 274] on select "Highest education level No schooling Primary Lower Secondary Upper Secondary Oc…" at bounding box center [615, 297] width 298 height 45
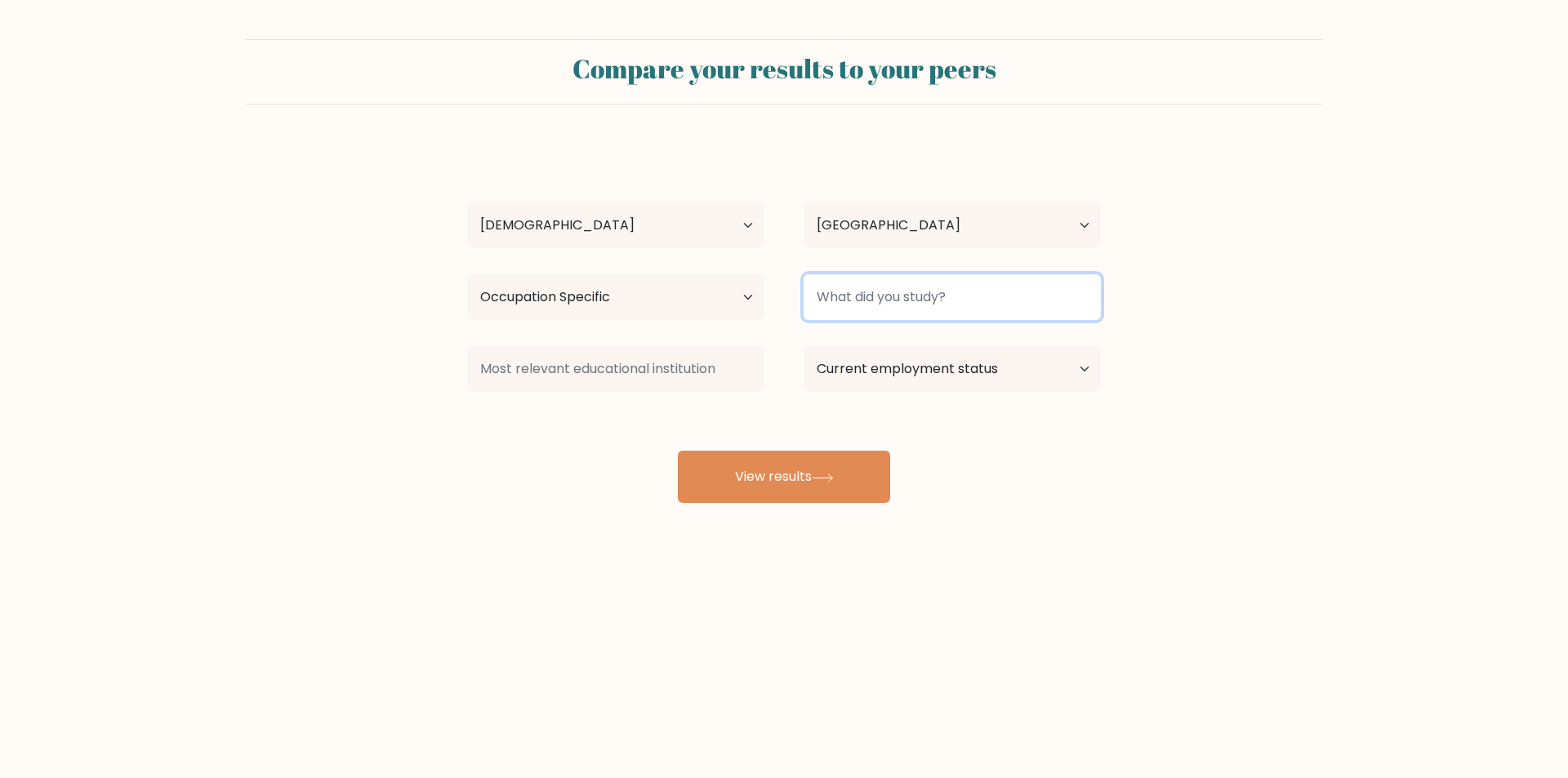
click at [974, 304] on input at bounding box center [952, 297] width 298 height 45
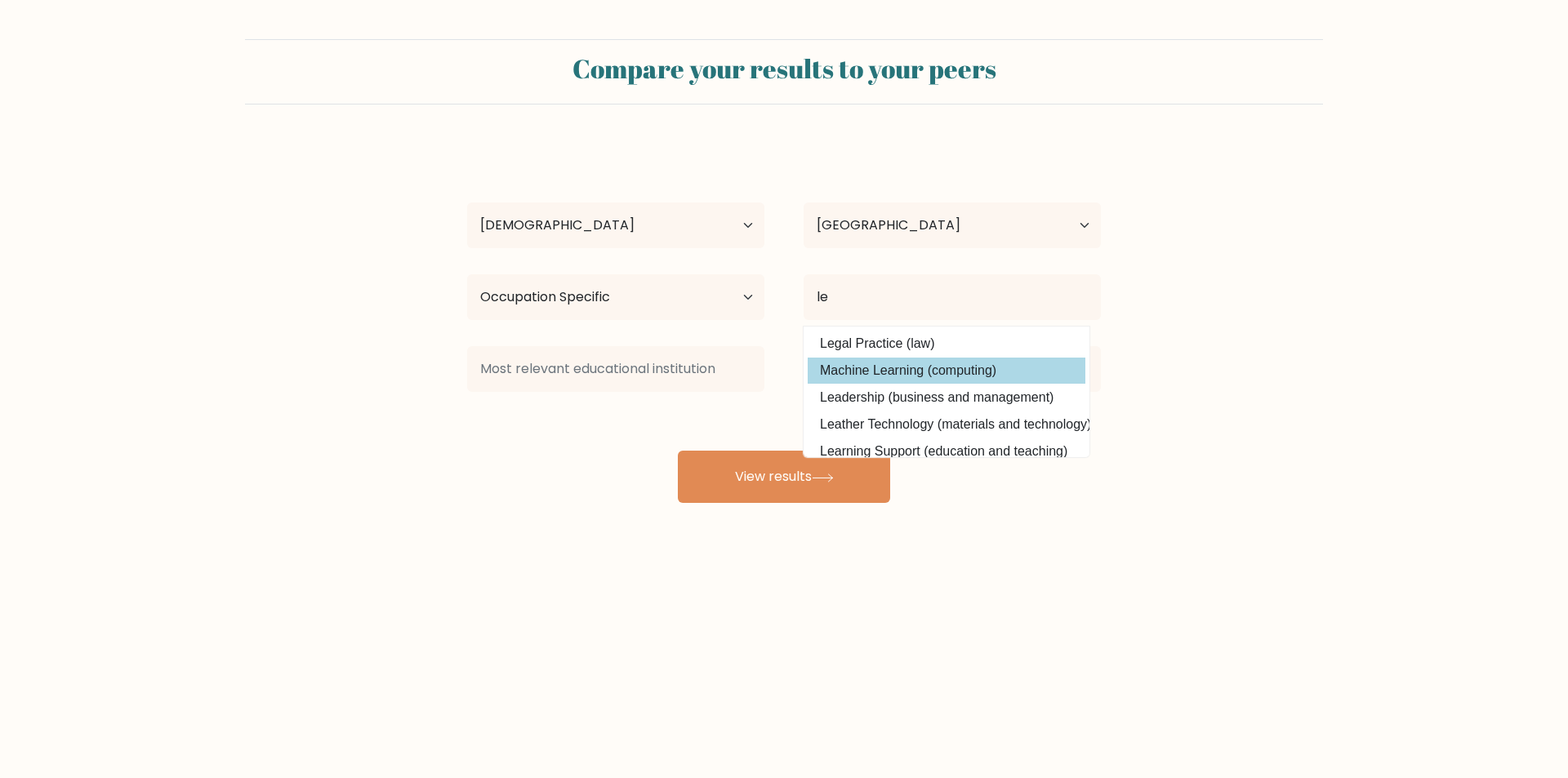
click at [983, 371] on option "Machine Learning (computing)" at bounding box center [947, 370] width 277 height 26
type input "Machine Learning"
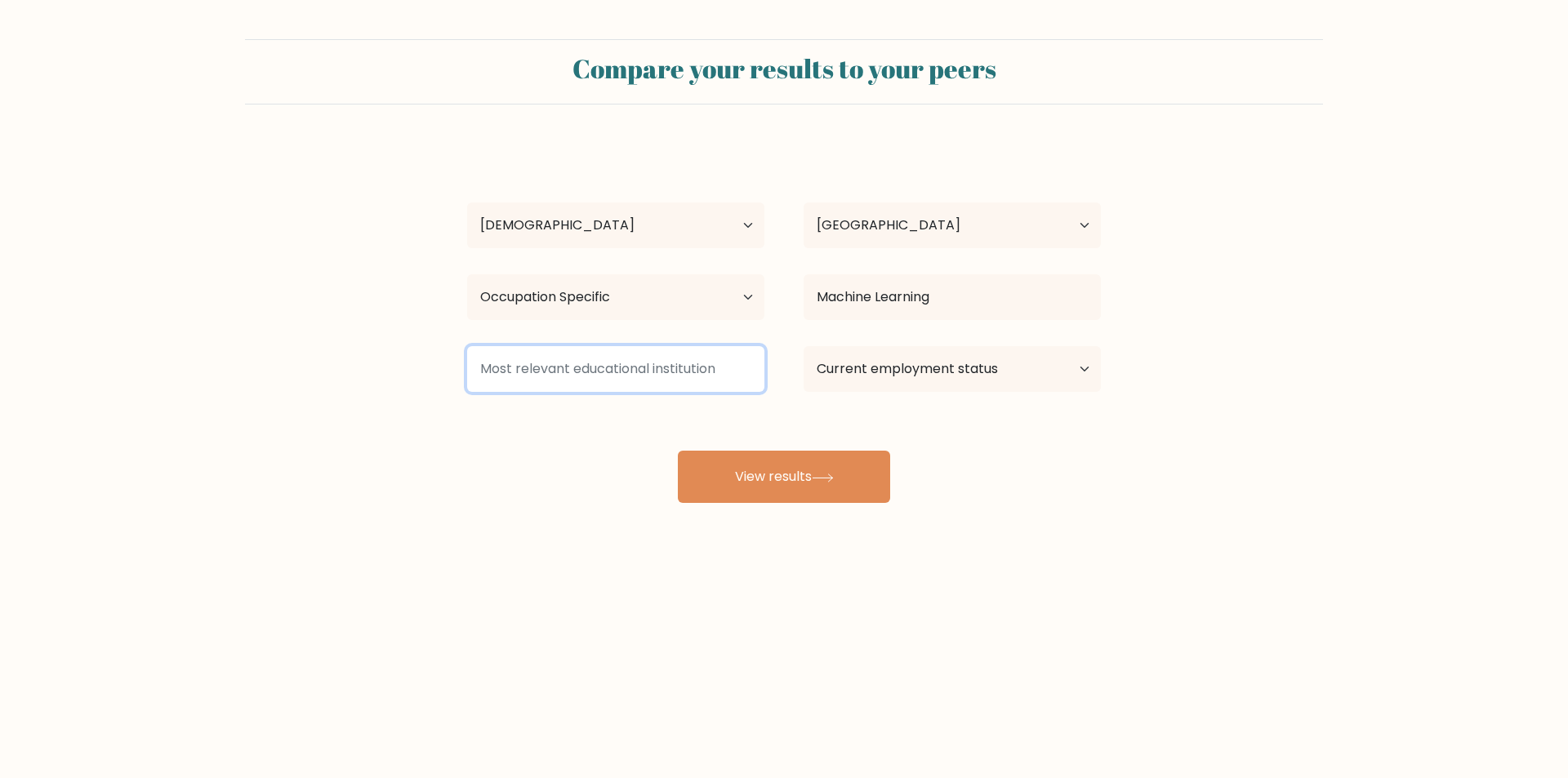
click at [704, 355] on input at bounding box center [615, 369] width 298 height 45
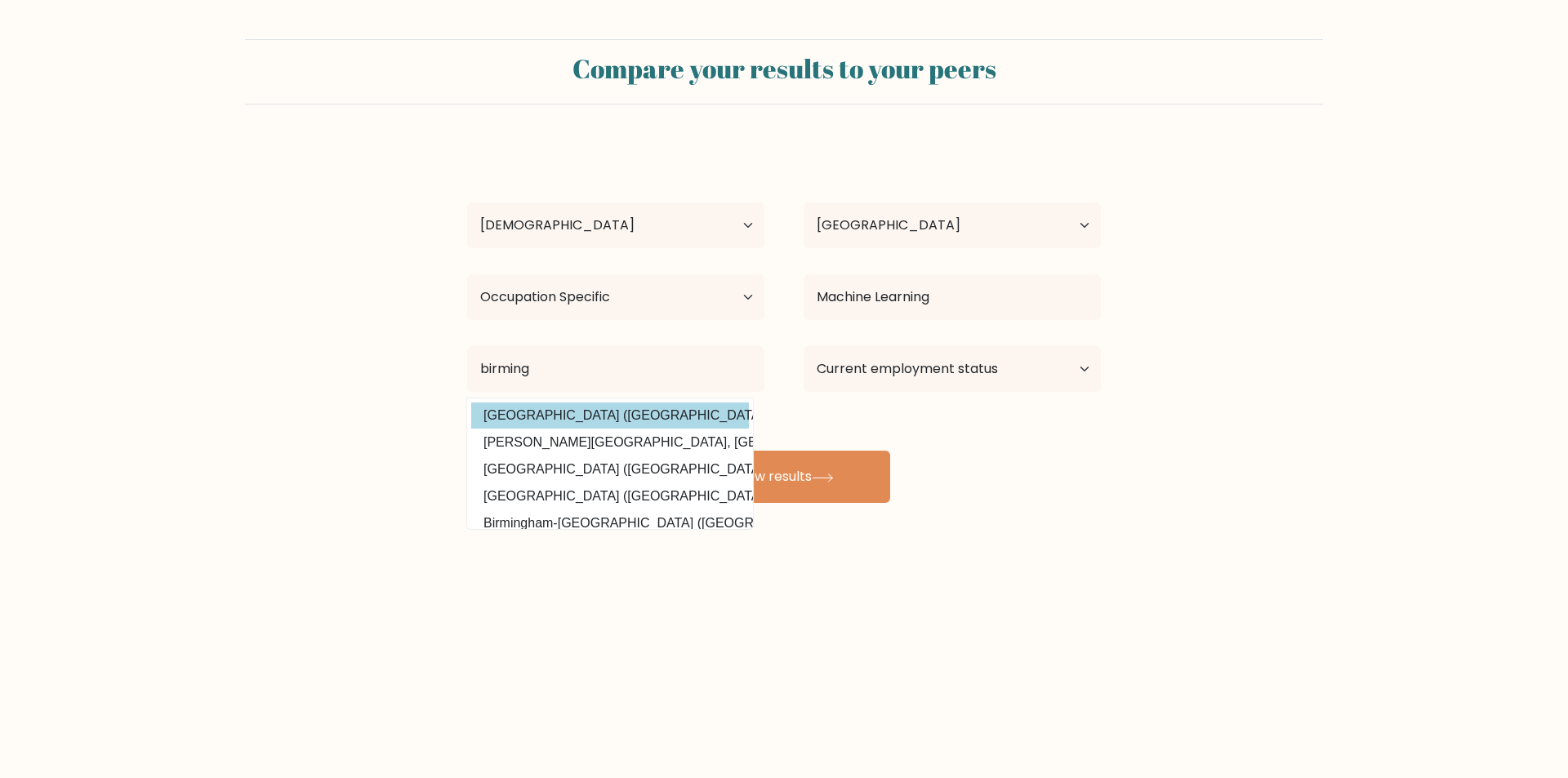
click at [719, 412] on option "Birmingham City University (United Kingdom)" at bounding box center [610, 415] width 277 height 26
type input "Birmingham City University"
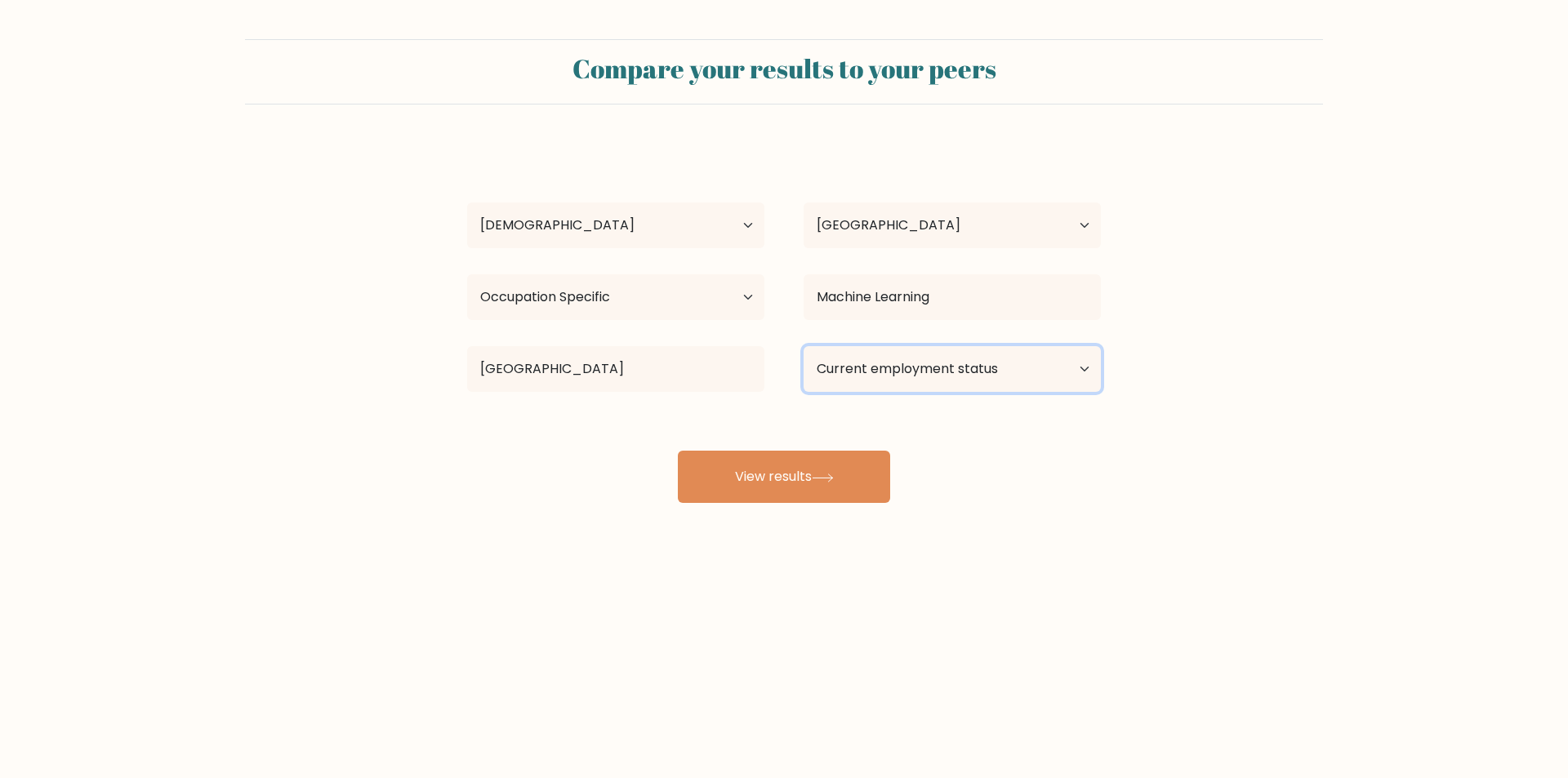
drag, startPoint x: 1083, startPoint y: 372, endPoint x: 1059, endPoint y: 384, distance: 26.8
click at [1083, 372] on select "Current employment status Employed Student Retired Other / prefer not to answer" at bounding box center [952, 369] width 298 height 45
select select "other"
click at [803, 347] on select "Current employment status Employed Student Retired Other / prefer not to answer" at bounding box center [952, 369] width 298 height 45
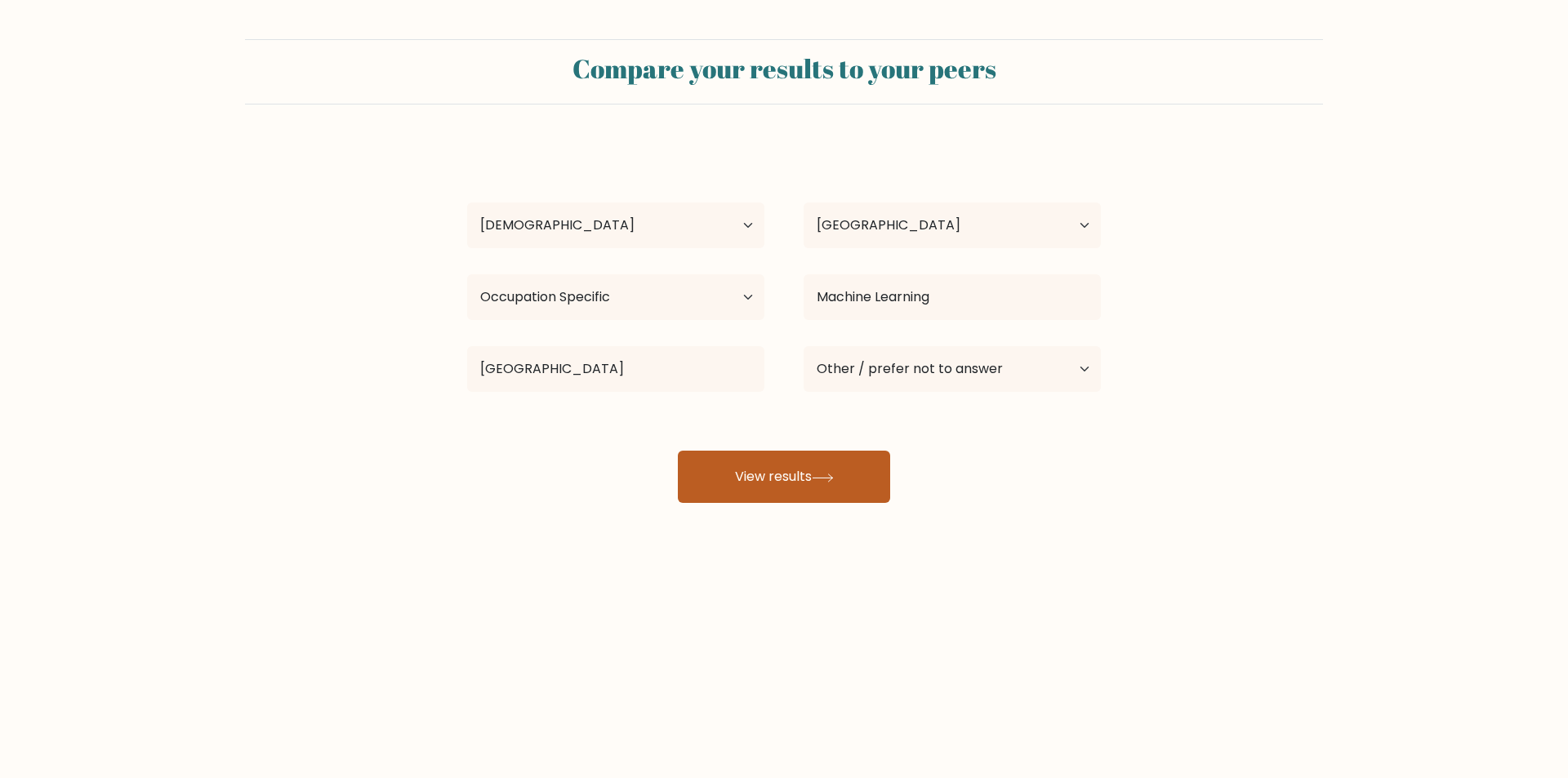
click at [824, 480] on icon at bounding box center [823, 478] width 22 height 9
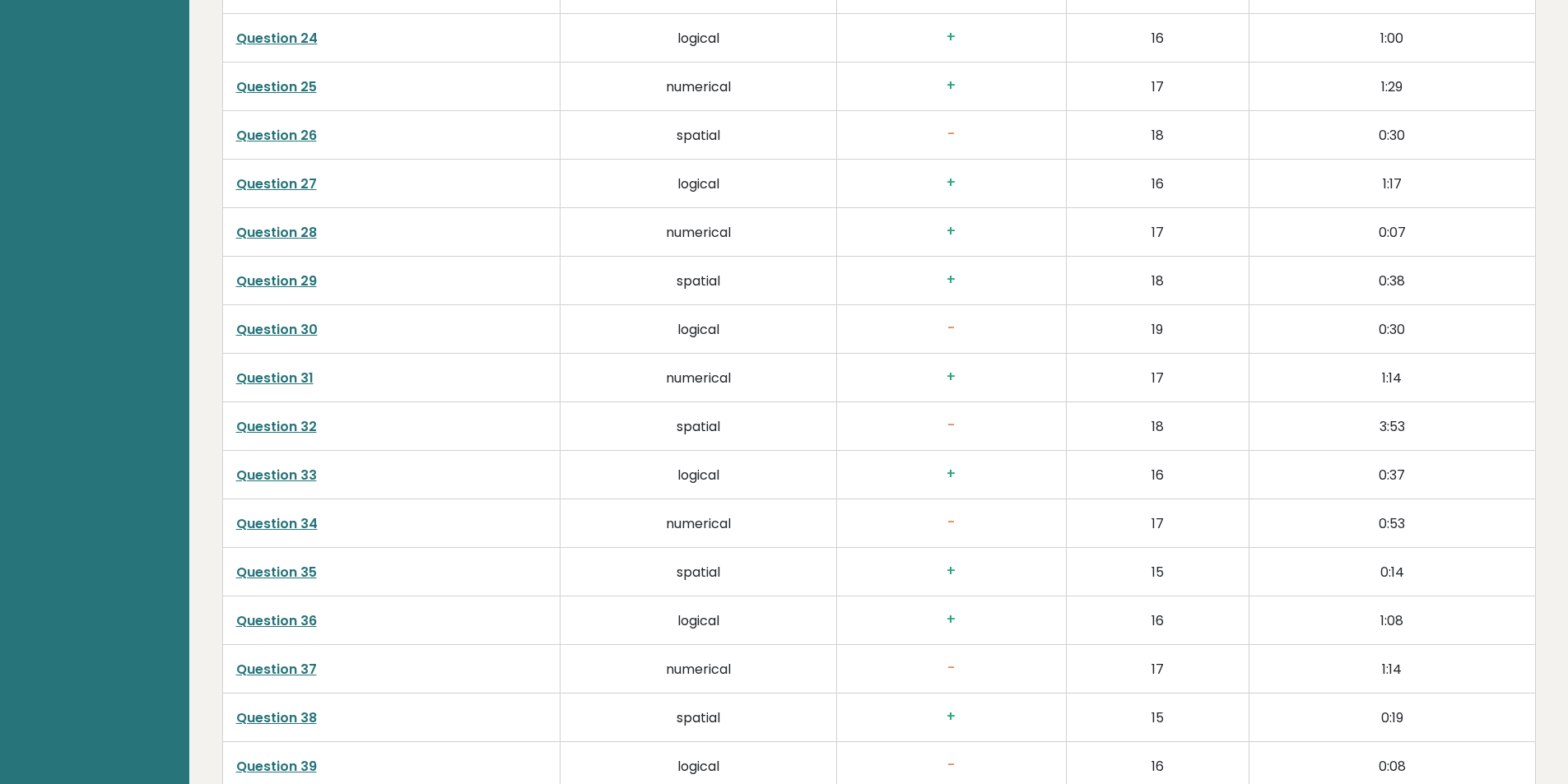
scroll to position [4230, 0]
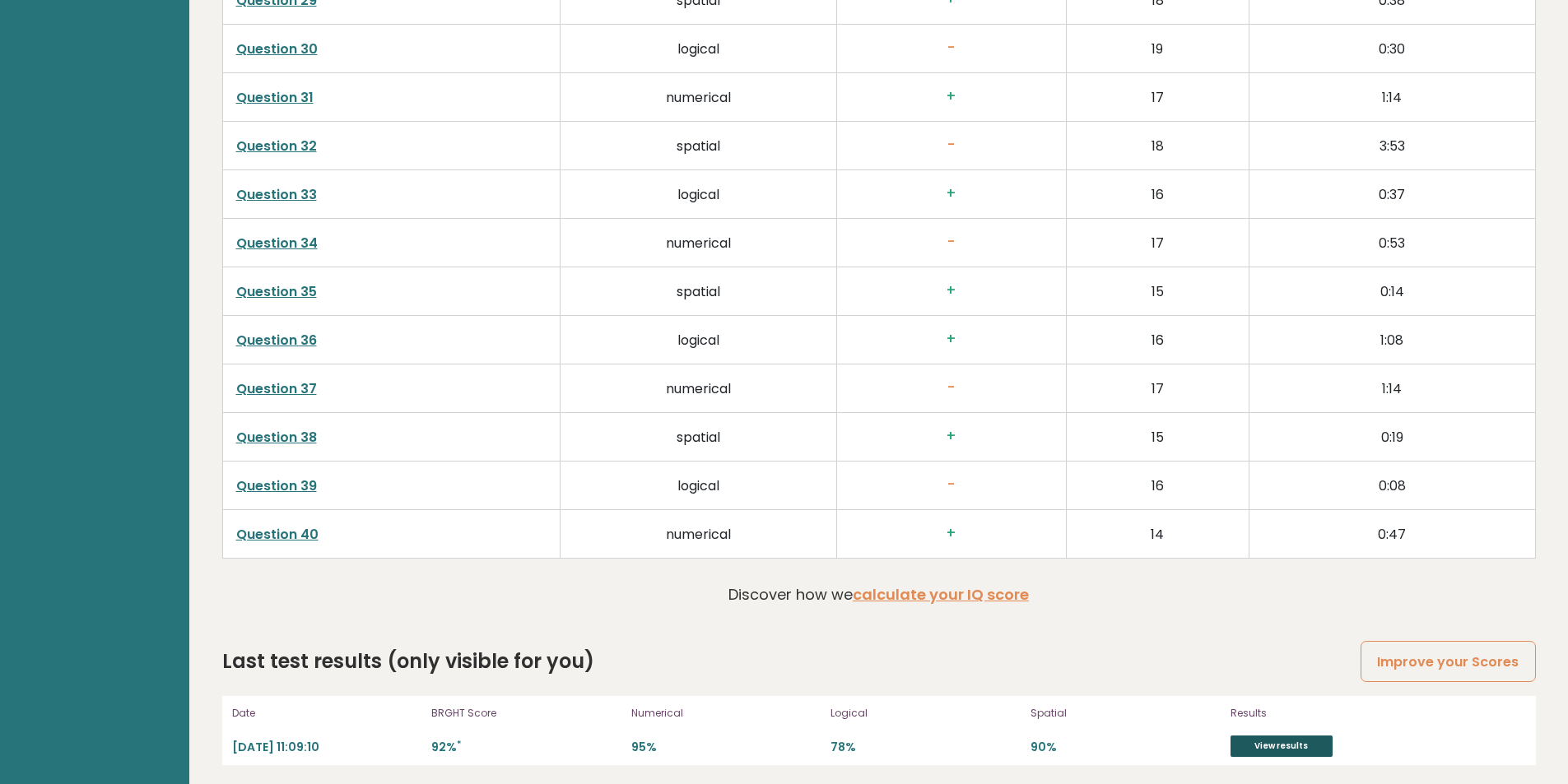
click at [1281, 740] on link "View results" at bounding box center [1282, 746] width 102 height 21
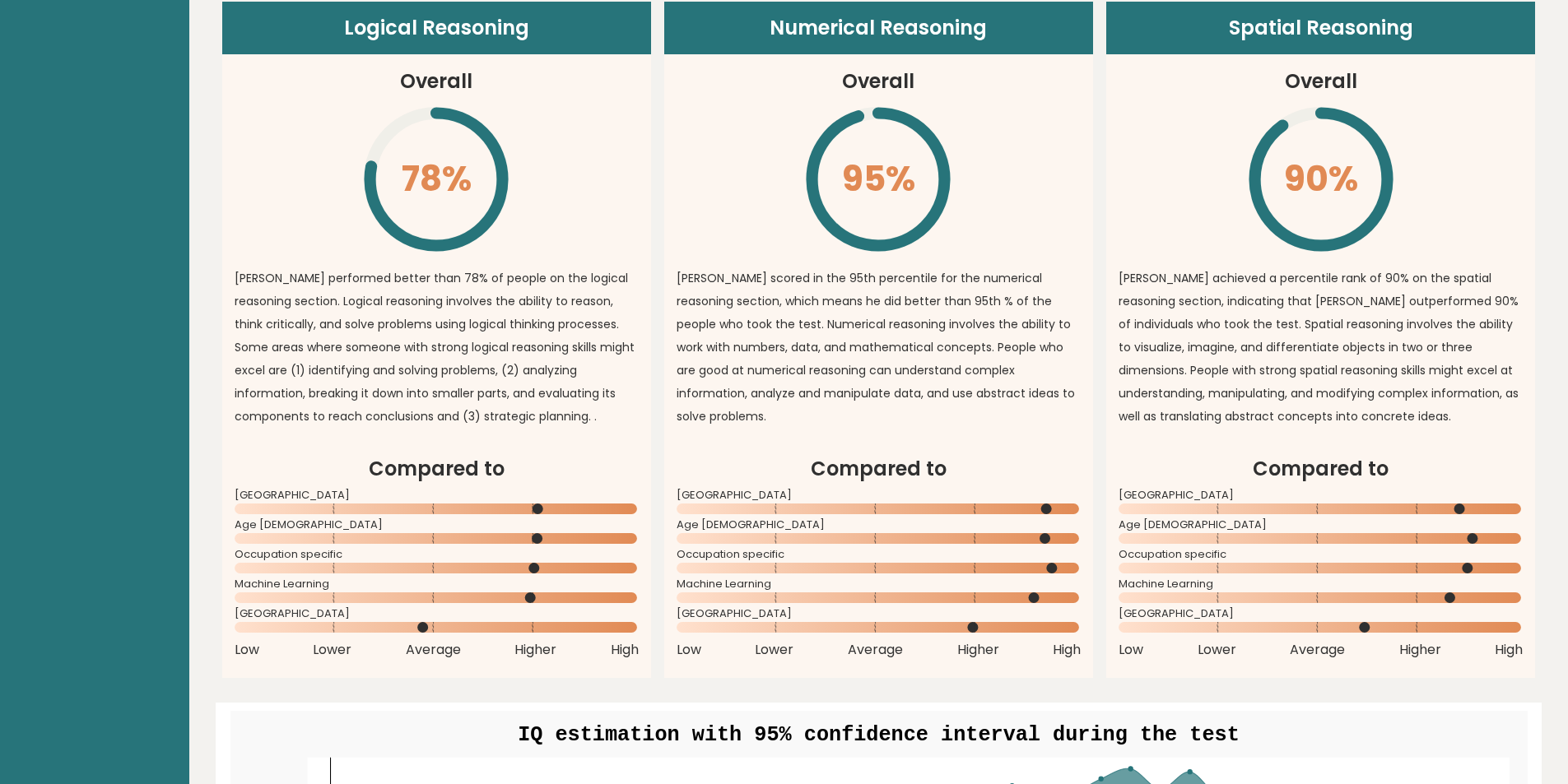
scroll to position [0, 0]
